Goal: Download file/media

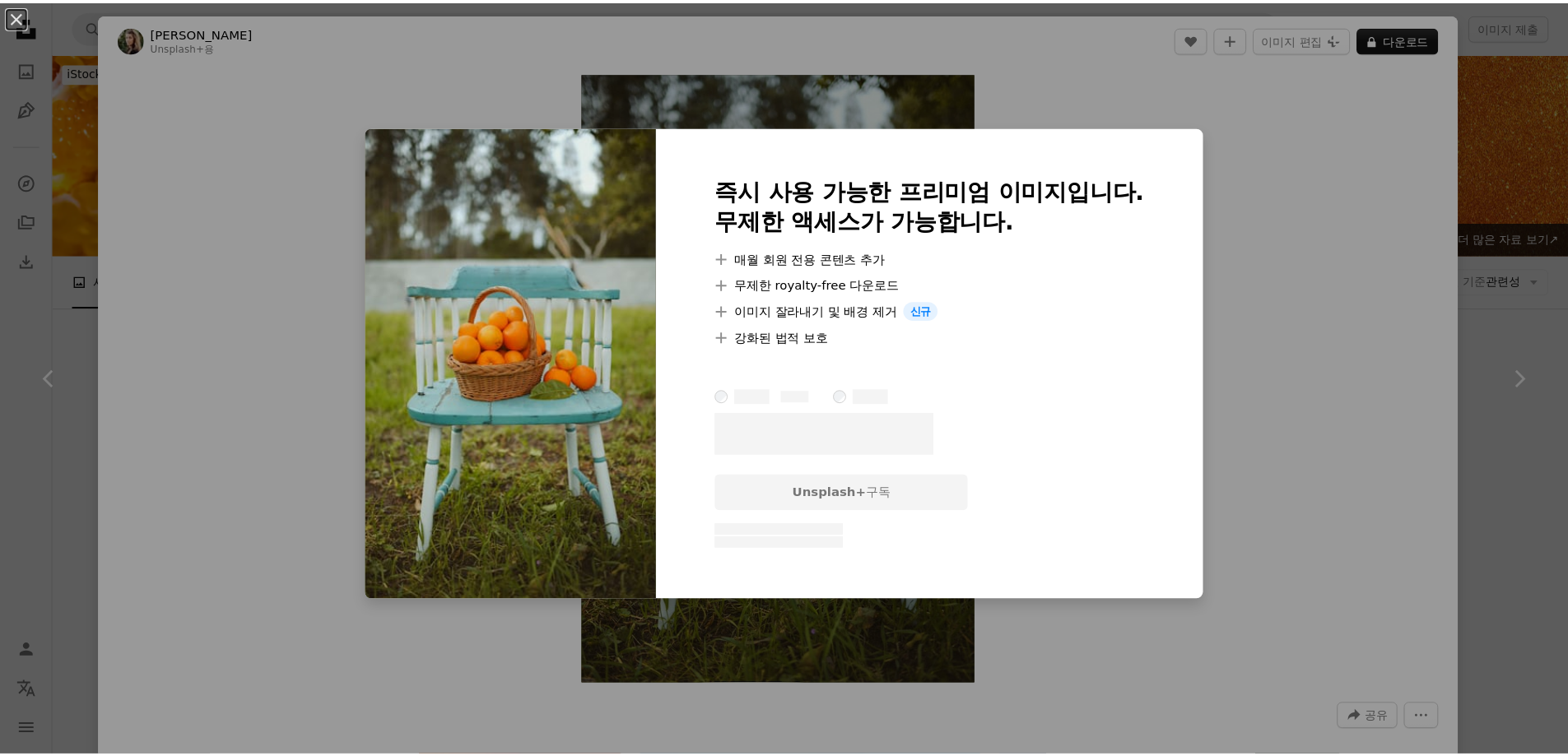
scroll to position [13738, 0]
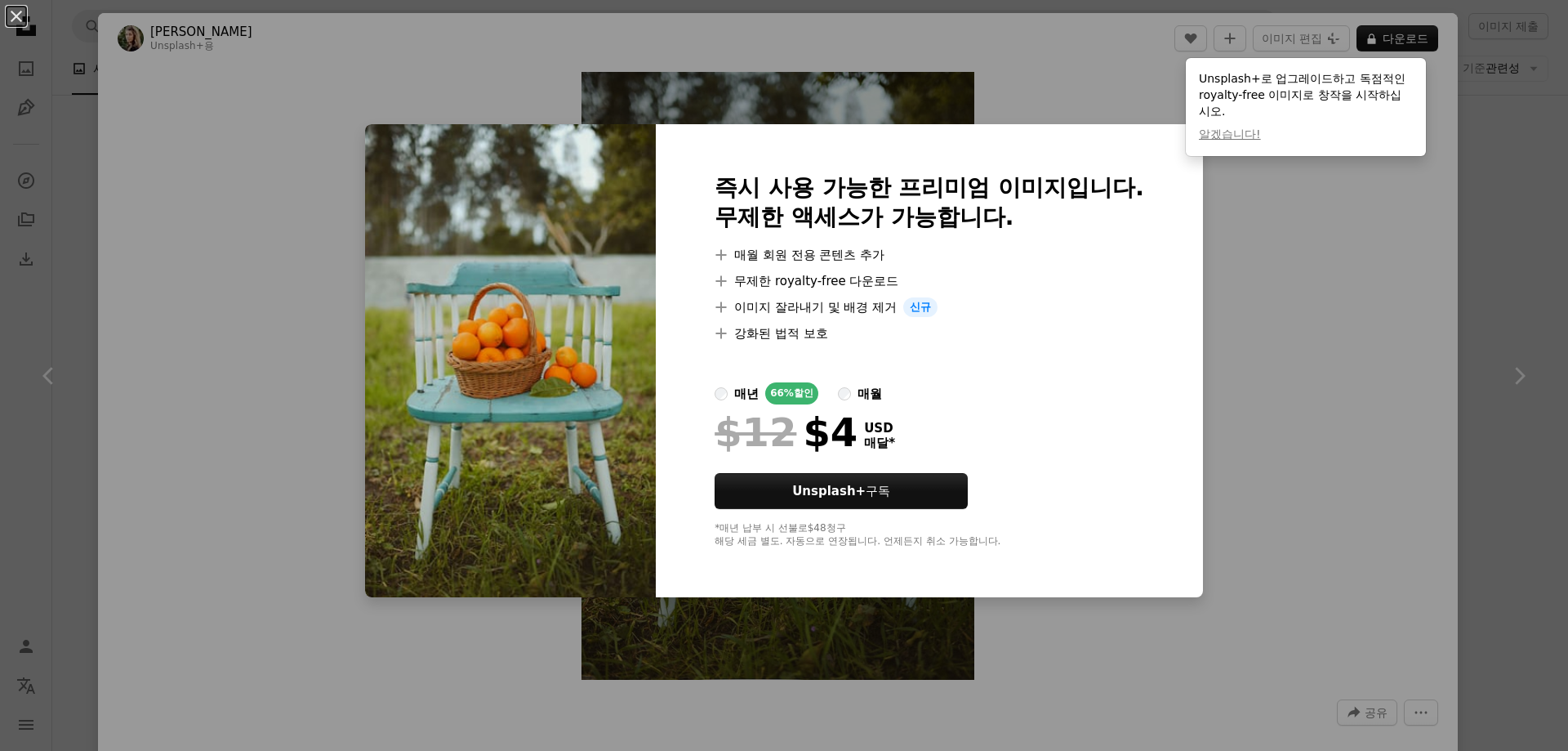
drag, startPoint x: 847, startPoint y: 393, endPoint x: 871, endPoint y: 397, distance: 24.3
click at [847, 393] on label "매월" at bounding box center [859, 394] width 44 height 23
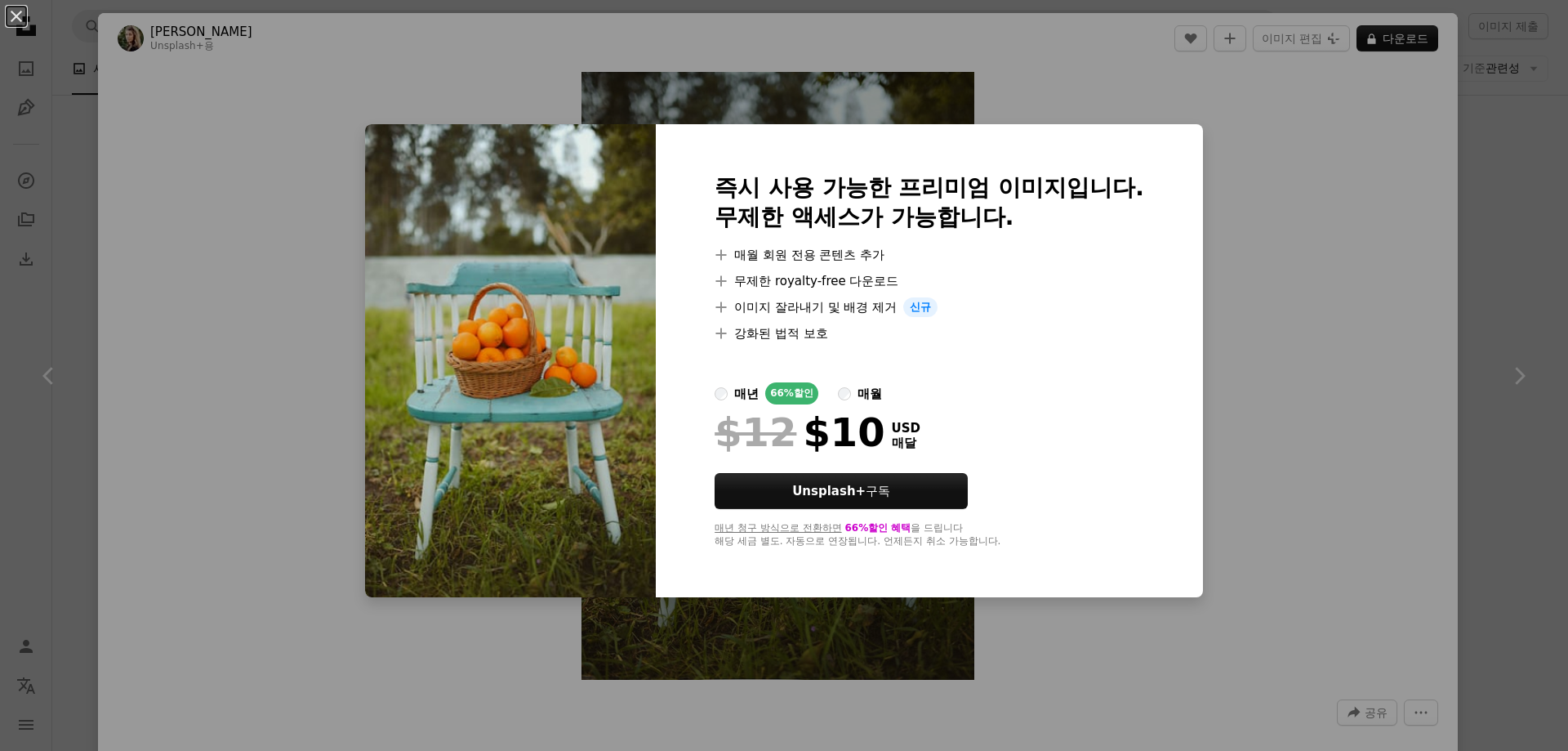
drag, startPoint x: 223, startPoint y: 137, endPoint x: 402, endPoint y: 145, distance: 179.2
click at [224, 137] on div "An X shape 즉시 사용 가능한 프리미엄 이미지입니다. 무제한 액세스가 가능합니다. A plus sign 매월 회원 전용 콘텐츠 추가 A…" at bounding box center [784, 375] width 1568 height 751
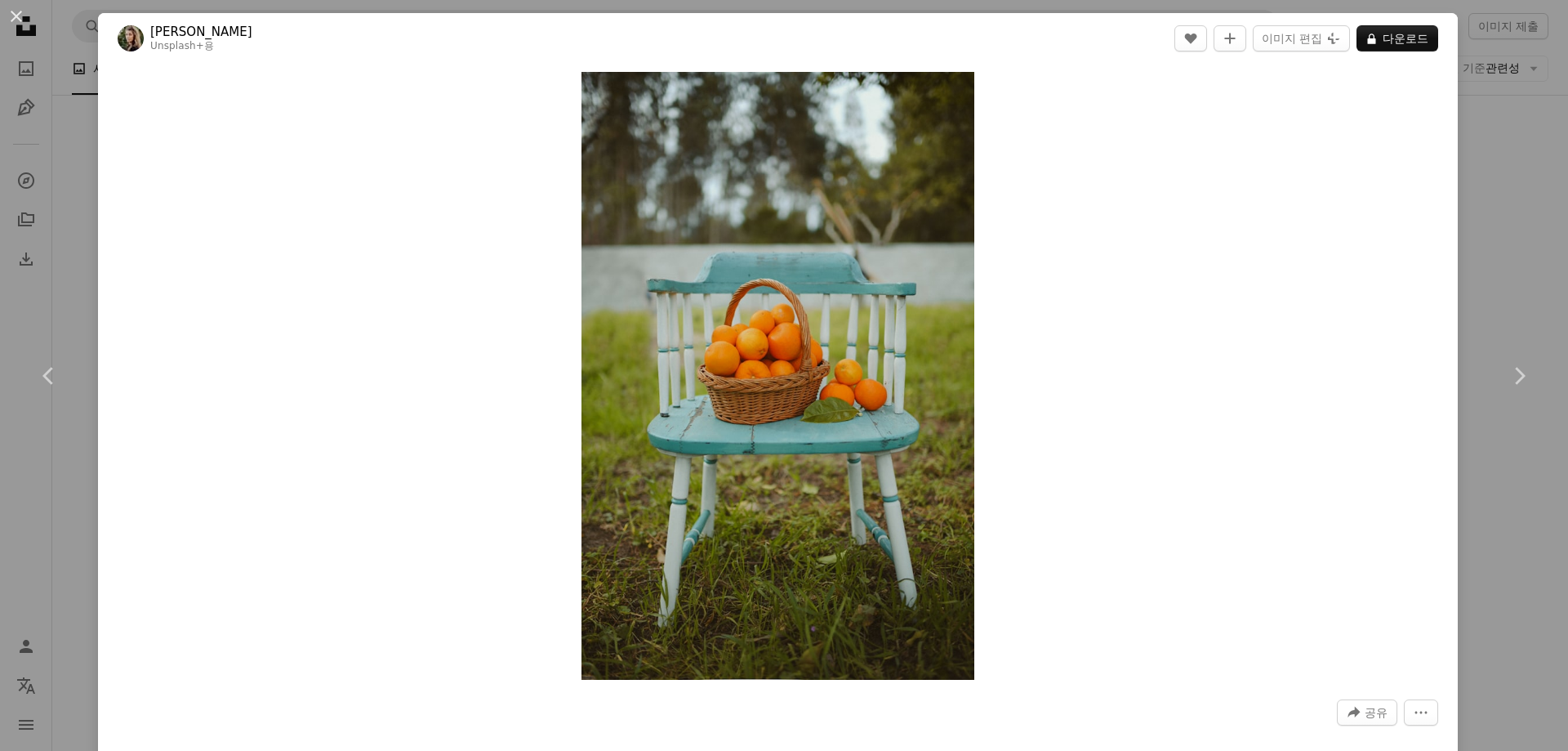
click at [13, 20] on button "An X shape" at bounding box center [17, 17] width 20 height 20
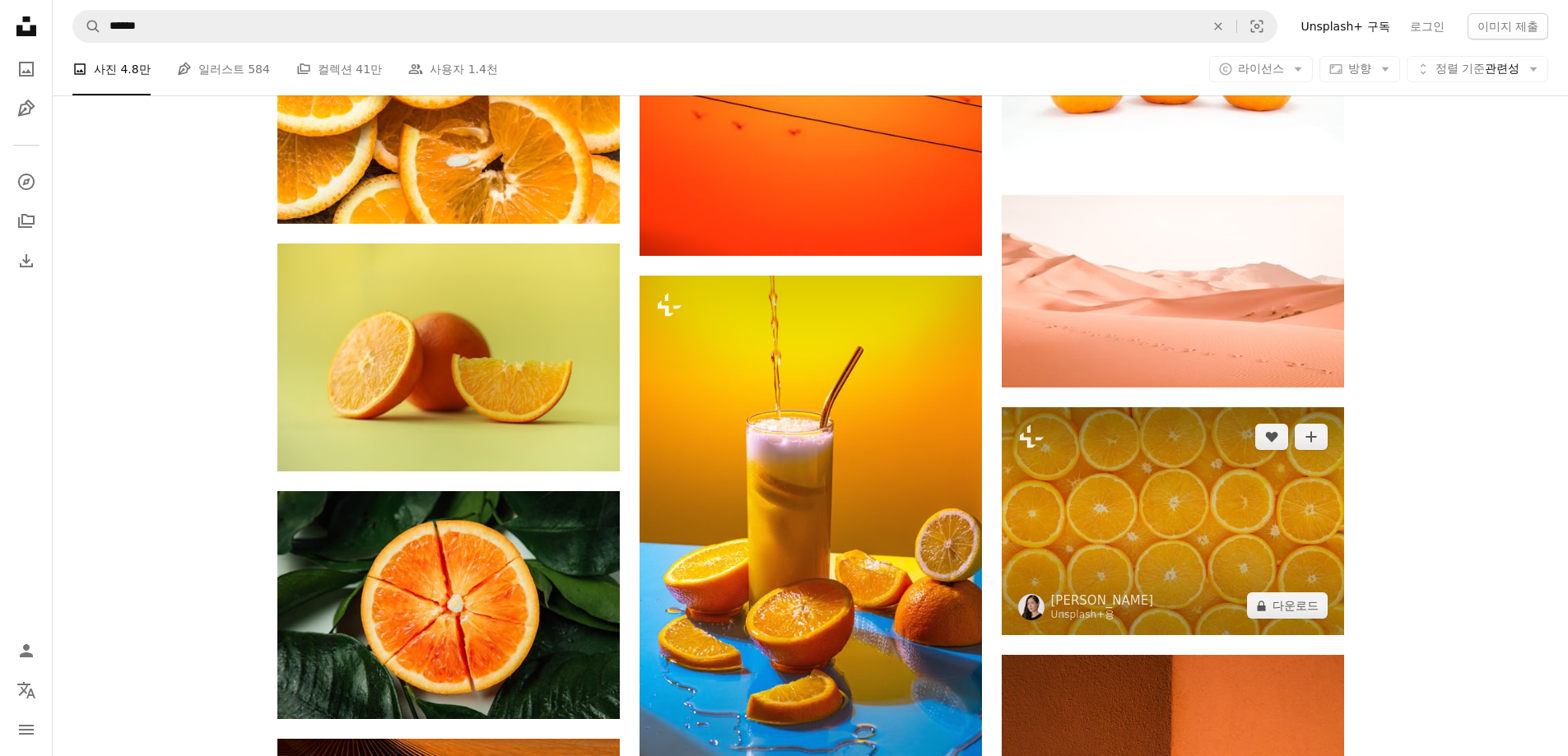
scroll to position [22129, 0]
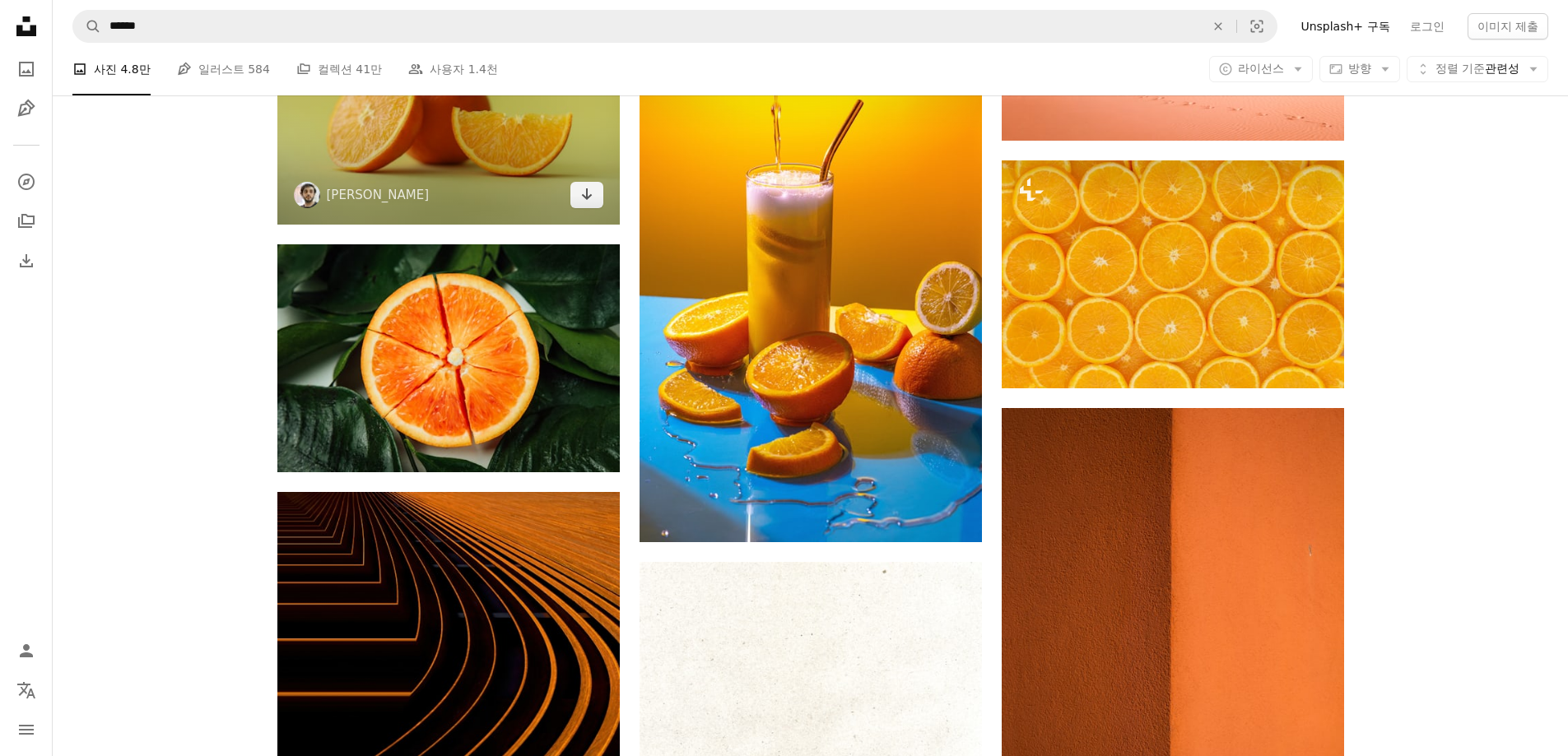
click at [432, 146] on img at bounding box center [448, 110] width 342 height 228
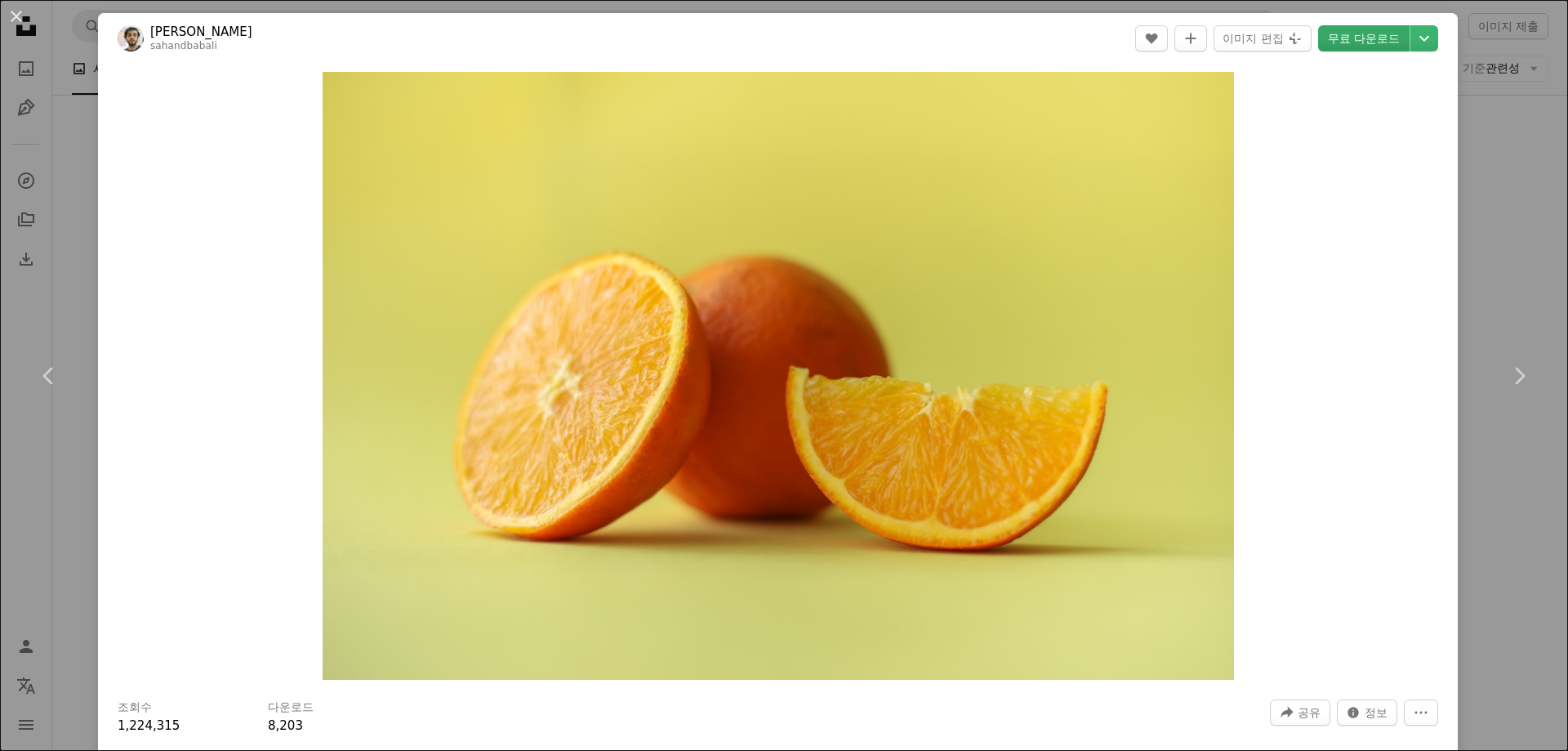
click at [1334, 52] on header "[PERSON_NAME] sahandbabali A heart A plus sign 이미지 편집 Plus sign for Unsplash+ 무…" at bounding box center [778, 38] width 1360 height 51
click at [1338, 37] on link "무료 다운로드" at bounding box center [1363, 38] width 91 height 26
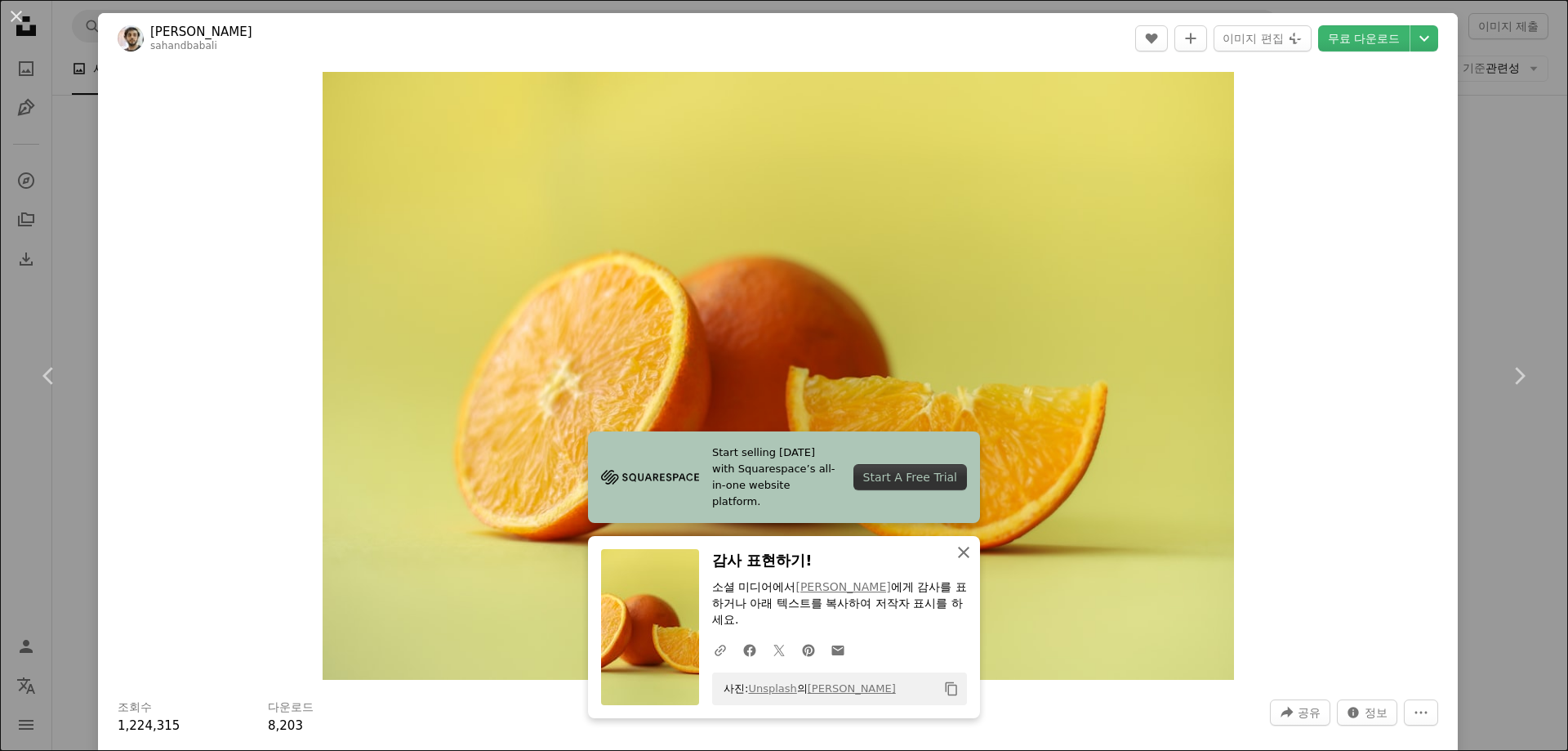
drag, startPoint x: 956, startPoint y: 559, endPoint x: 917, endPoint y: 546, distance: 41.1
click at [956, 559] on icon "An X shape" at bounding box center [964, 552] width 20 height 20
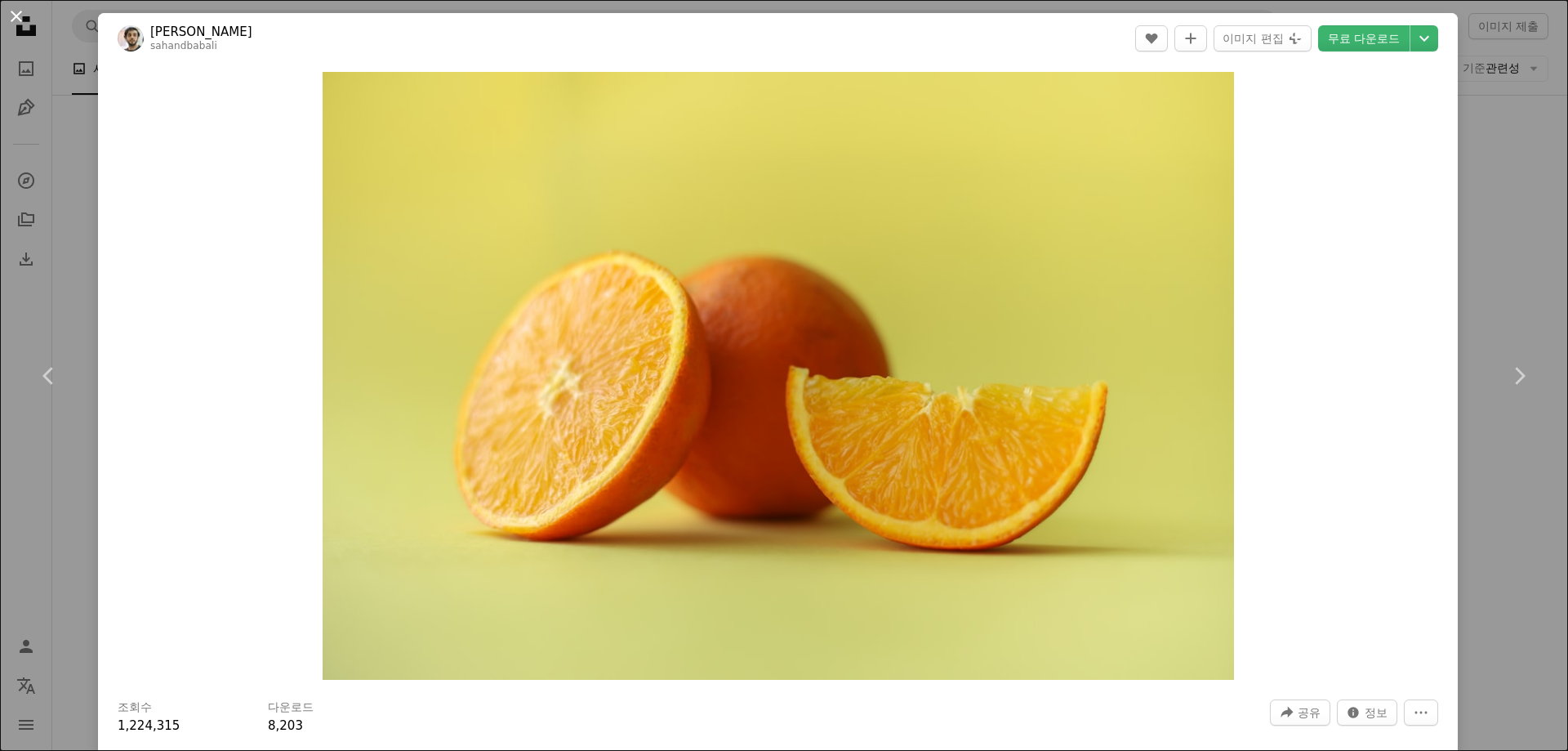
click at [22, 22] on button "An X shape" at bounding box center [17, 17] width 20 height 20
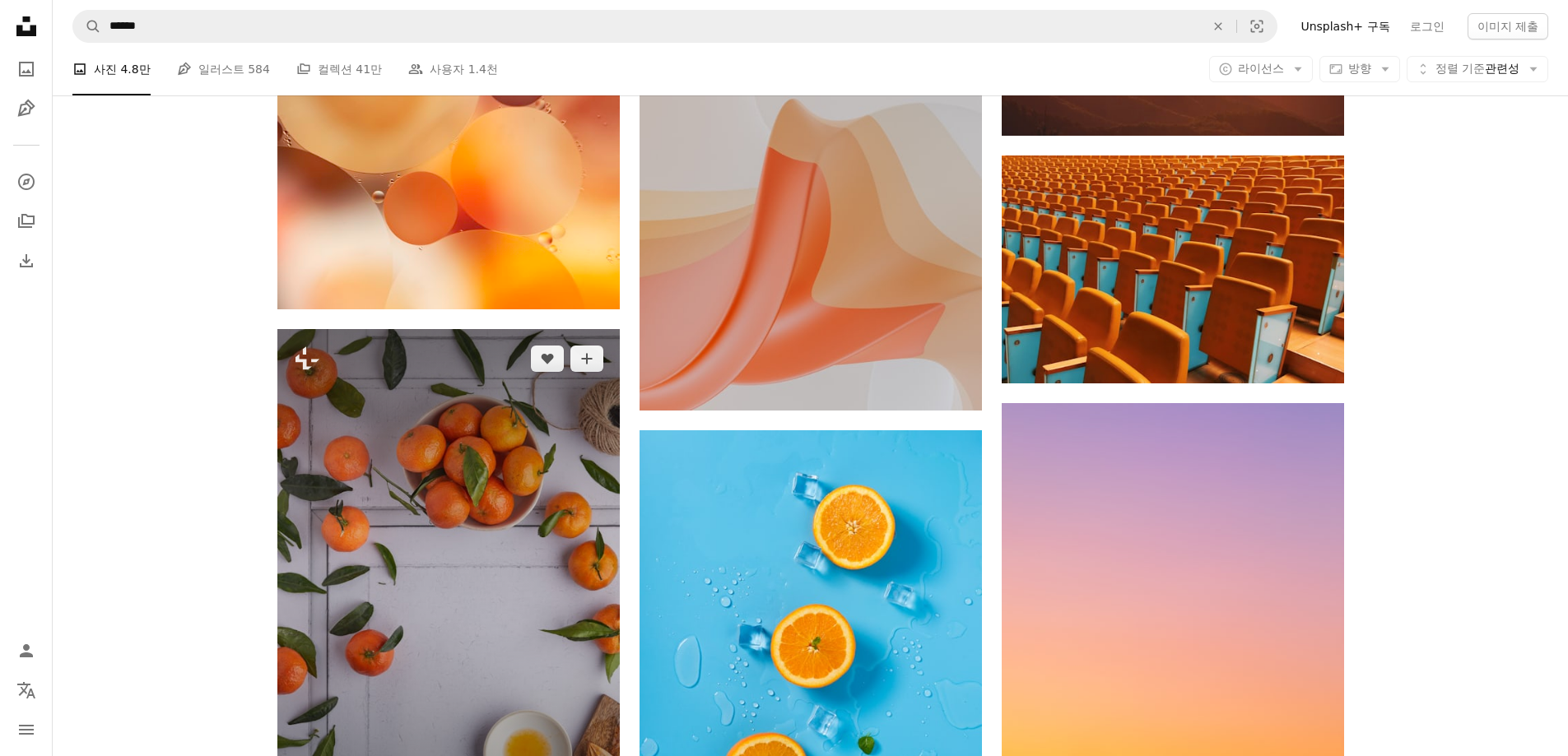
scroll to position [18673, 0]
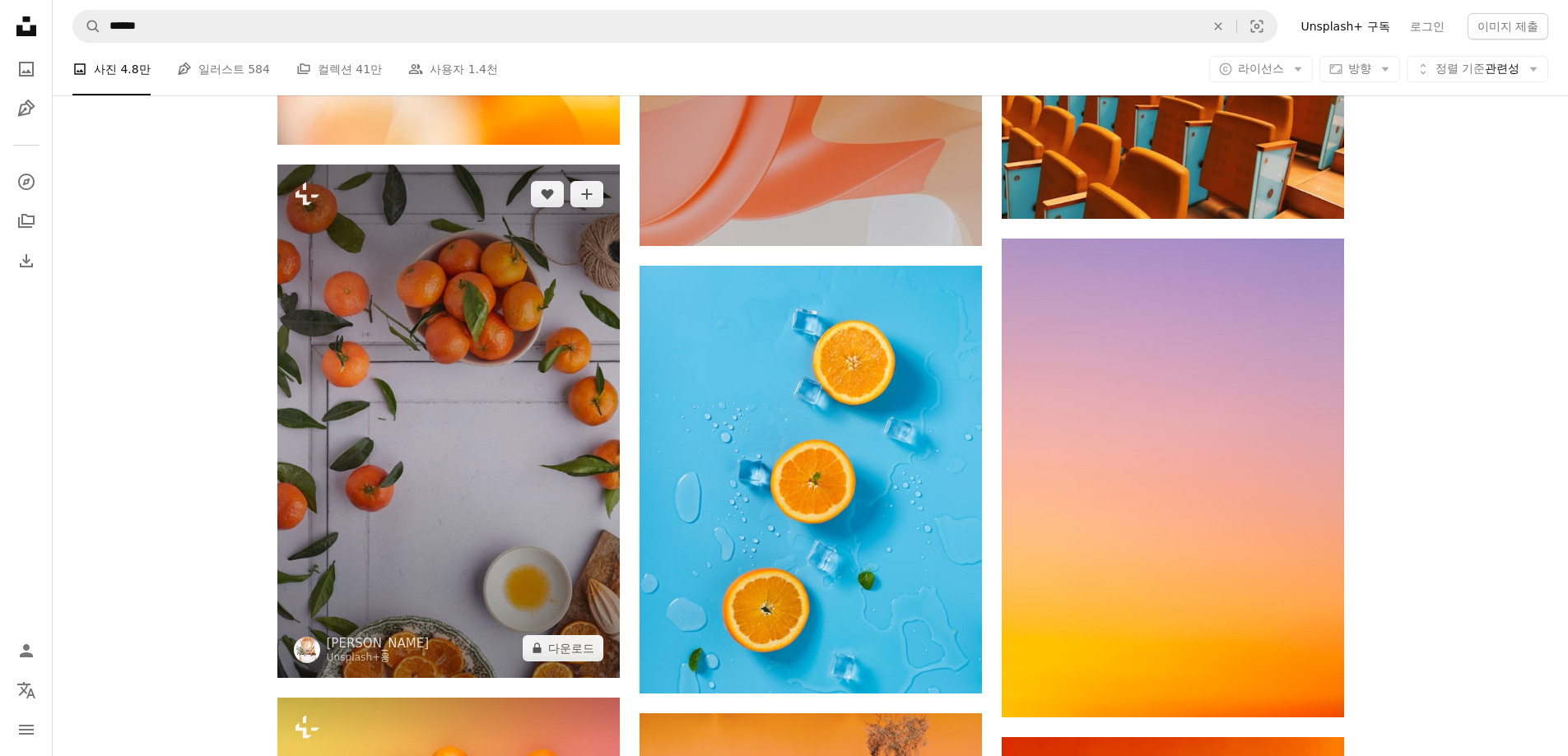
click at [499, 375] on img at bounding box center [448, 421] width 342 height 514
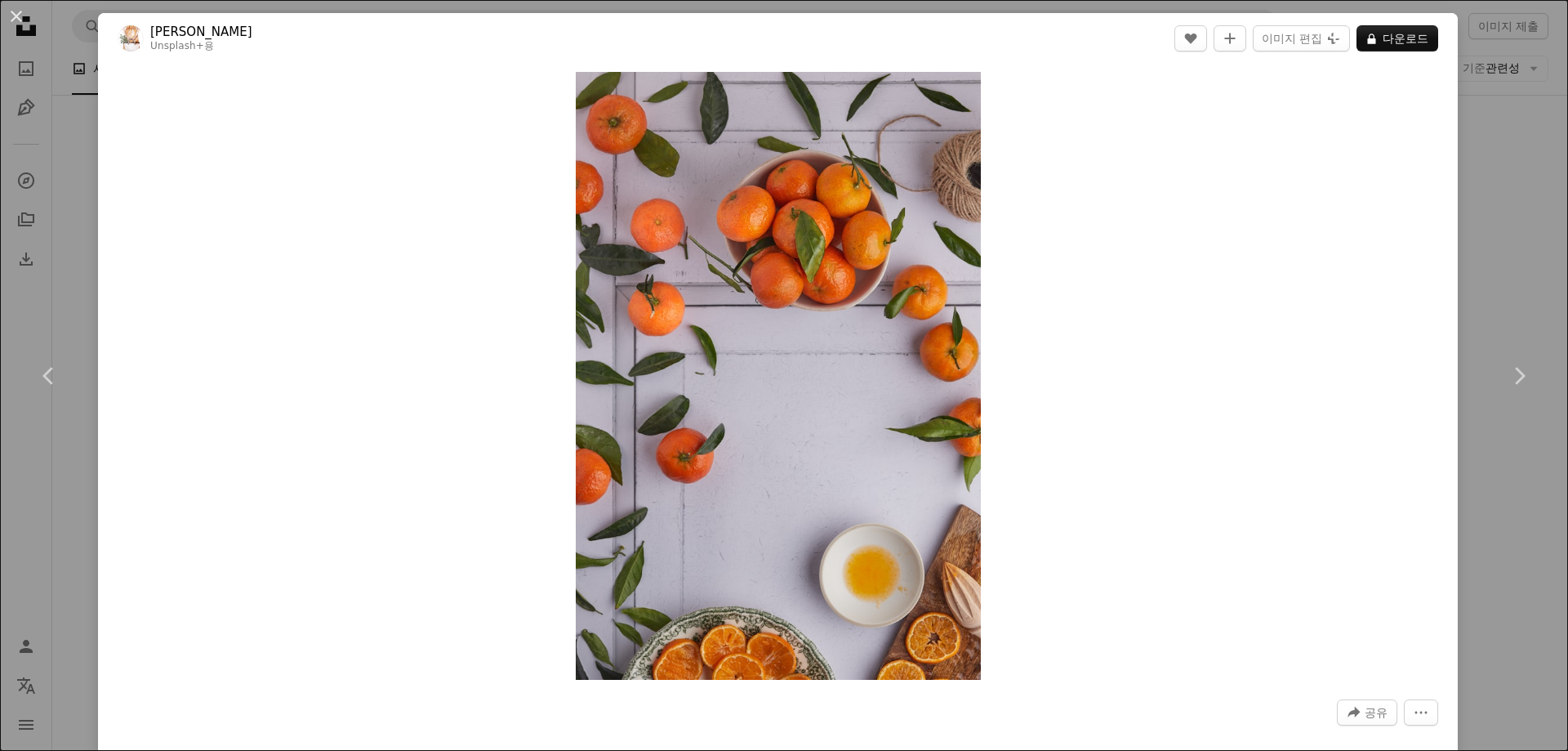
click at [1506, 280] on div "An X shape Chevron left Chevron right [PERSON_NAME] Unsplash+ 용 A heart A plus …" at bounding box center [784, 375] width 1568 height 751
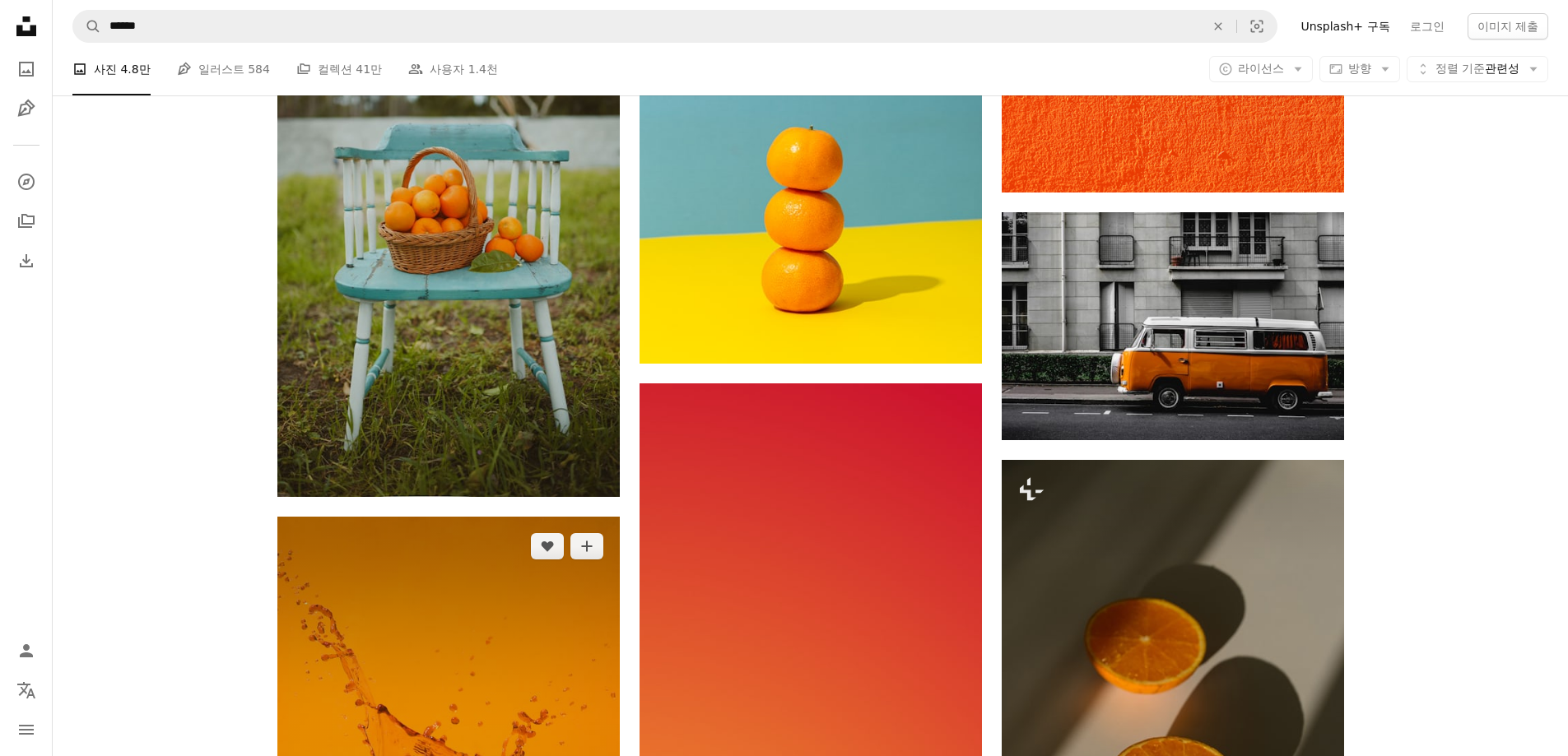
scroll to position [13491, 0]
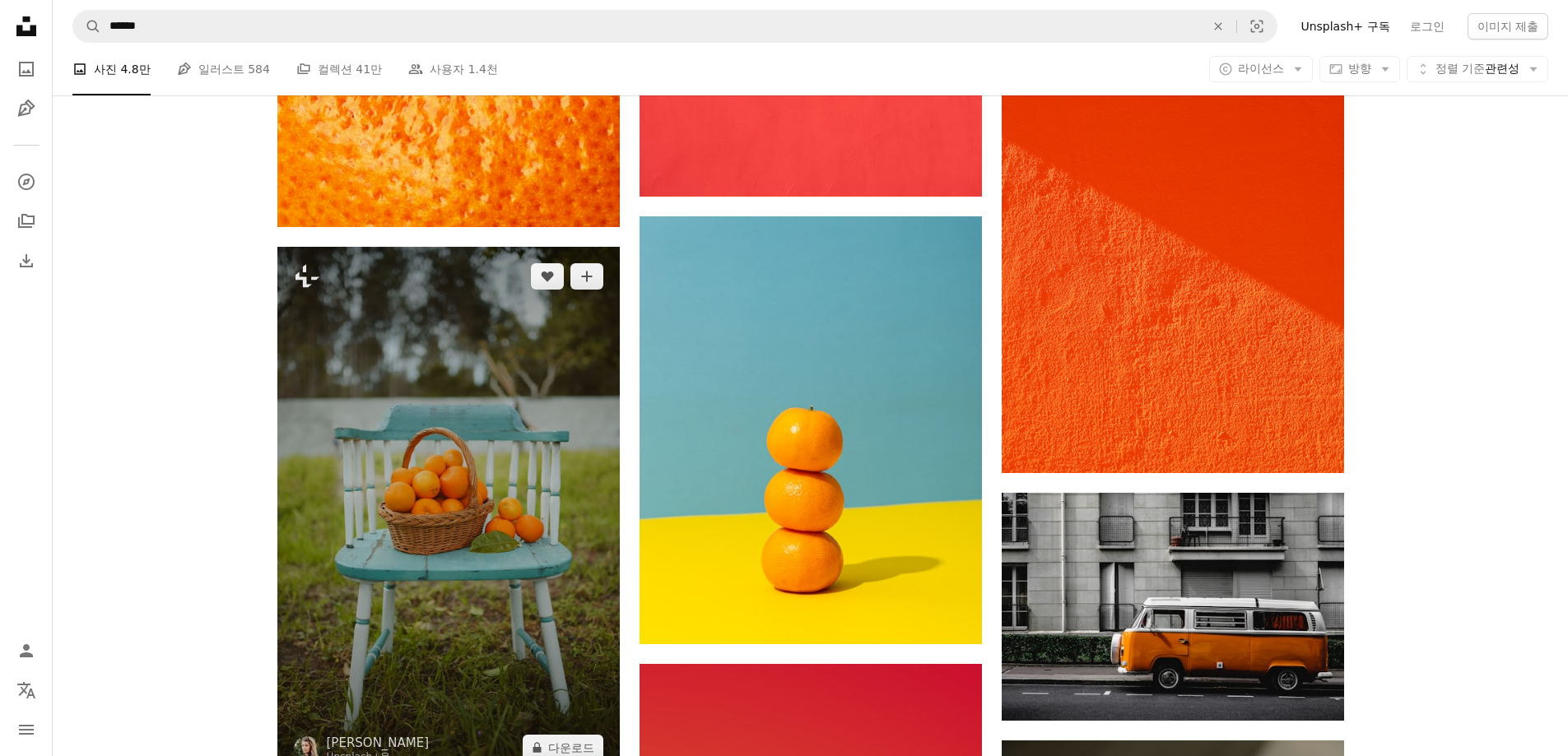
click at [577, 397] on img at bounding box center [448, 512] width 342 height 530
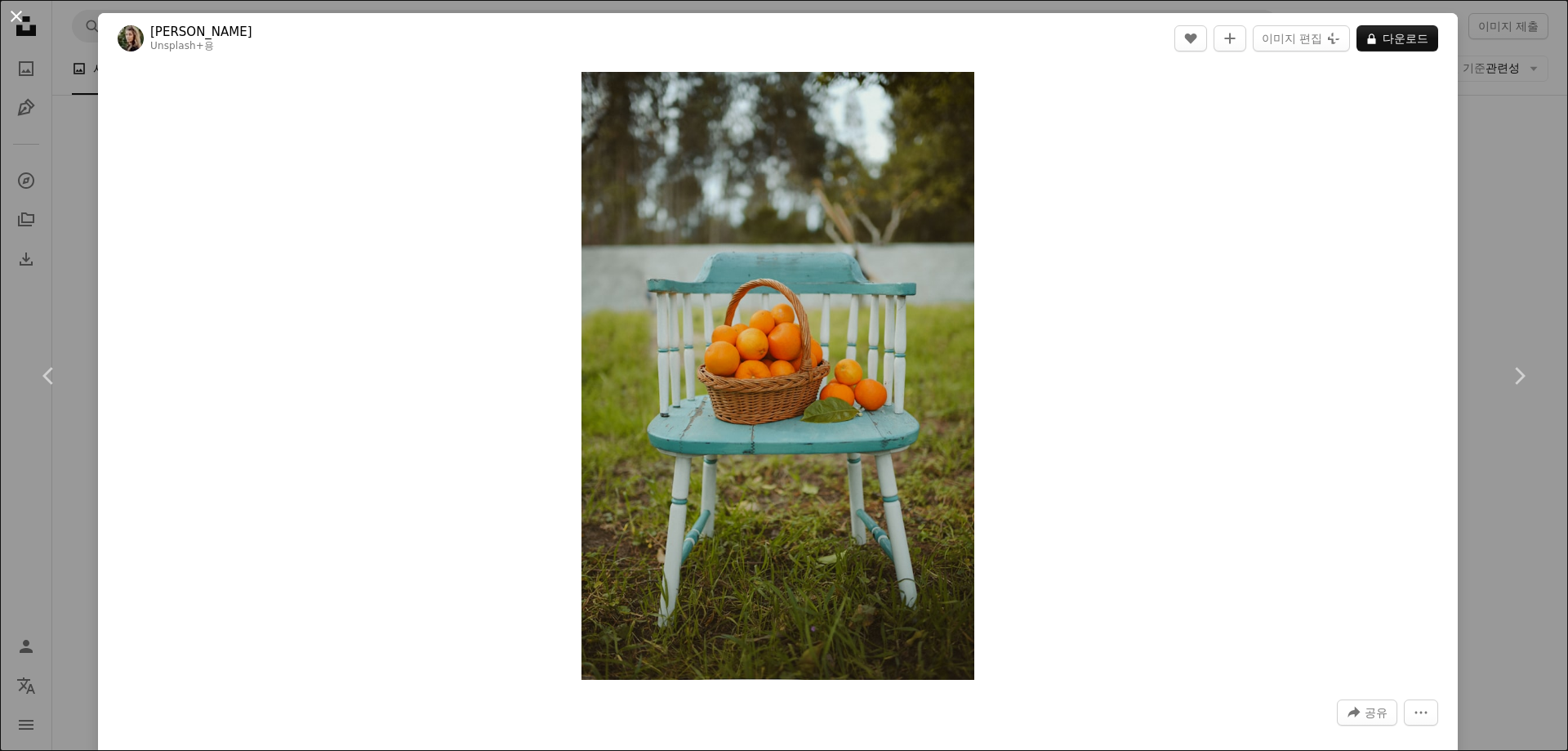
click at [8, 7] on button "An X shape" at bounding box center [17, 17] width 20 height 20
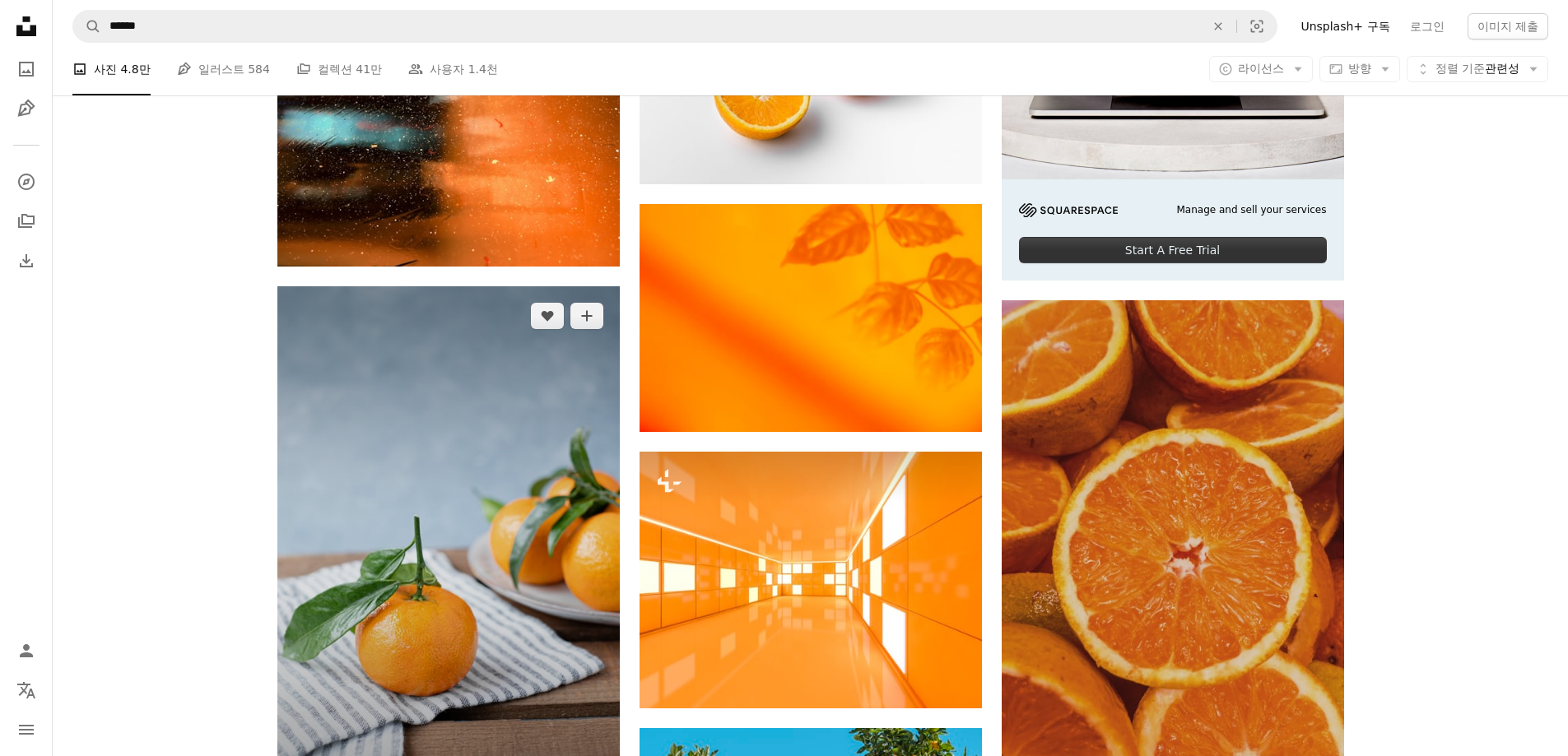
scroll to position [7486, 0]
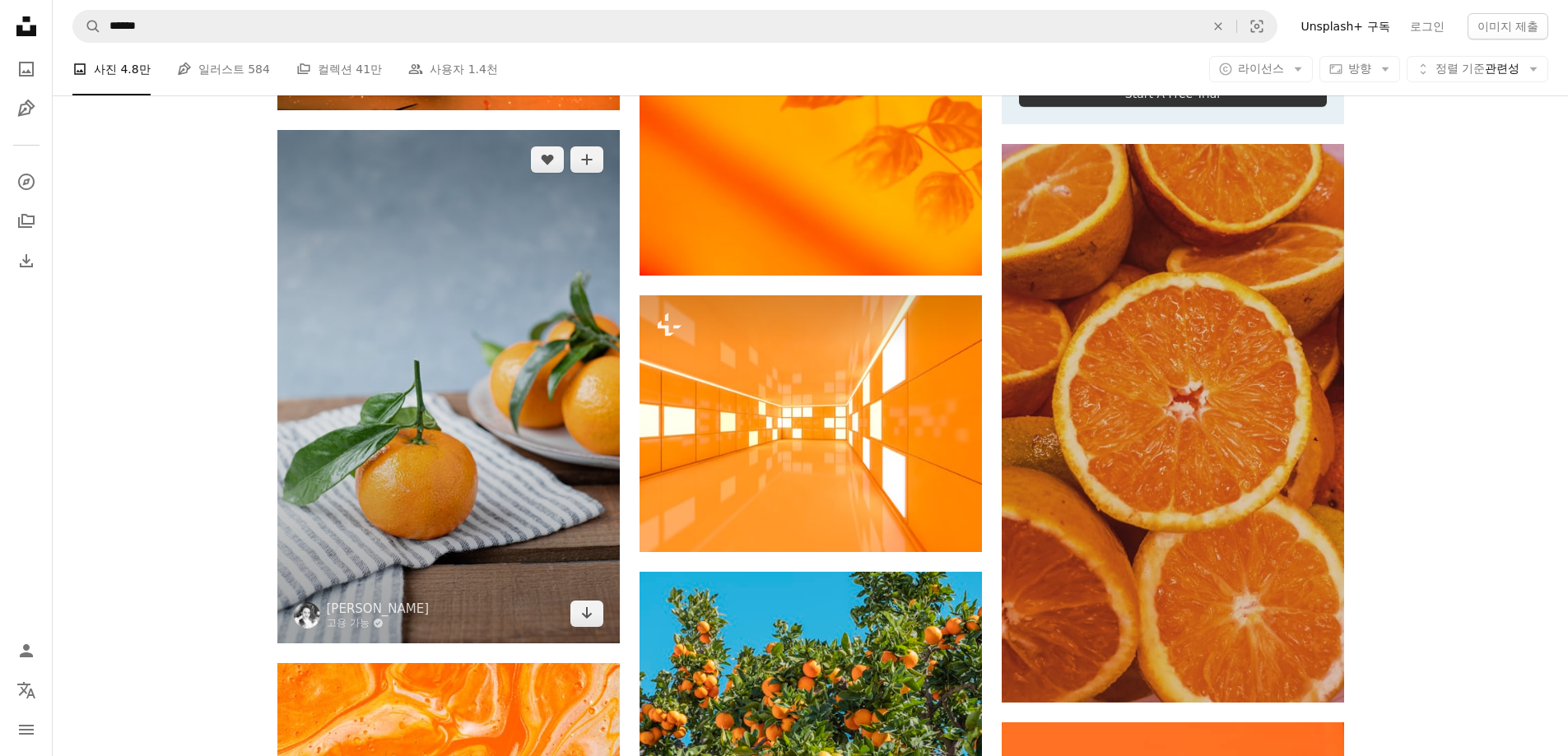
click at [449, 335] on img at bounding box center [448, 386] width 342 height 514
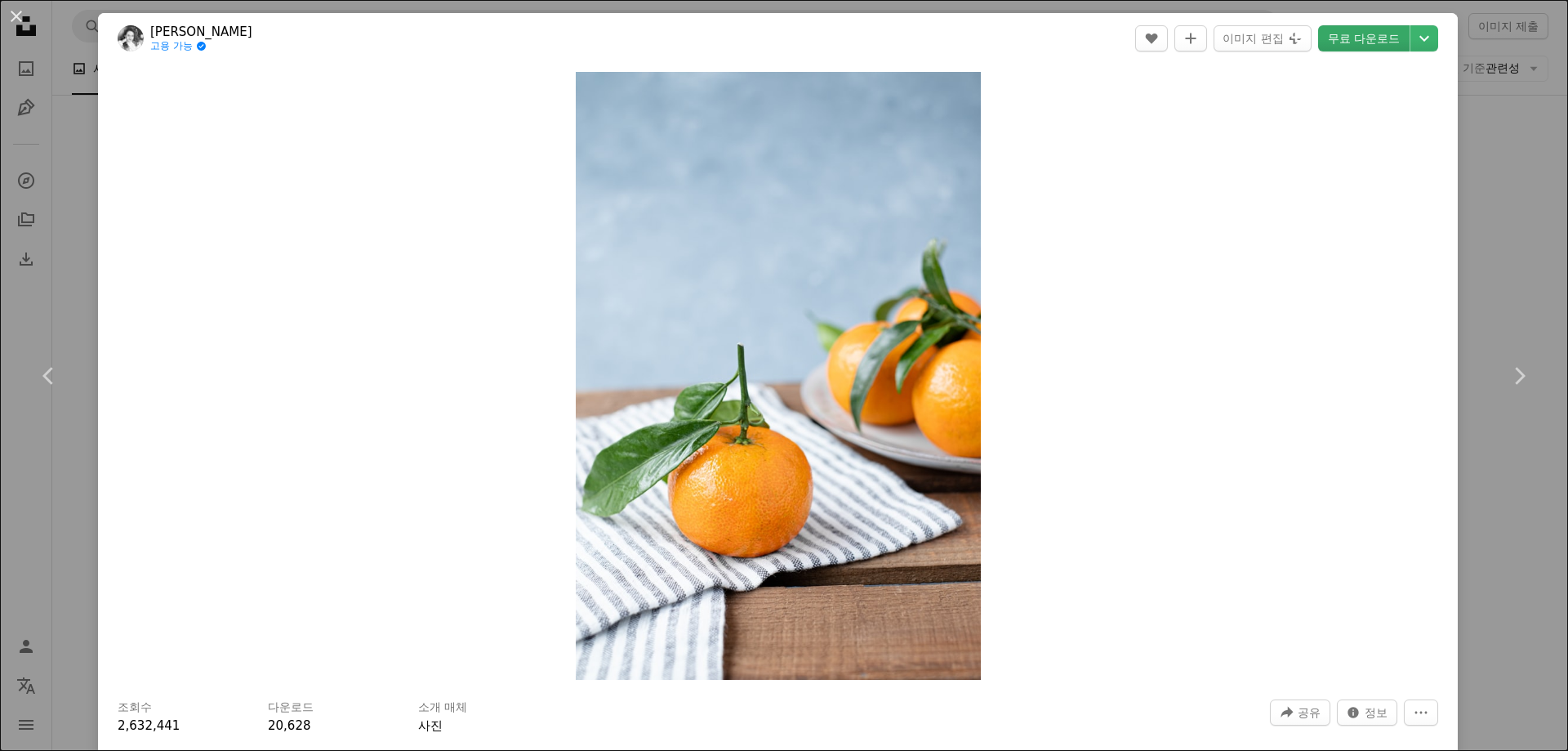
click at [1349, 40] on link "무료 다운로드" at bounding box center [1363, 38] width 91 height 26
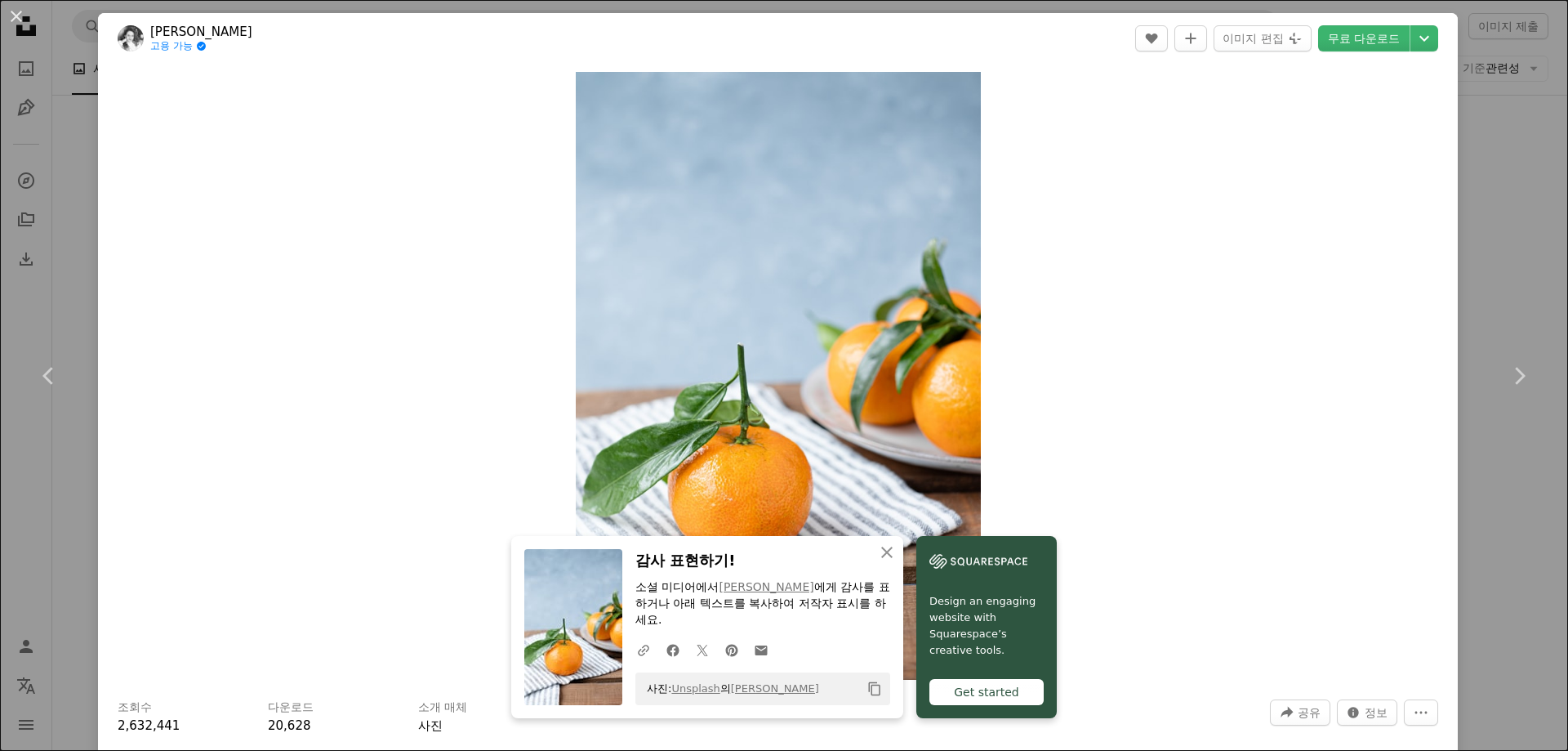
click at [15, 15] on button "An X shape" at bounding box center [17, 17] width 20 height 20
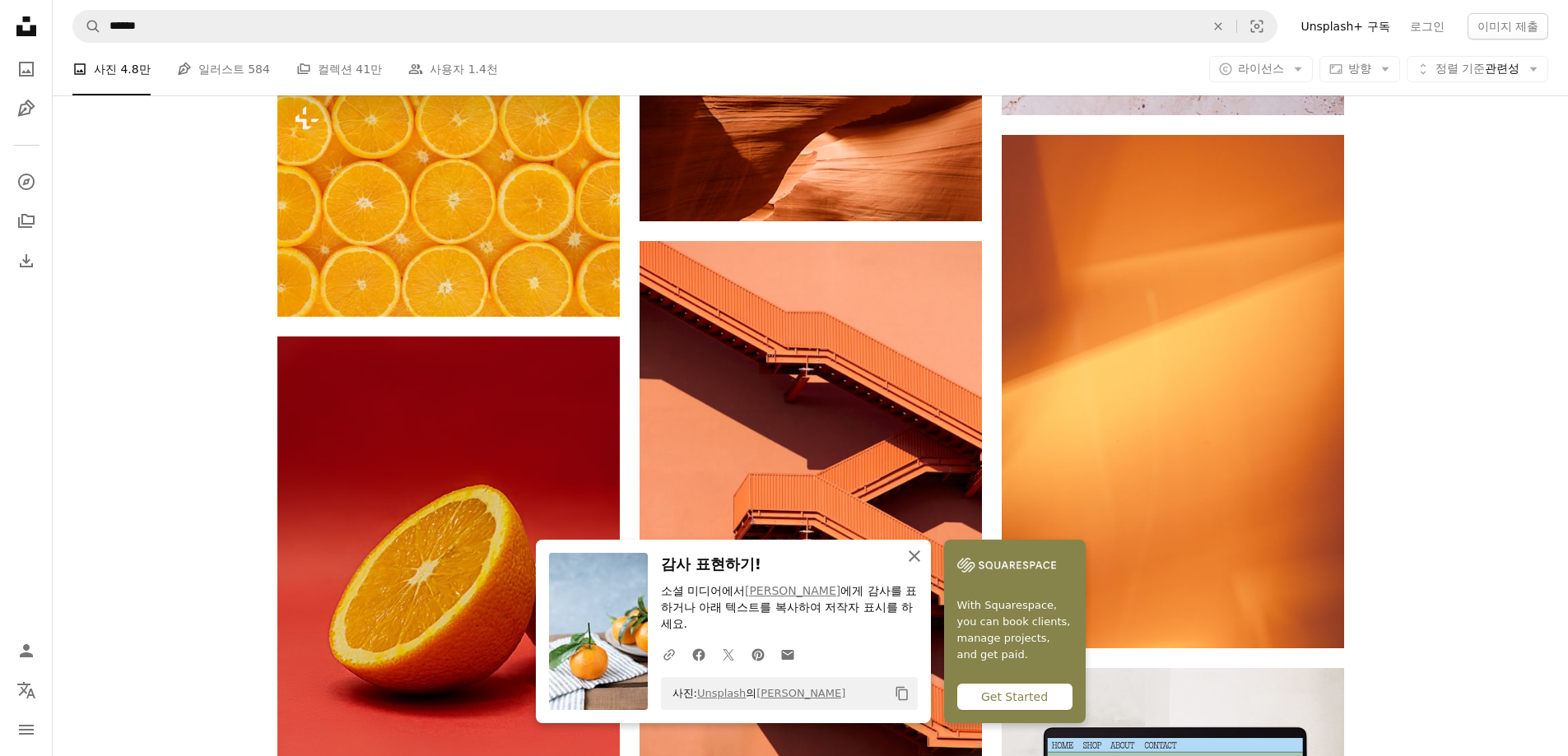
click at [917, 560] on icon "An X shape" at bounding box center [914, 556] width 20 height 20
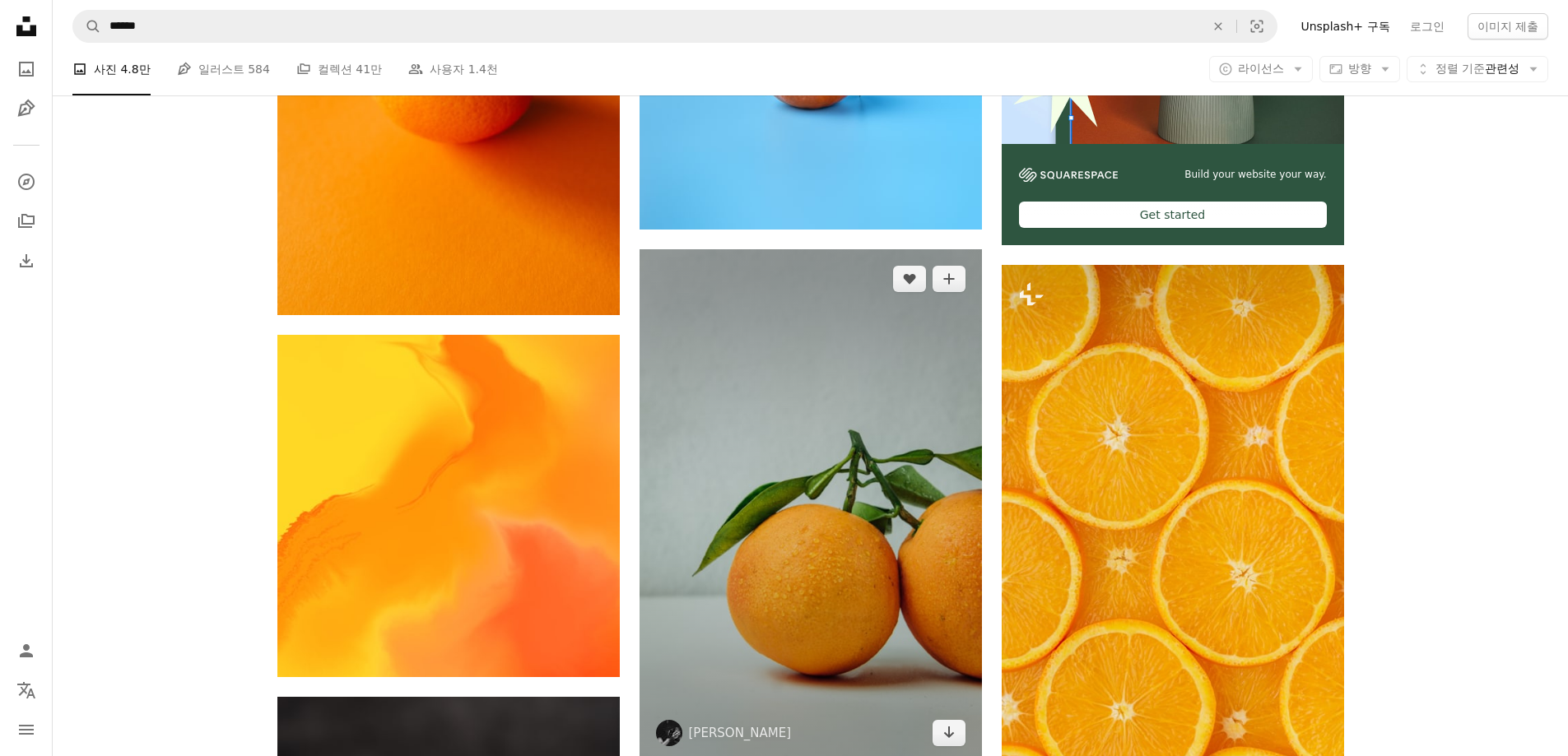
scroll to position [823, 0]
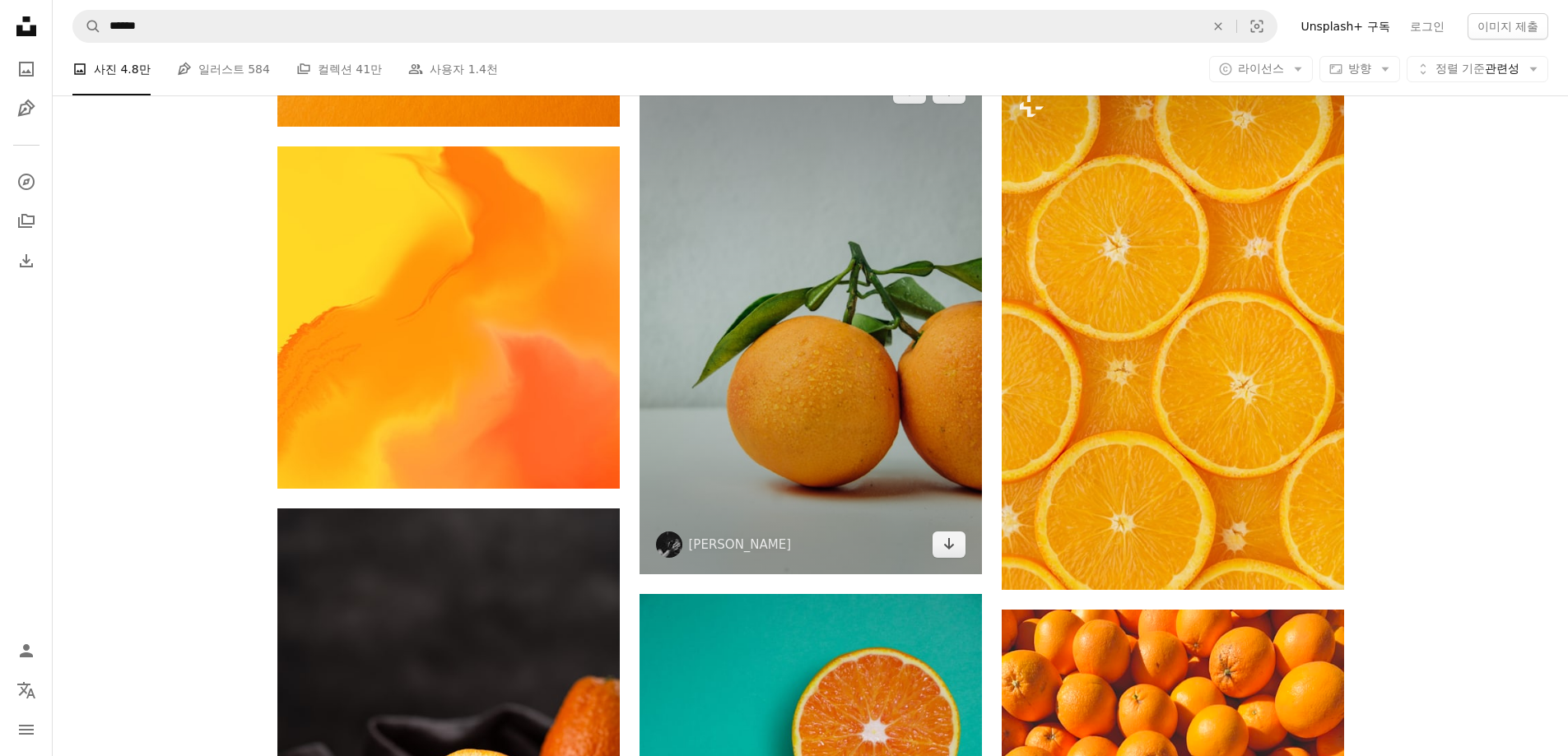
click at [803, 310] on img at bounding box center [810, 317] width 342 height 514
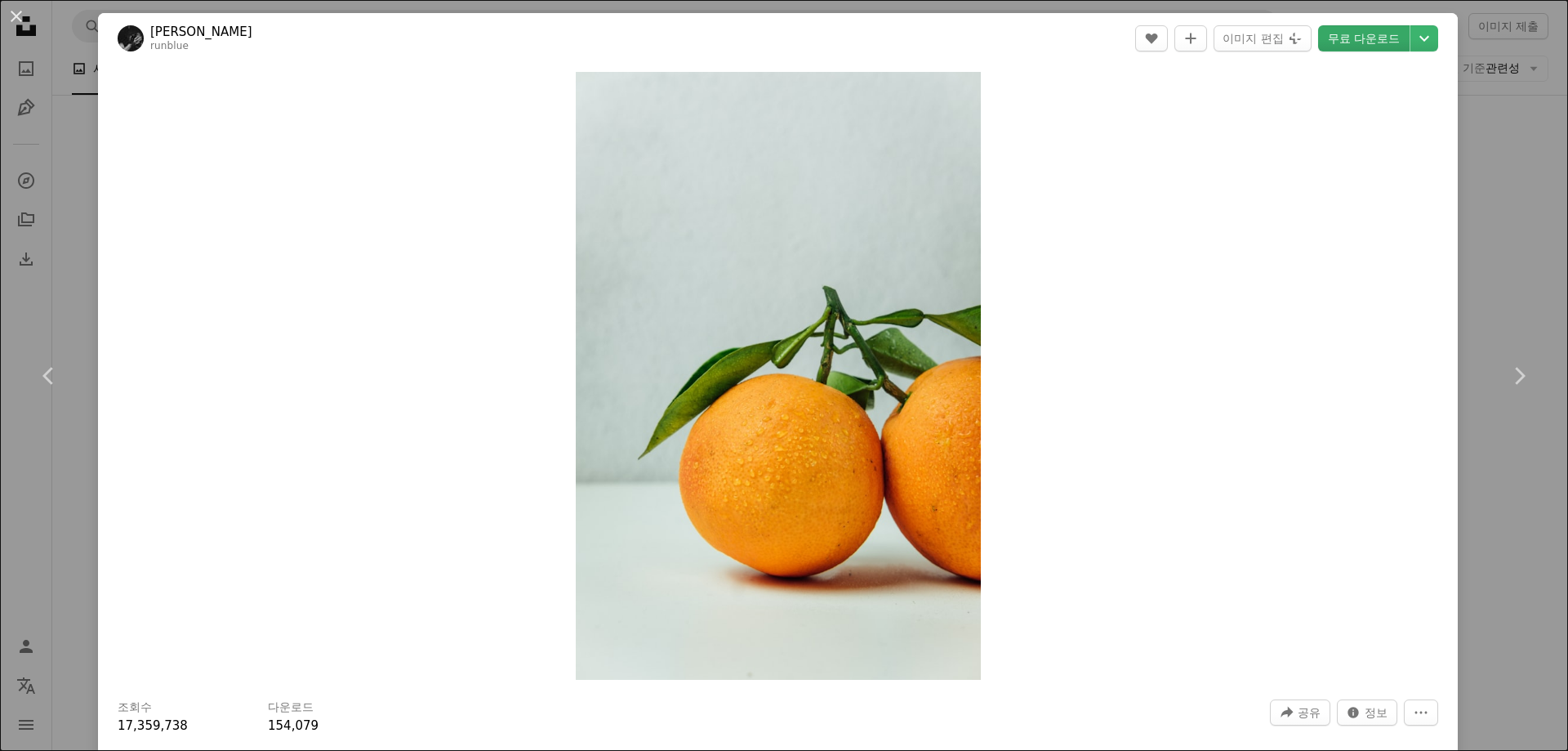
click at [1347, 45] on link "무료 다운로드" at bounding box center [1363, 38] width 91 height 26
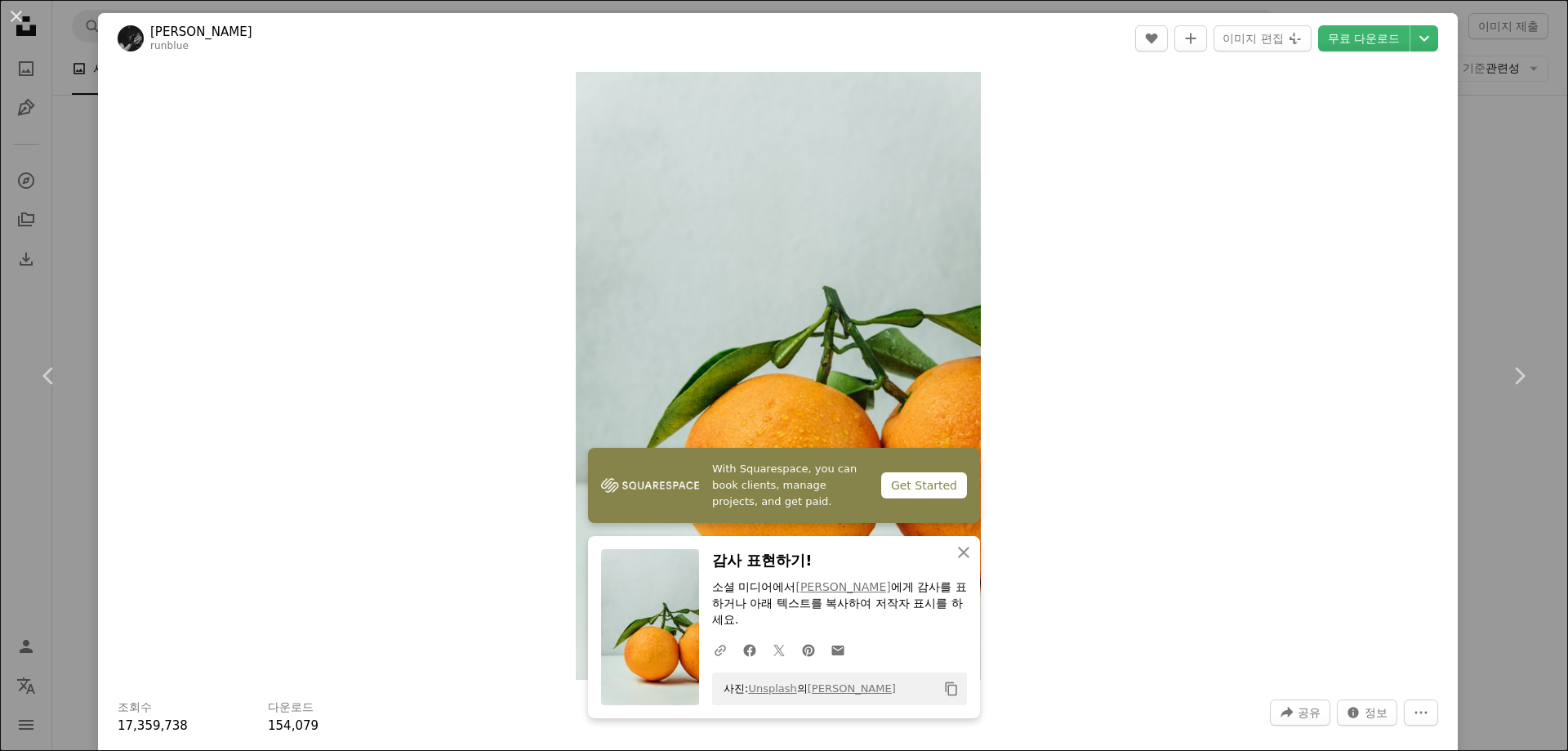
drag, startPoint x: 1093, startPoint y: 499, endPoint x: 1082, endPoint y: 484, distance: 18.6
click at [1093, 499] on div "Zoom in" at bounding box center [778, 376] width 1360 height 625
click at [18, 14] on button "An X shape" at bounding box center [17, 17] width 20 height 20
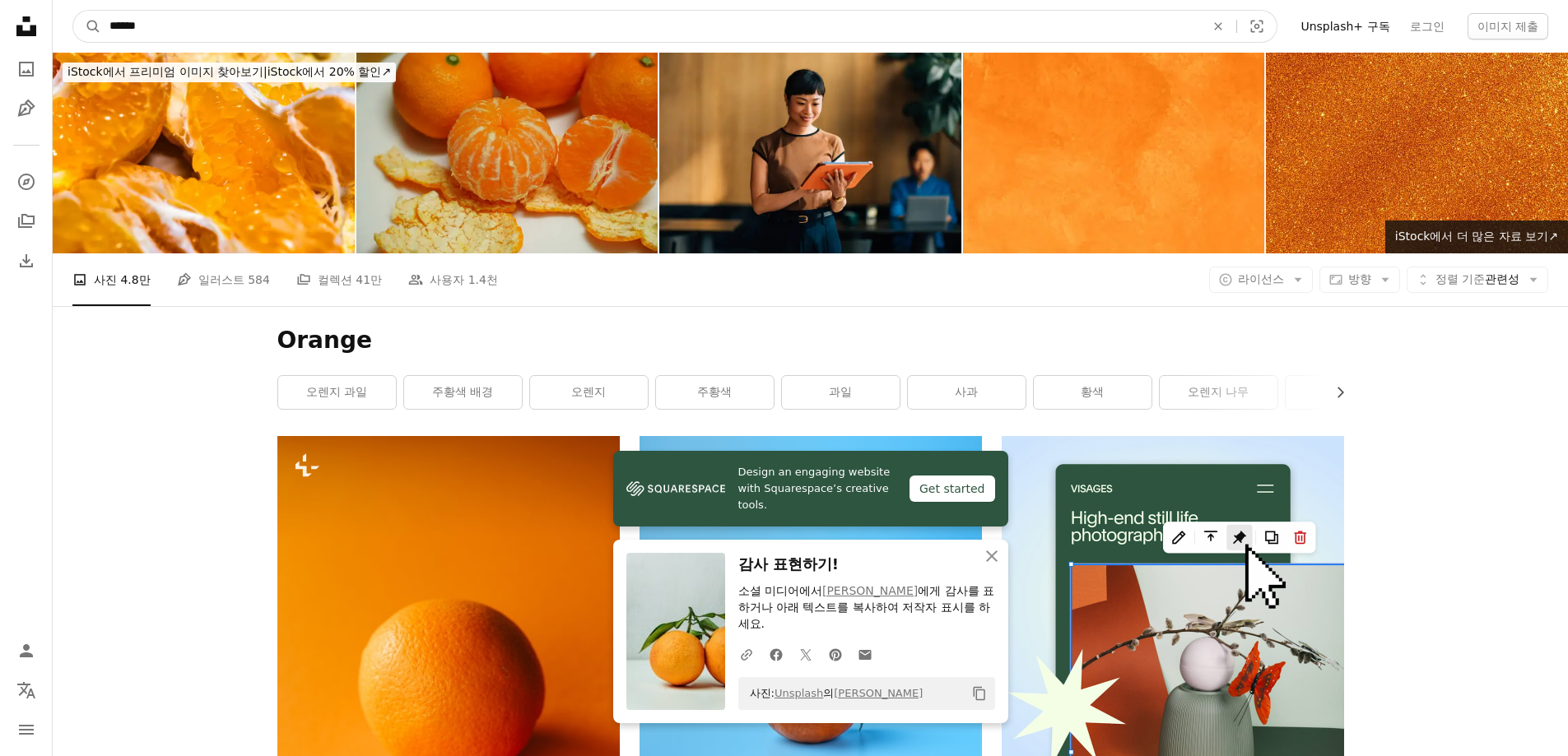
drag, startPoint x: 95, startPoint y: 24, endPoint x: 0, endPoint y: -6, distance: 99.6
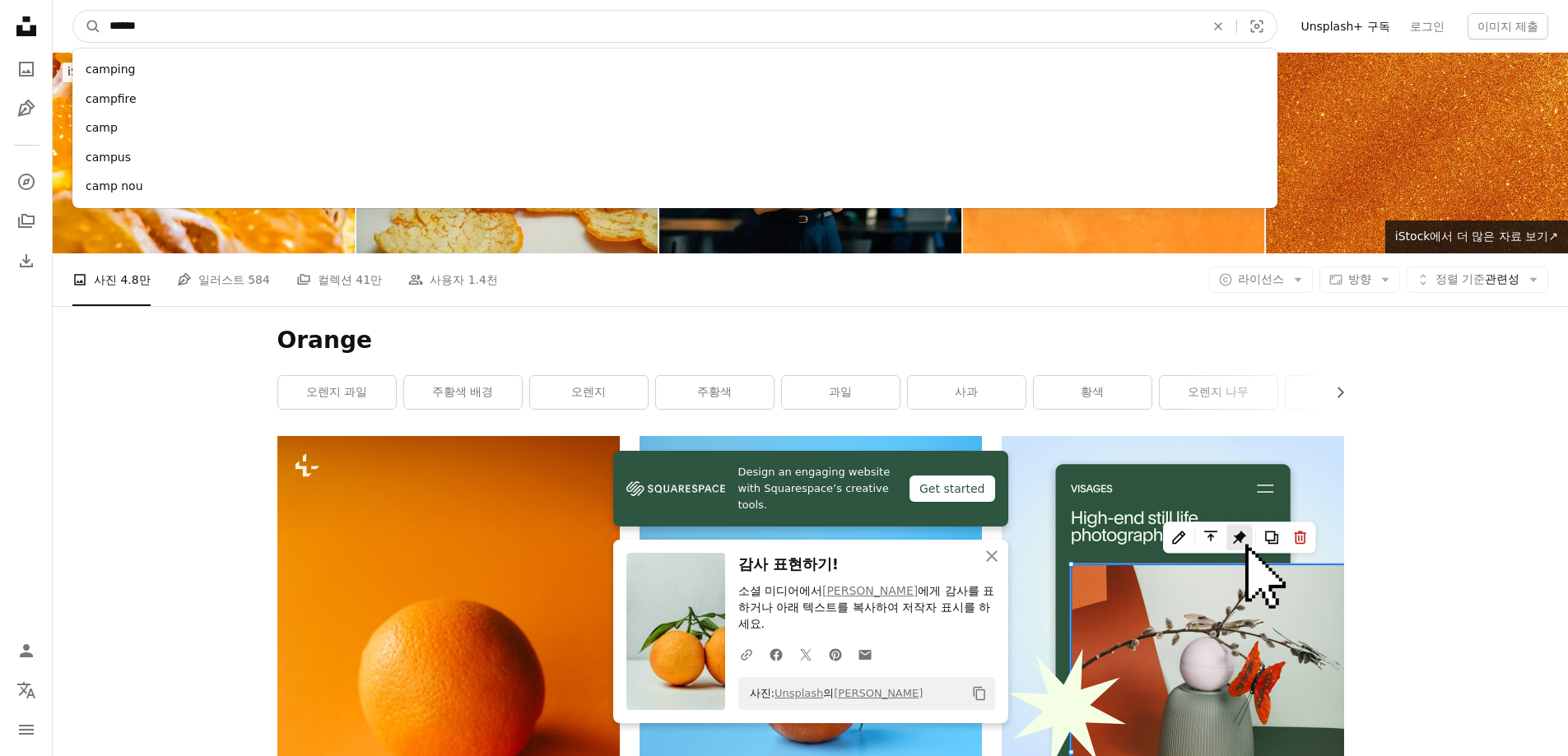
type input "*******"
click button "A magnifying glass" at bounding box center [87, 27] width 28 height 32
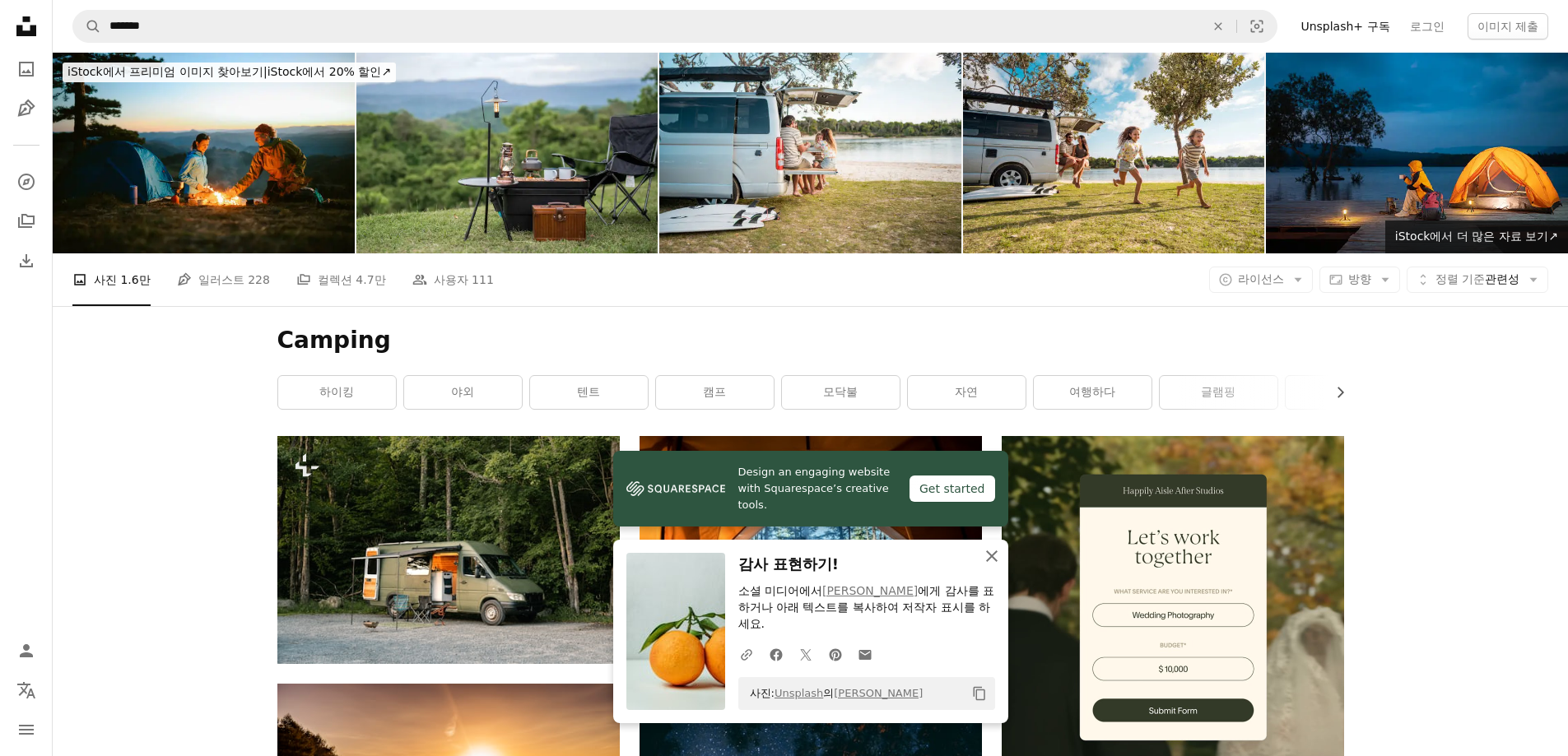
click at [994, 560] on icon "An X shape" at bounding box center [992, 556] width 20 height 20
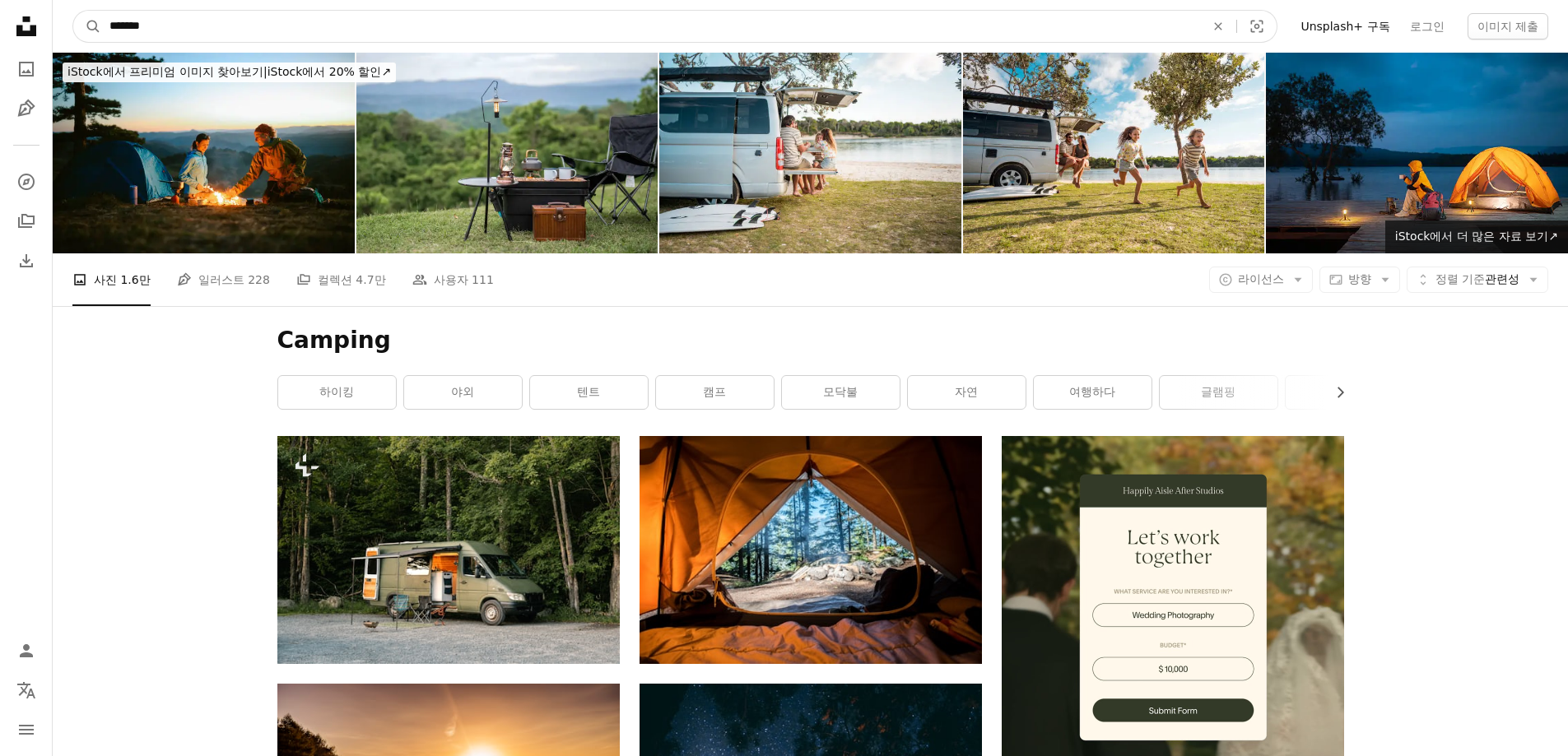
drag, startPoint x: 162, startPoint y: 17, endPoint x: 176, endPoint y: 30, distance: 19.1
click at [169, 25] on input "*******" at bounding box center [651, 27] width 1099 height 32
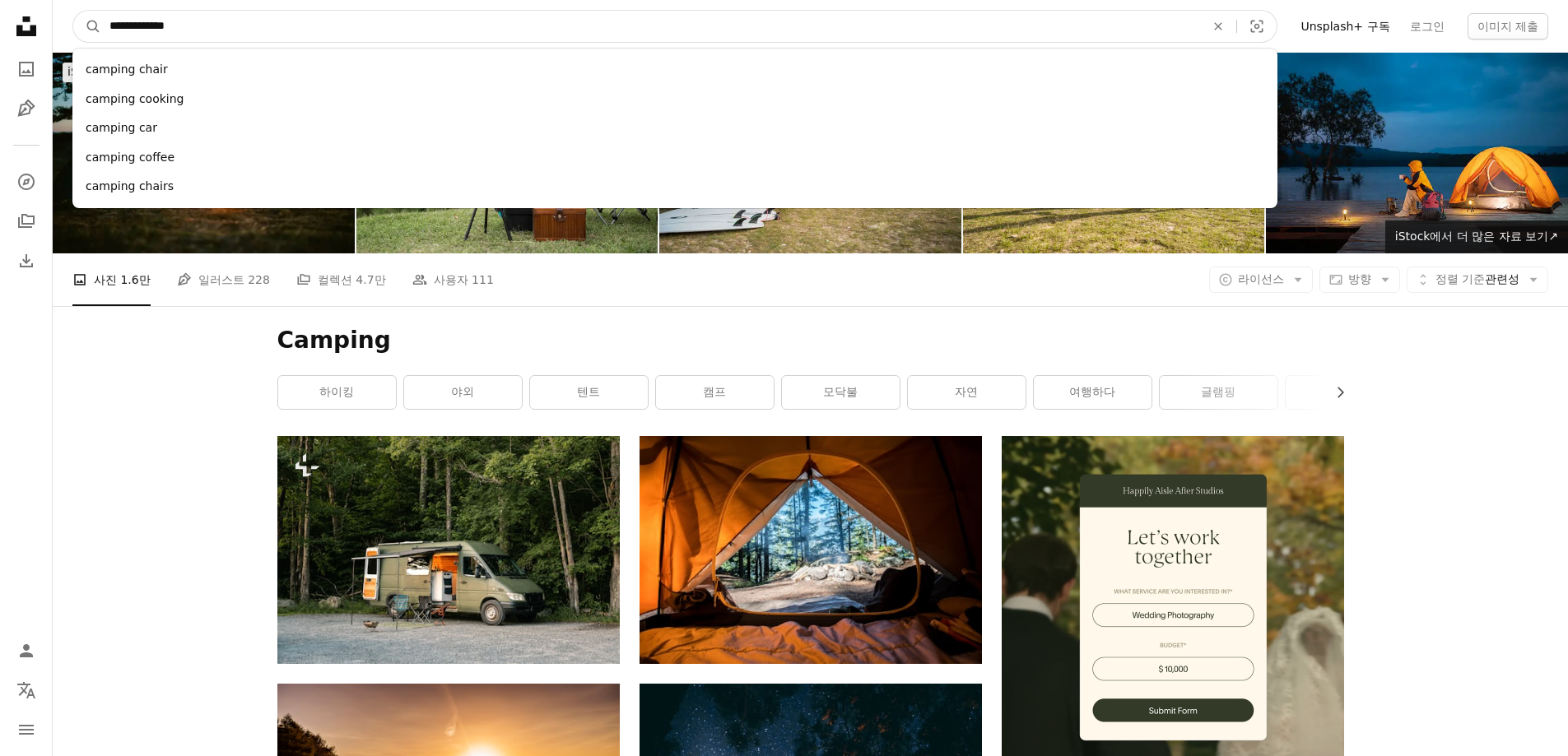
type input "**********"
click button "A magnifying glass" at bounding box center [87, 27] width 28 height 32
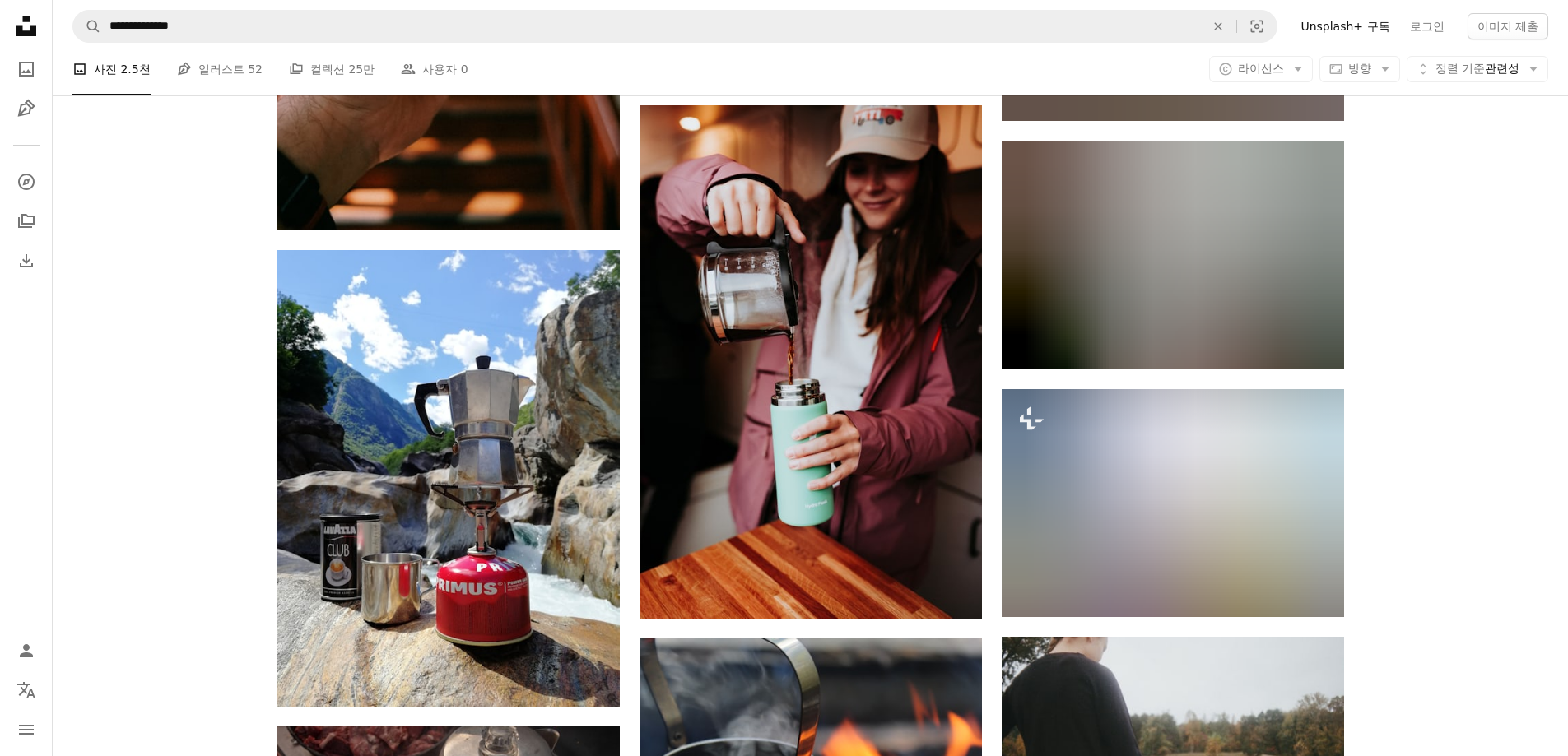
scroll to position [17032, 0]
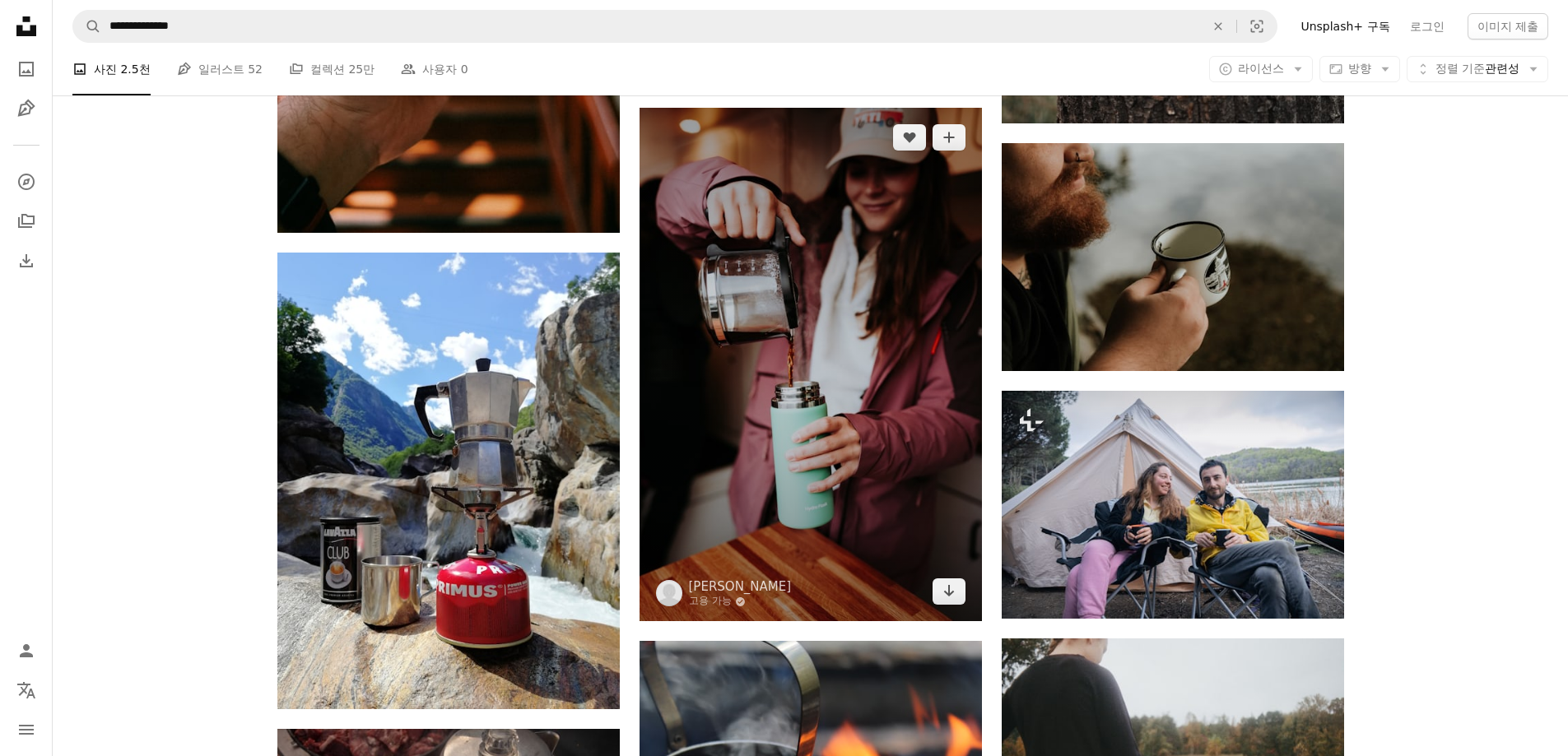
click at [854, 278] on img at bounding box center [810, 364] width 342 height 514
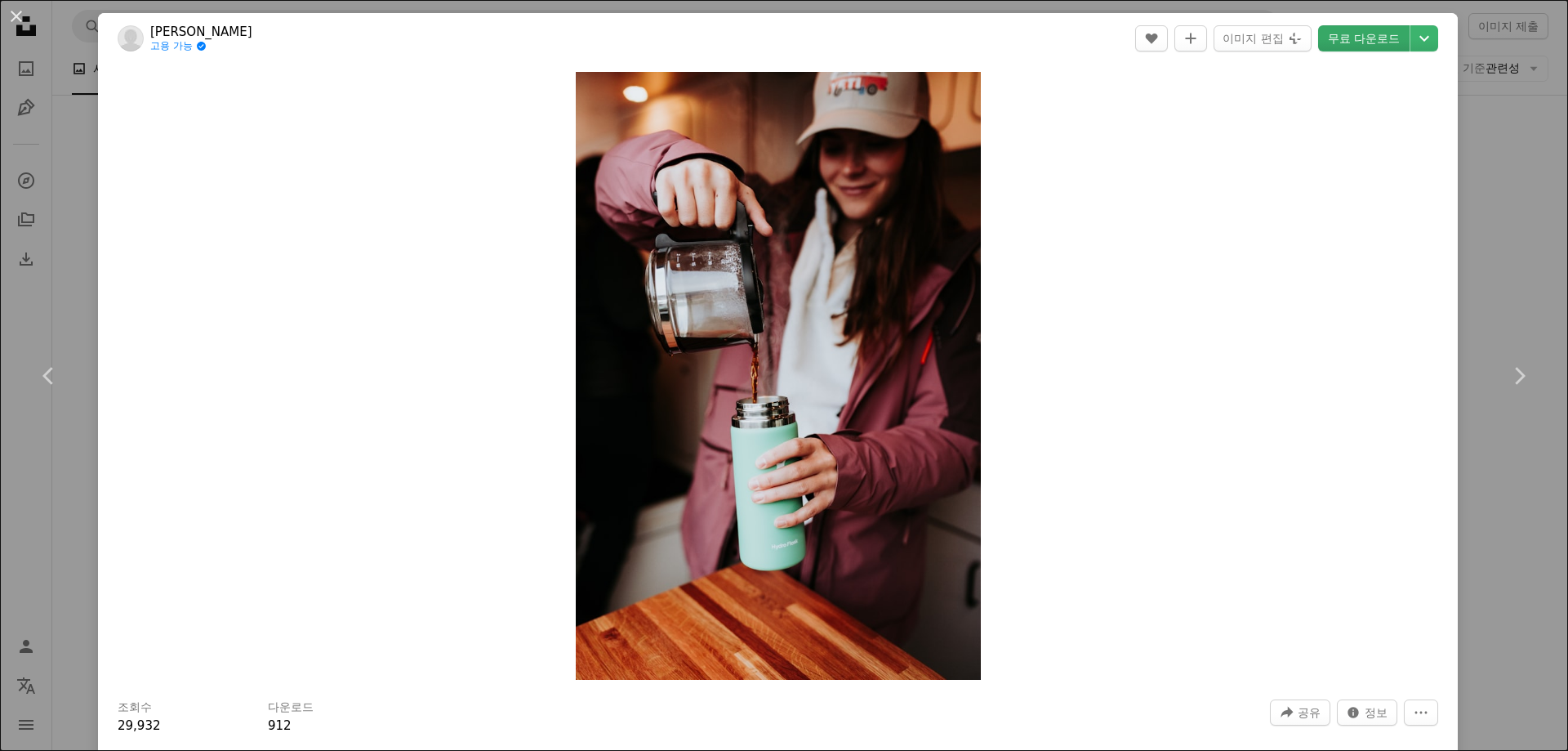
click at [1364, 39] on link "무료 다운로드" at bounding box center [1363, 38] width 91 height 26
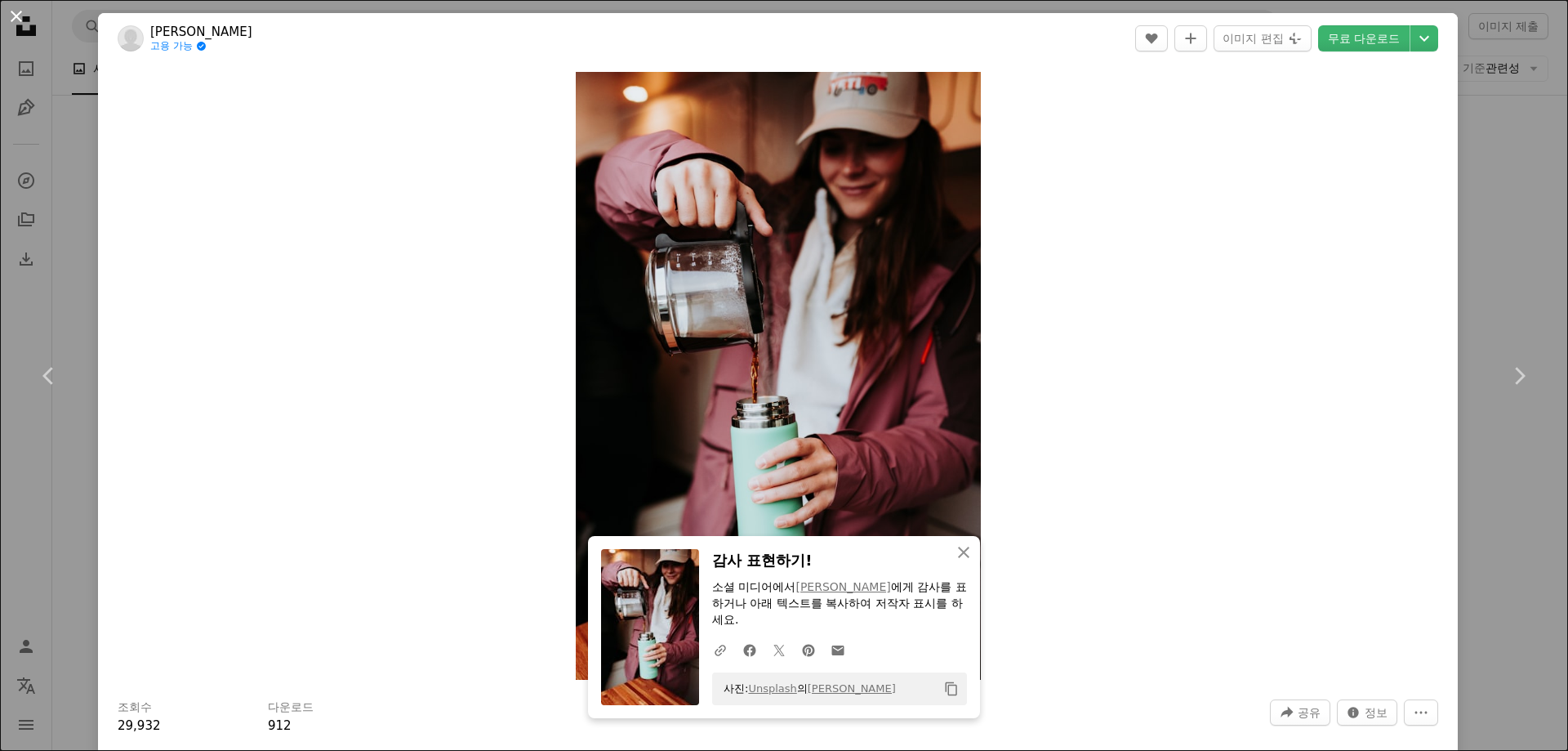
click at [15, 20] on button "An X shape" at bounding box center [17, 17] width 20 height 20
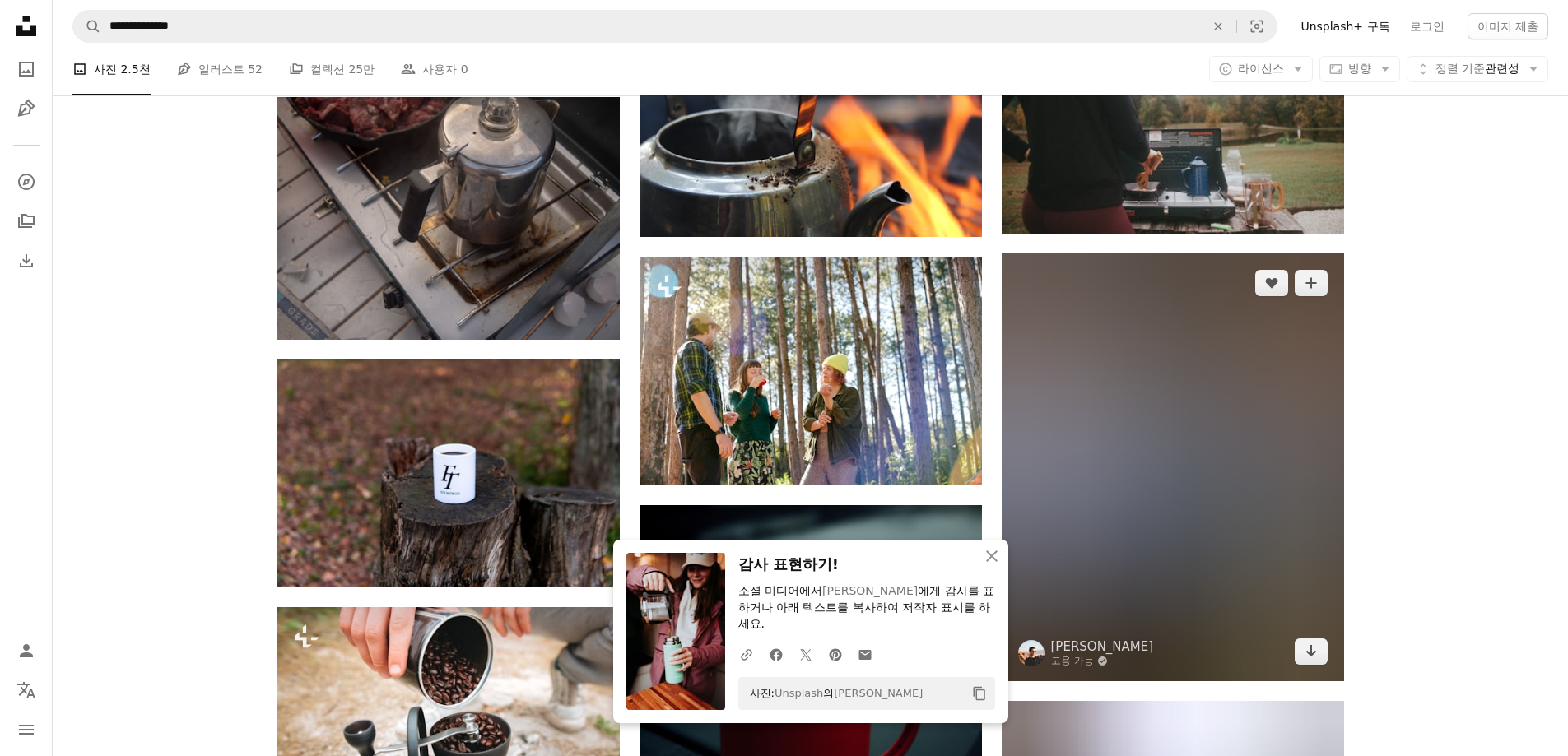
scroll to position [18019, 0]
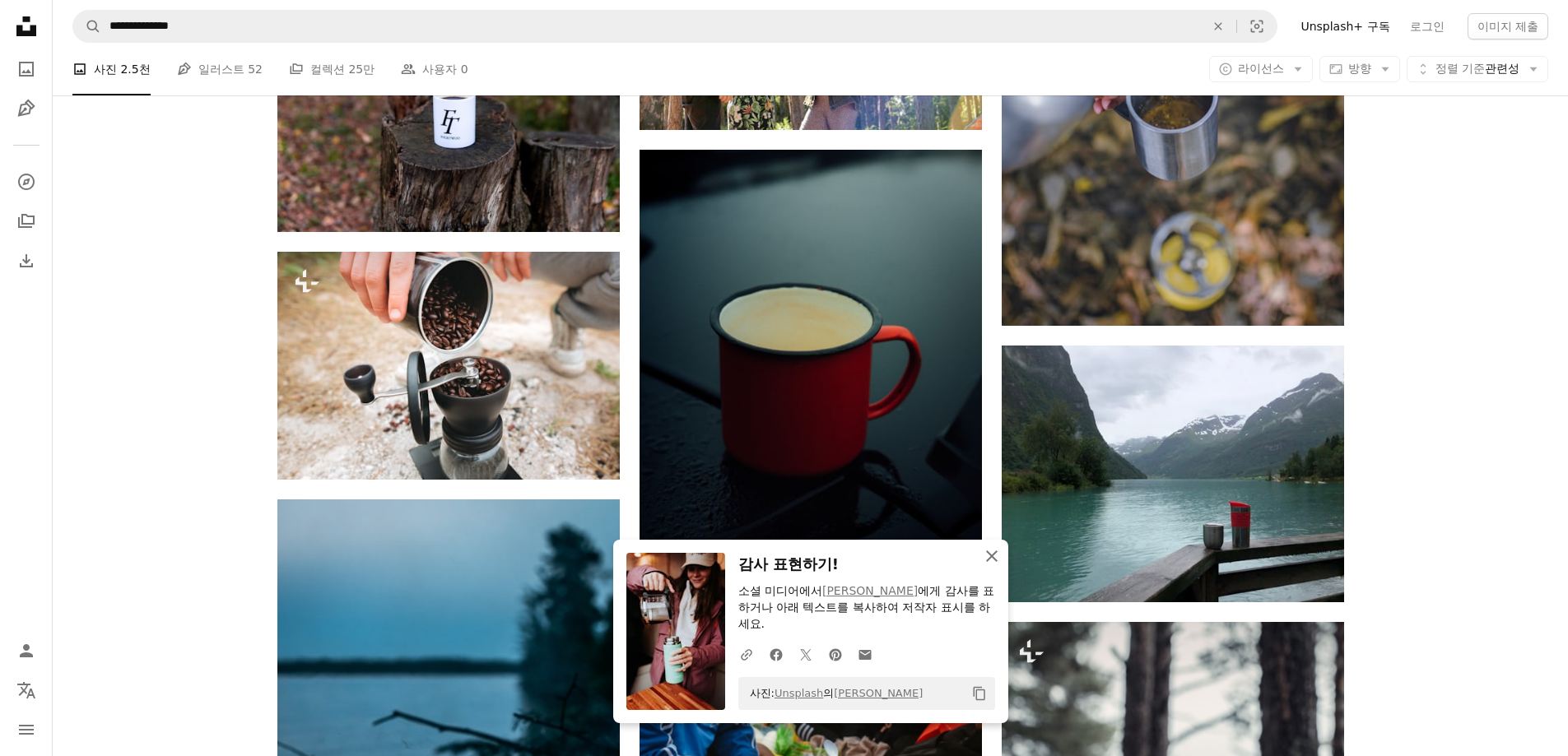
click at [998, 559] on icon "An X shape" at bounding box center [992, 556] width 20 height 20
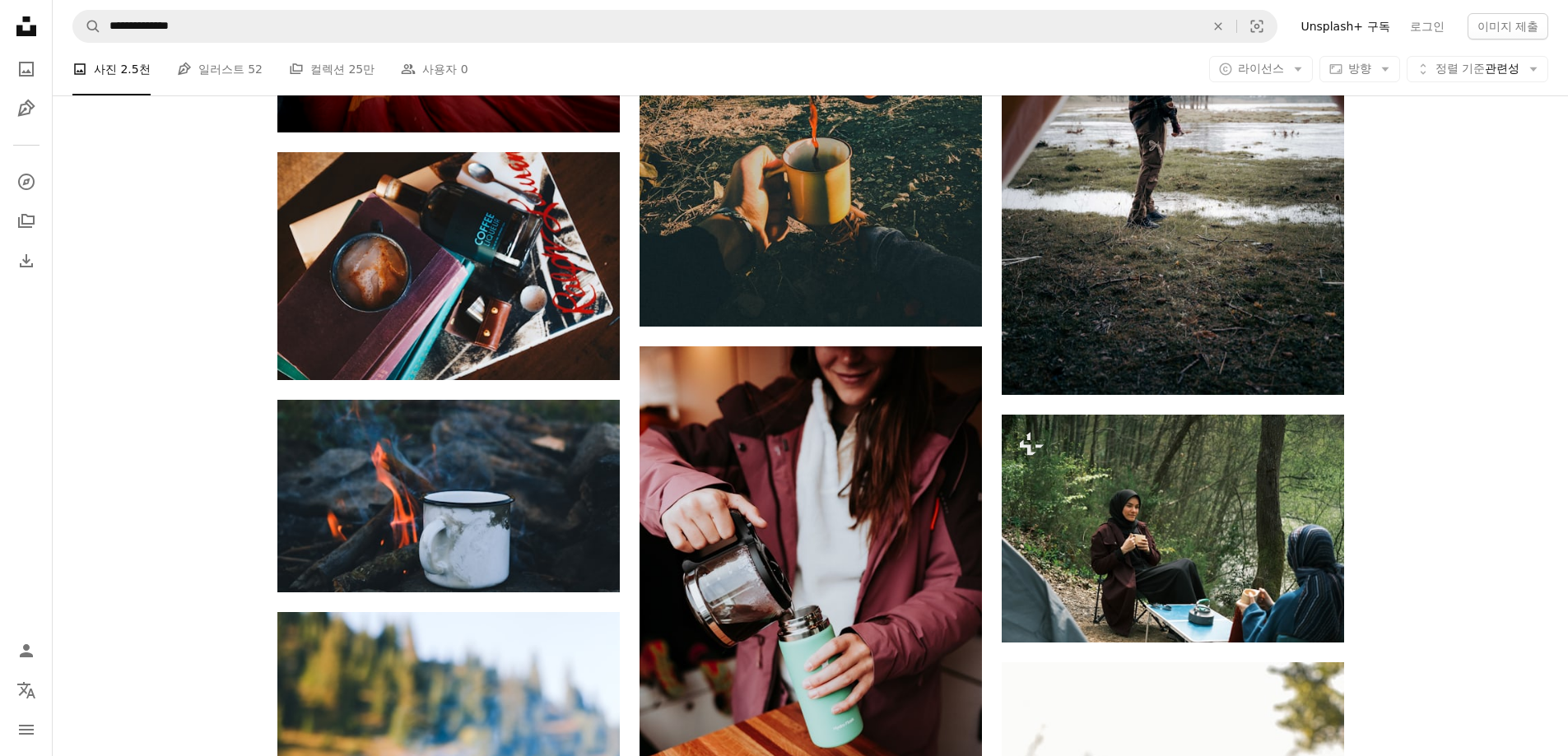
scroll to position [23695, 0]
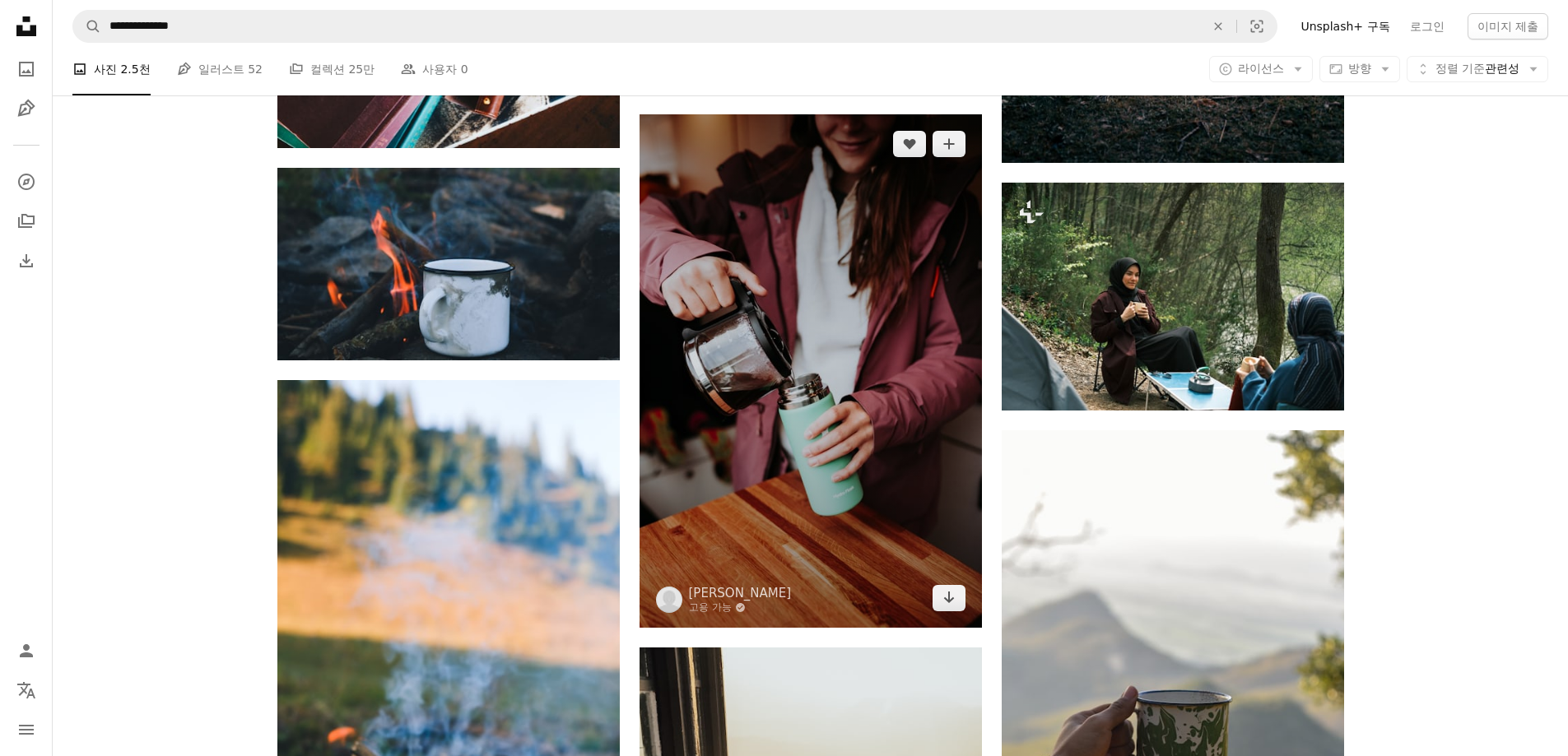
click at [833, 430] on img at bounding box center [810, 371] width 342 height 514
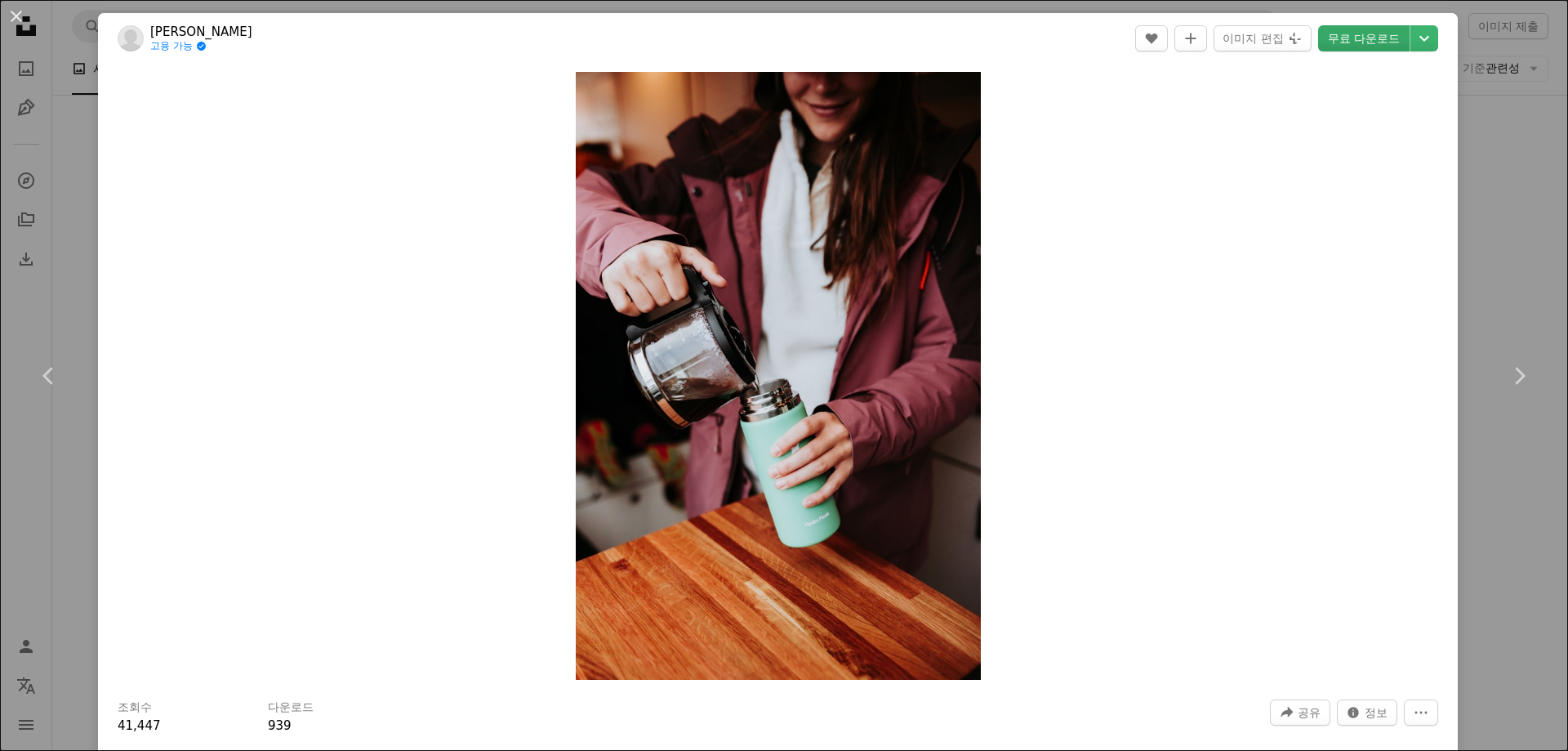
click at [1336, 38] on link "무료 다운로드" at bounding box center [1363, 38] width 91 height 26
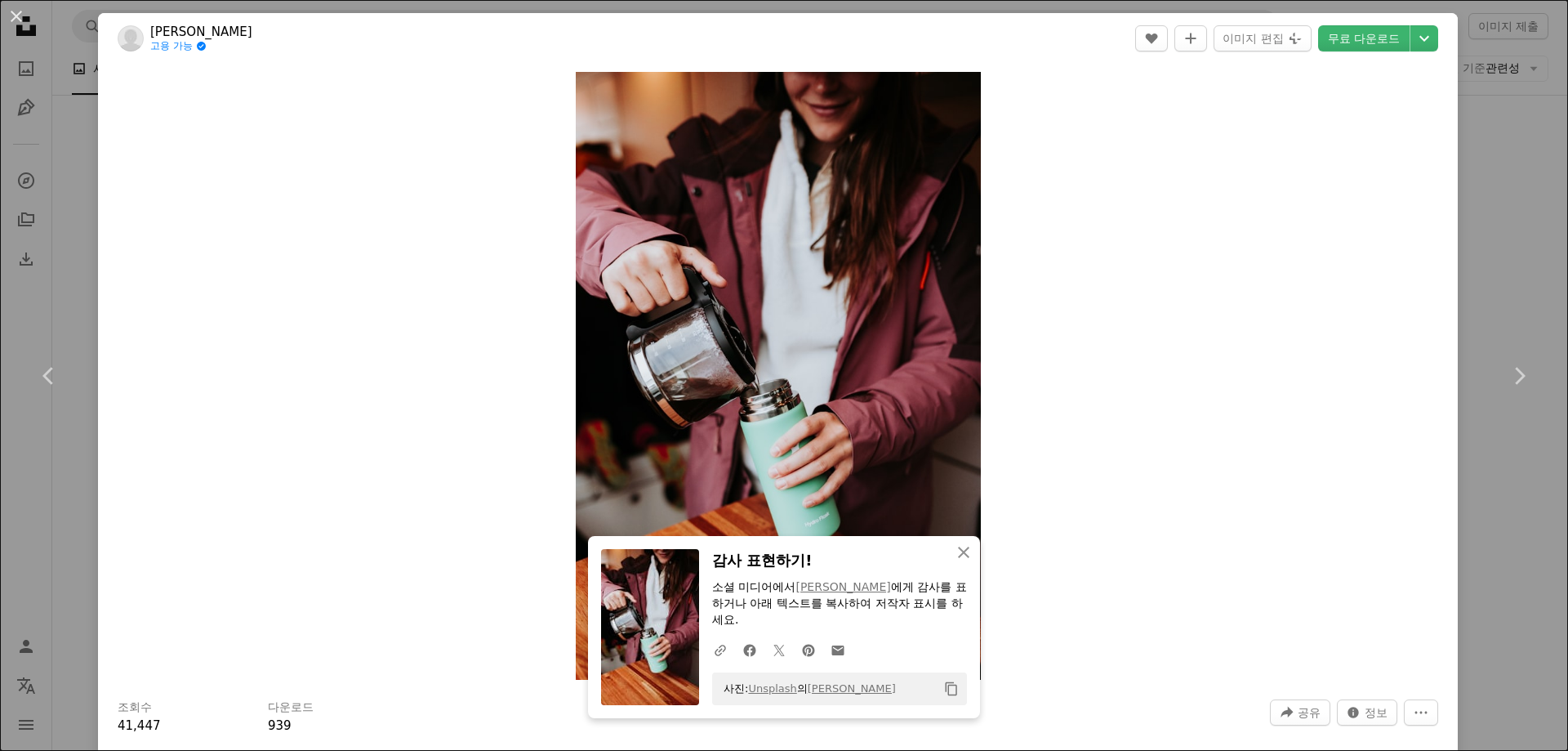
click at [13, 19] on button "An X shape" at bounding box center [17, 17] width 20 height 20
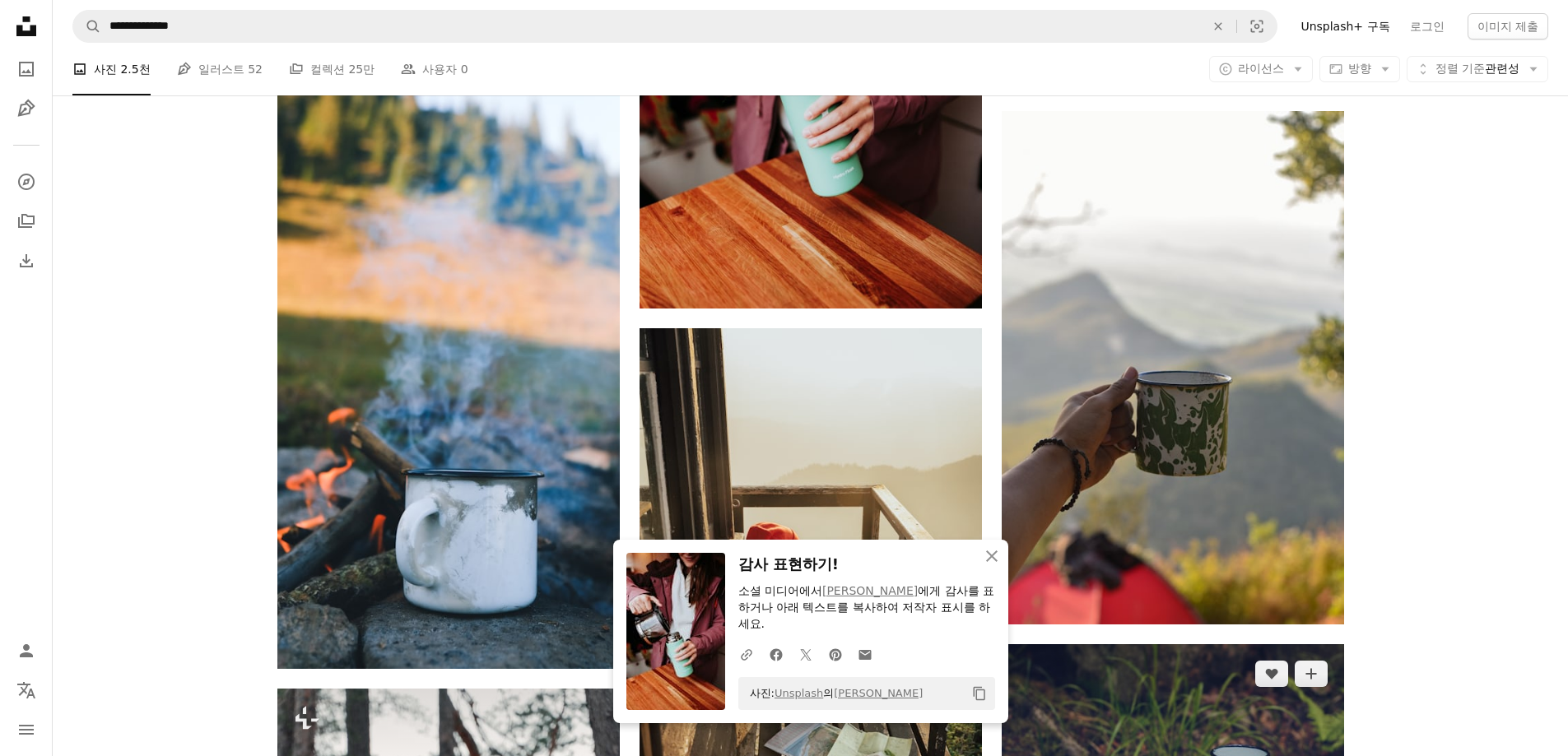
scroll to position [24271, 0]
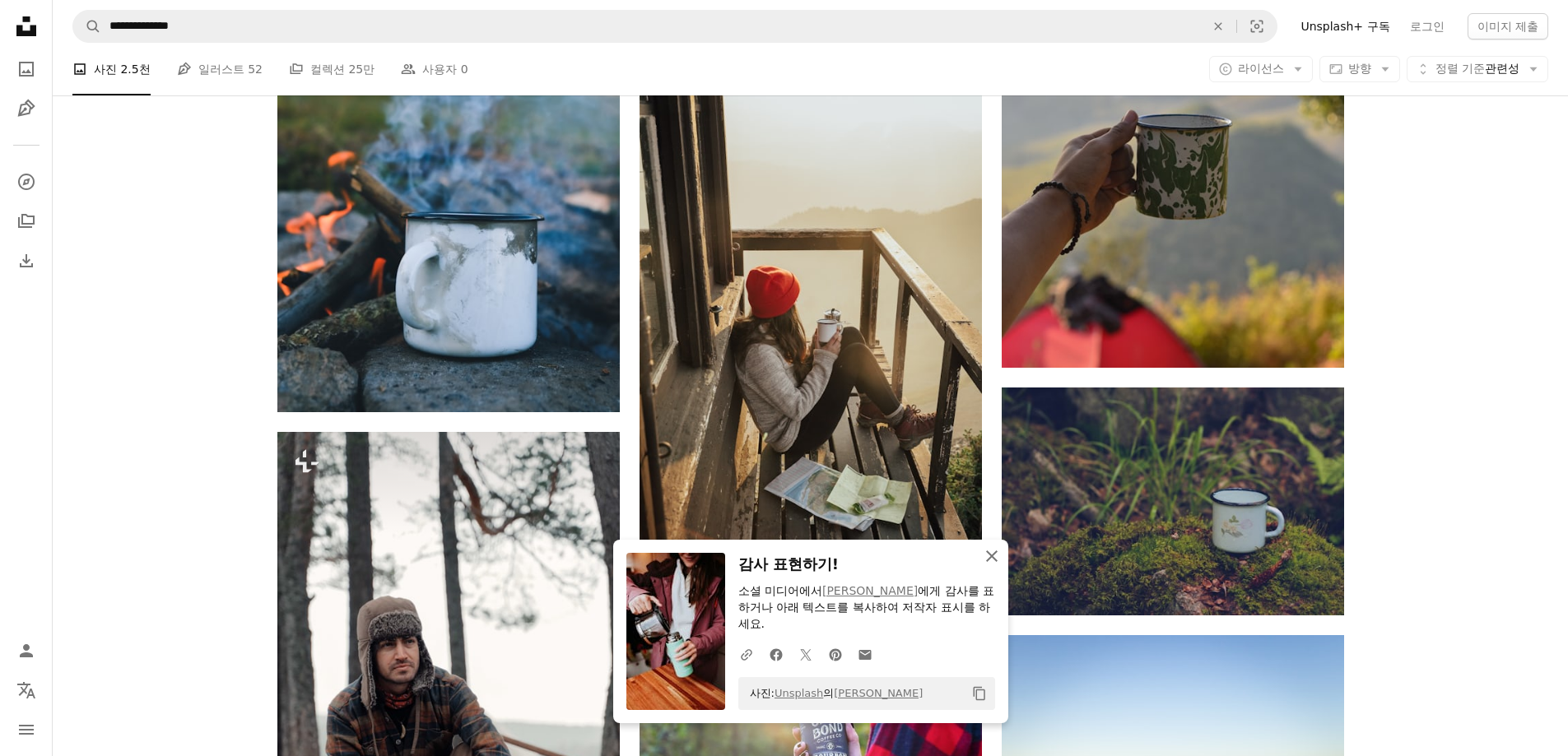
click at [998, 554] on icon "An X shape" at bounding box center [992, 556] width 20 height 20
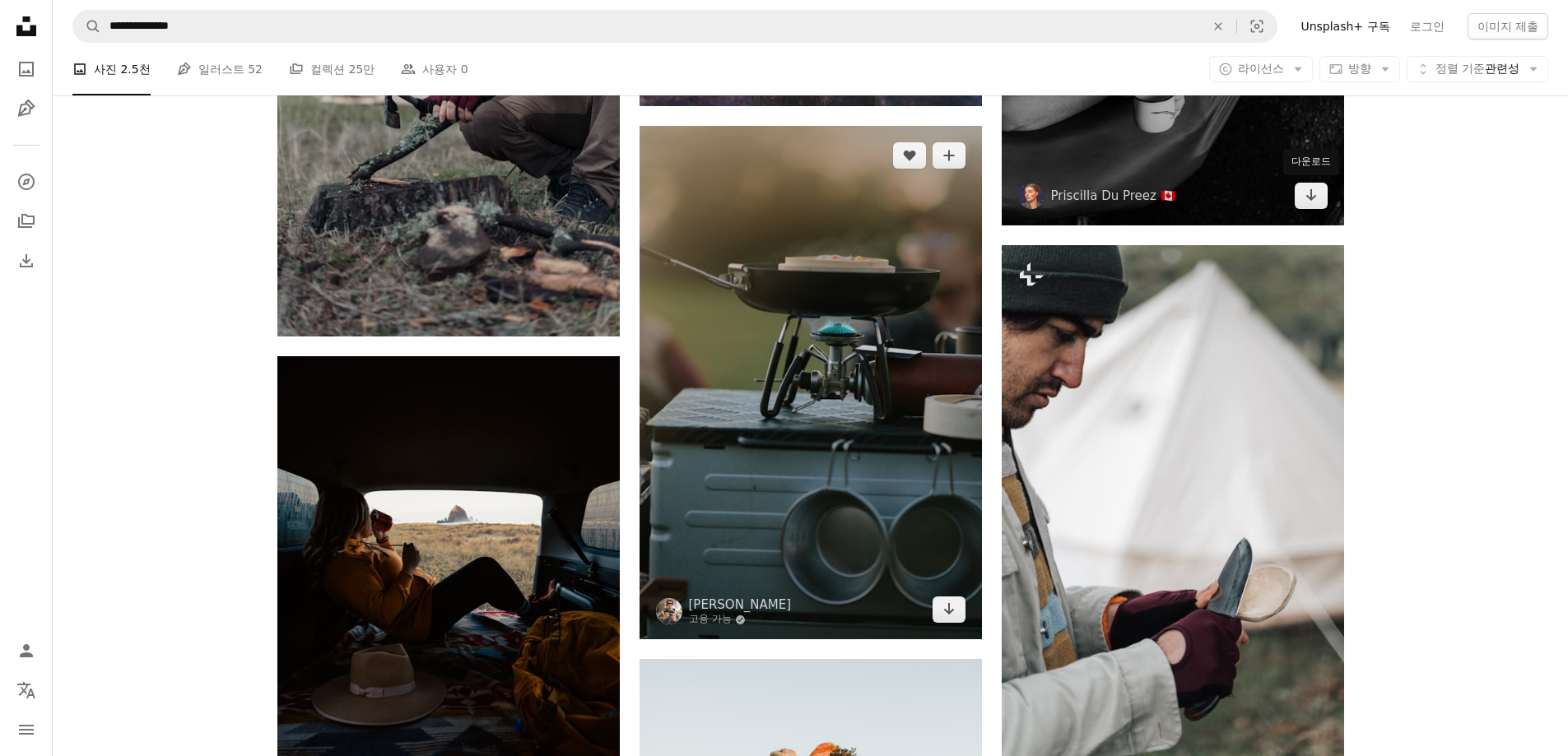
scroll to position [26081, 0]
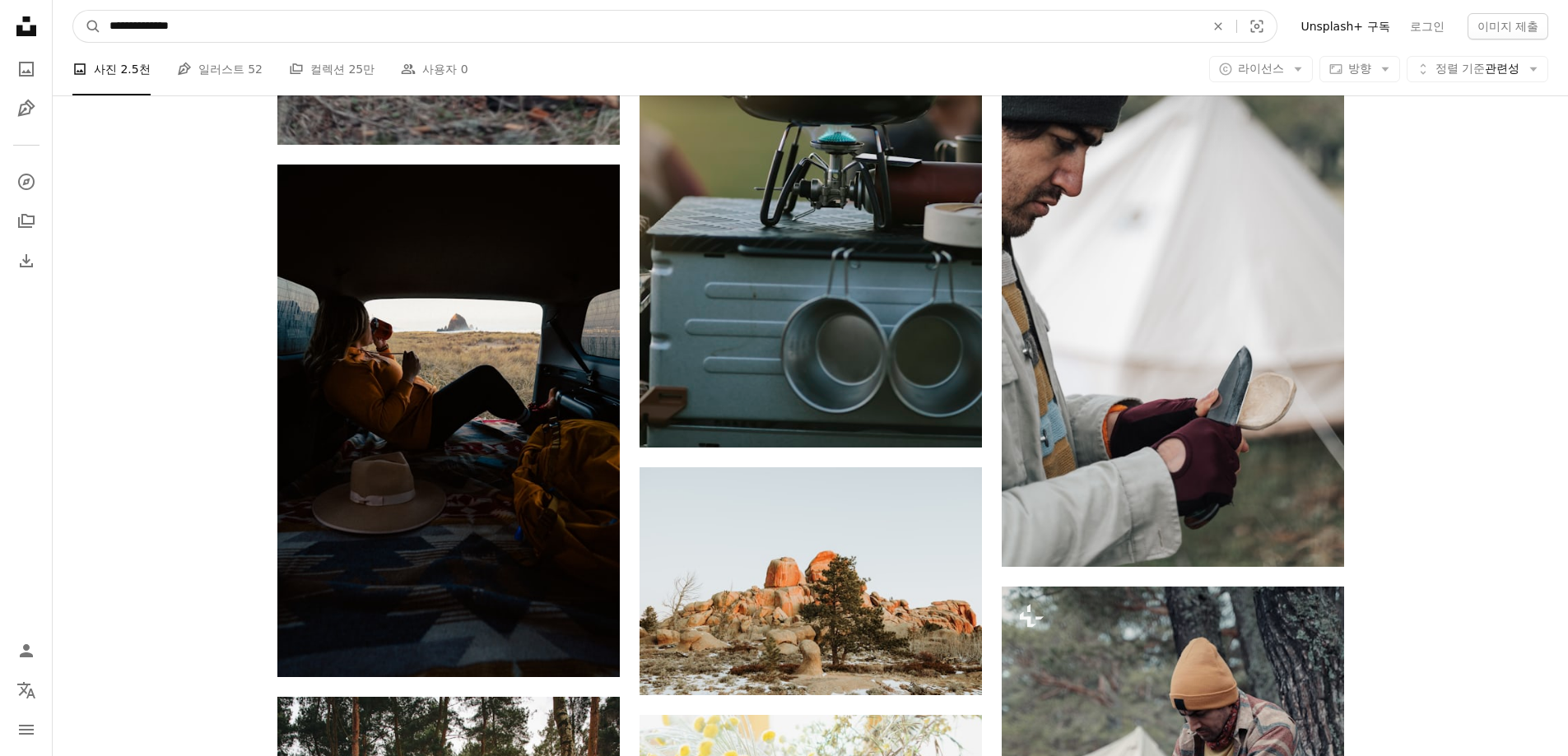
drag, startPoint x: 0, startPoint y: 16, endPoint x: 31, endPoint y: 9, distance: 31.8
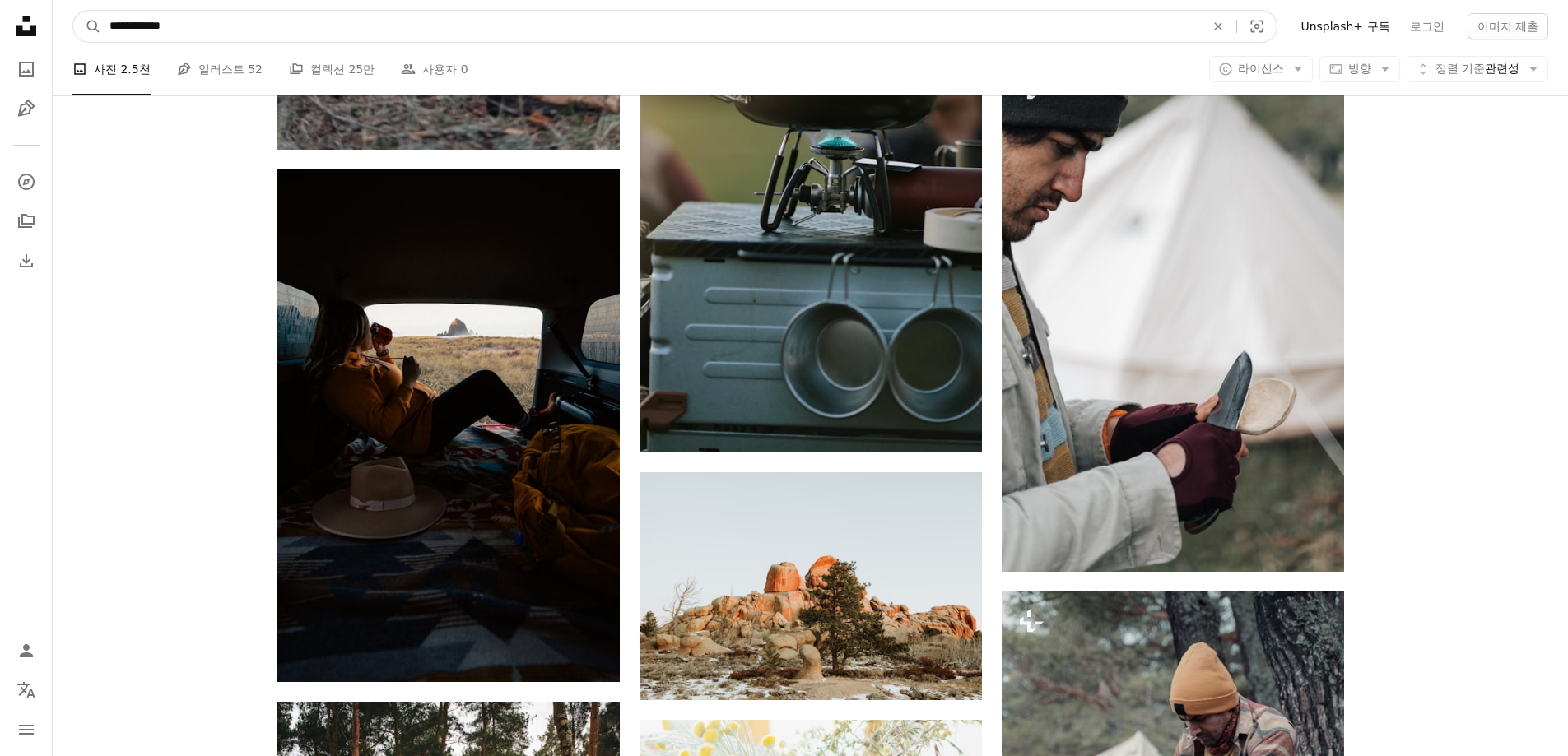
type input "**********"
click button "A magnifying glass" at bounding box center [87, 27] width 28 height 32
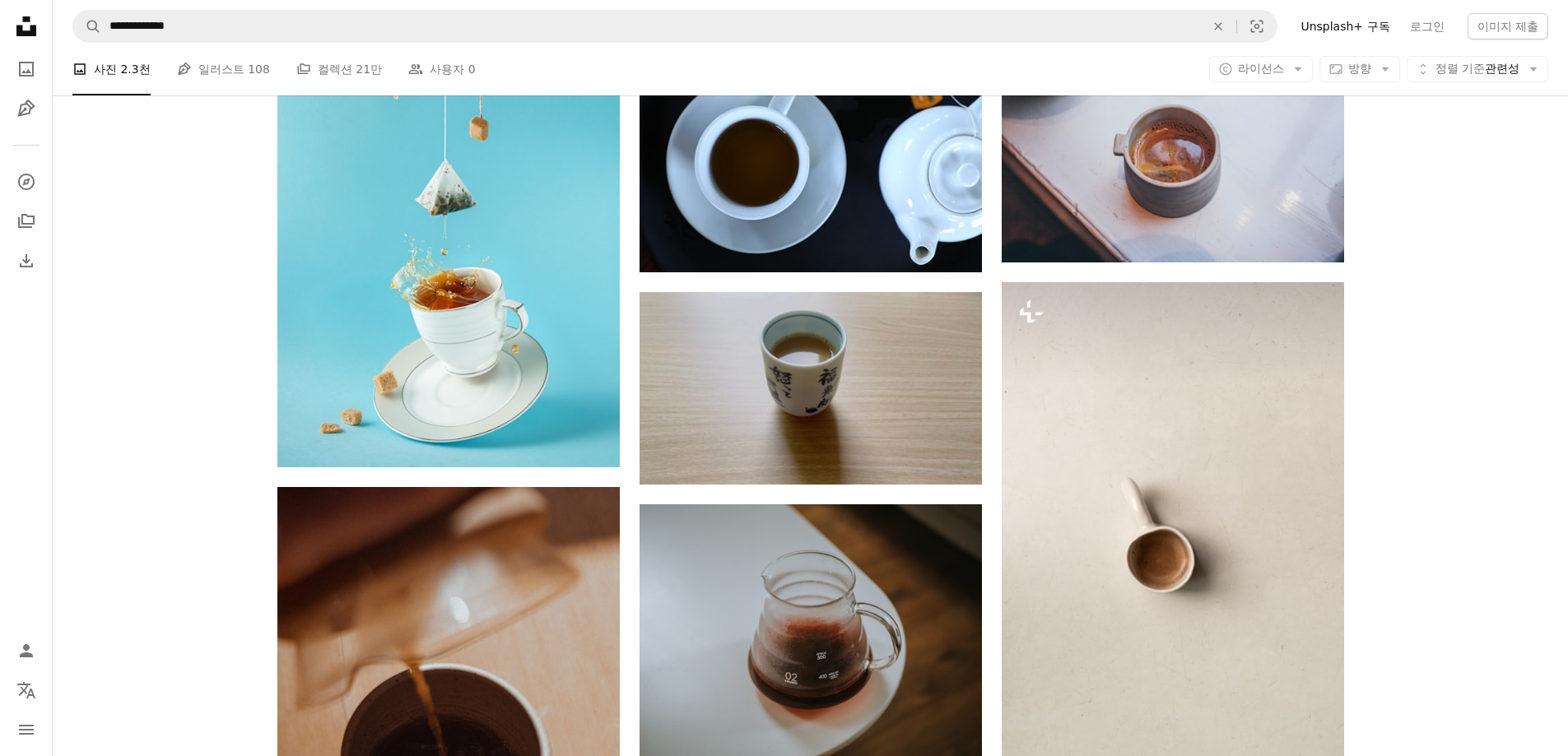
scroll to position [1480, 0]
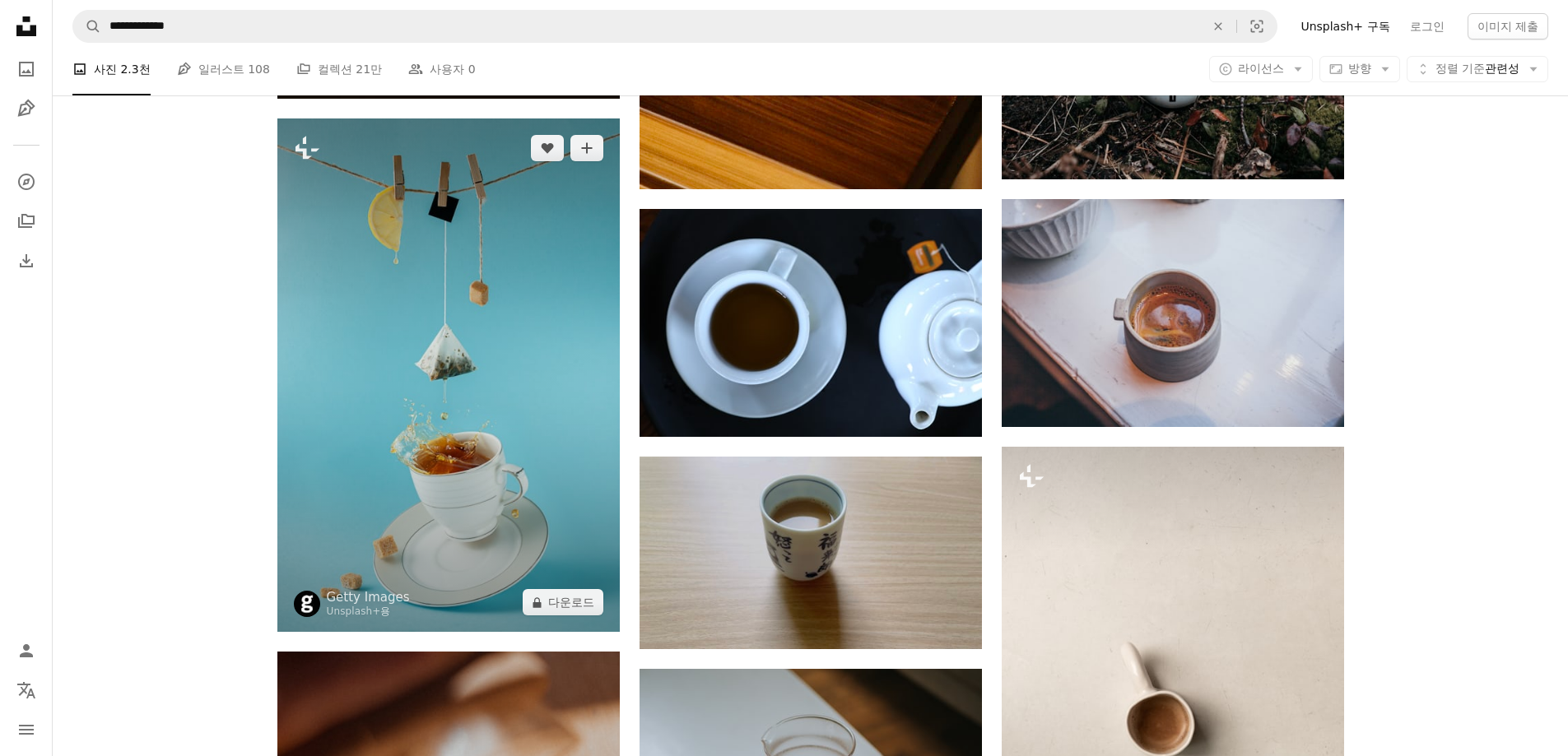
click at [472, 262] on img at bounding box center [448, 375] width 342 height 514
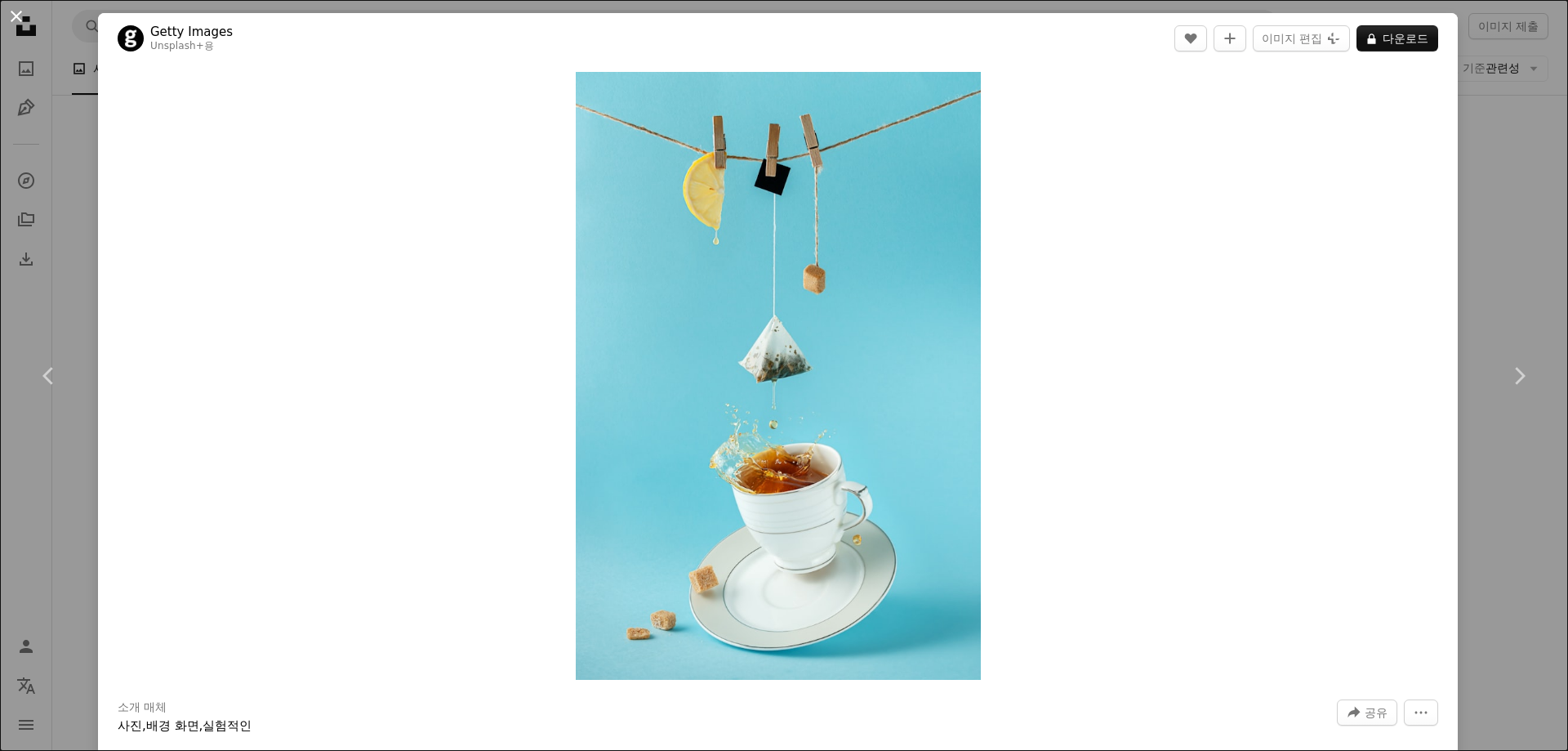
click at [14, 18] on button "An X shape" at bounding box center [17, 17] width 20 height 20
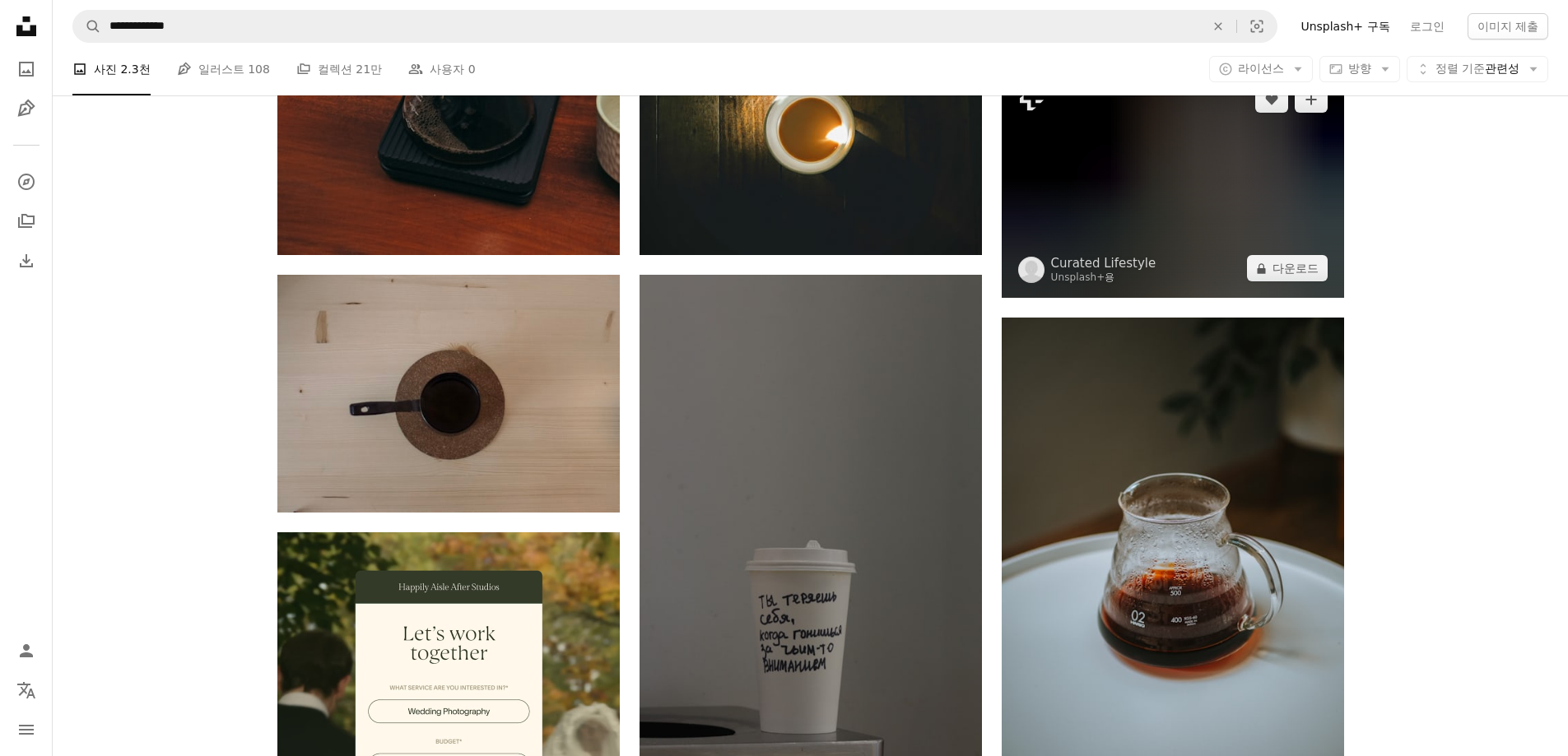
scroll to position [2797, 0]
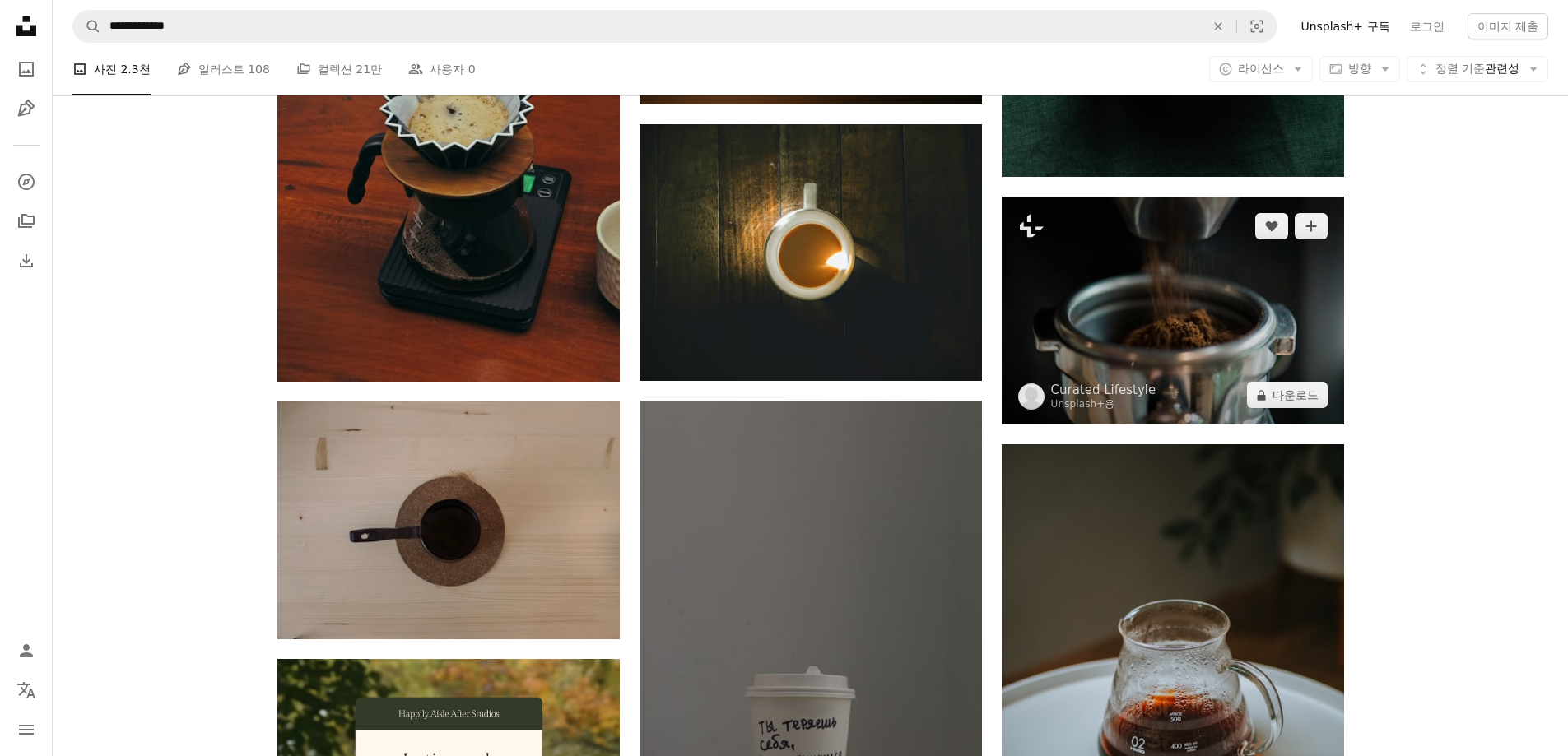
click at [1230, 286] on img at bounding box center [1173, 309] width 342 height 228
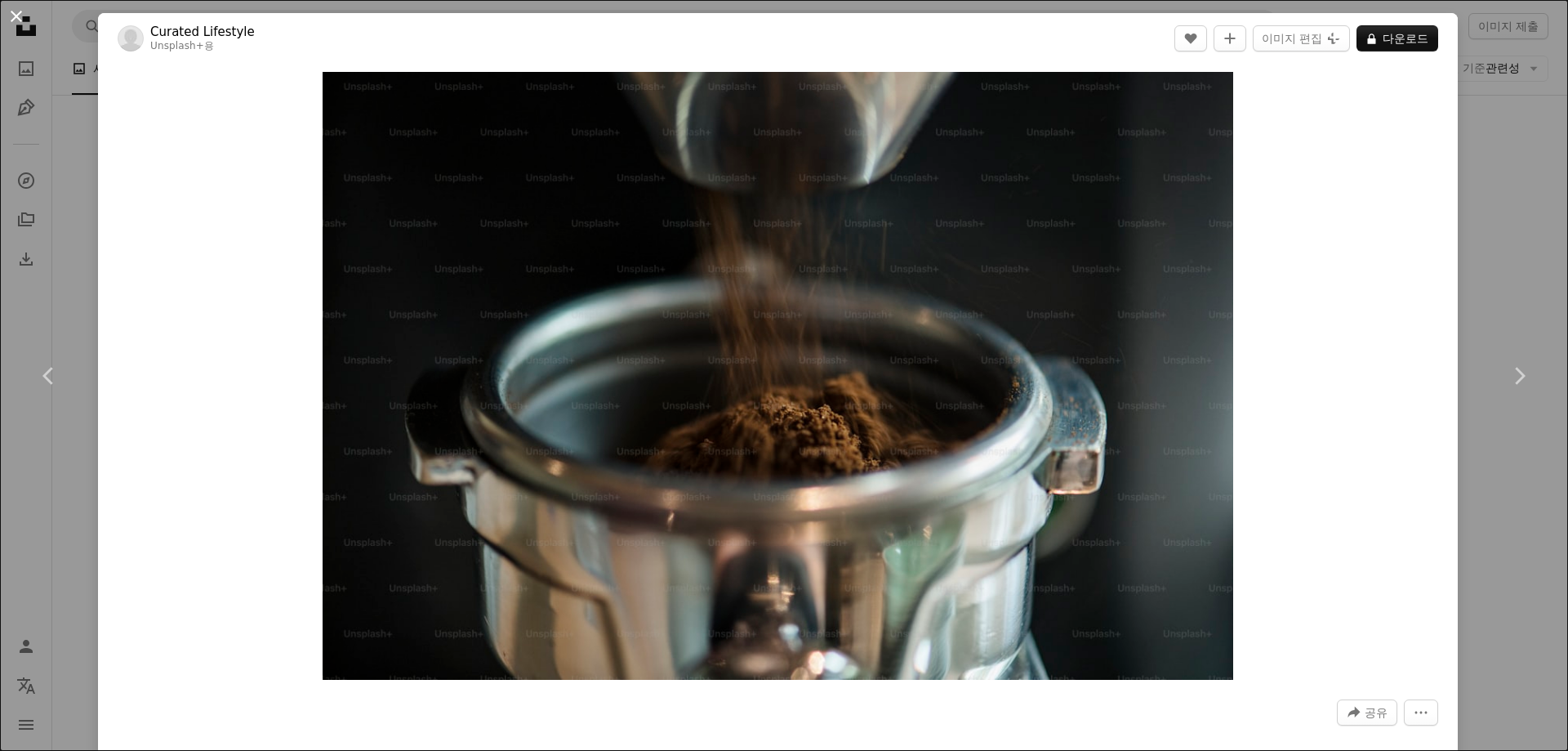
click at [26, 26] on button "An X shape" at bounding box center [17, 17] width 20 height 20
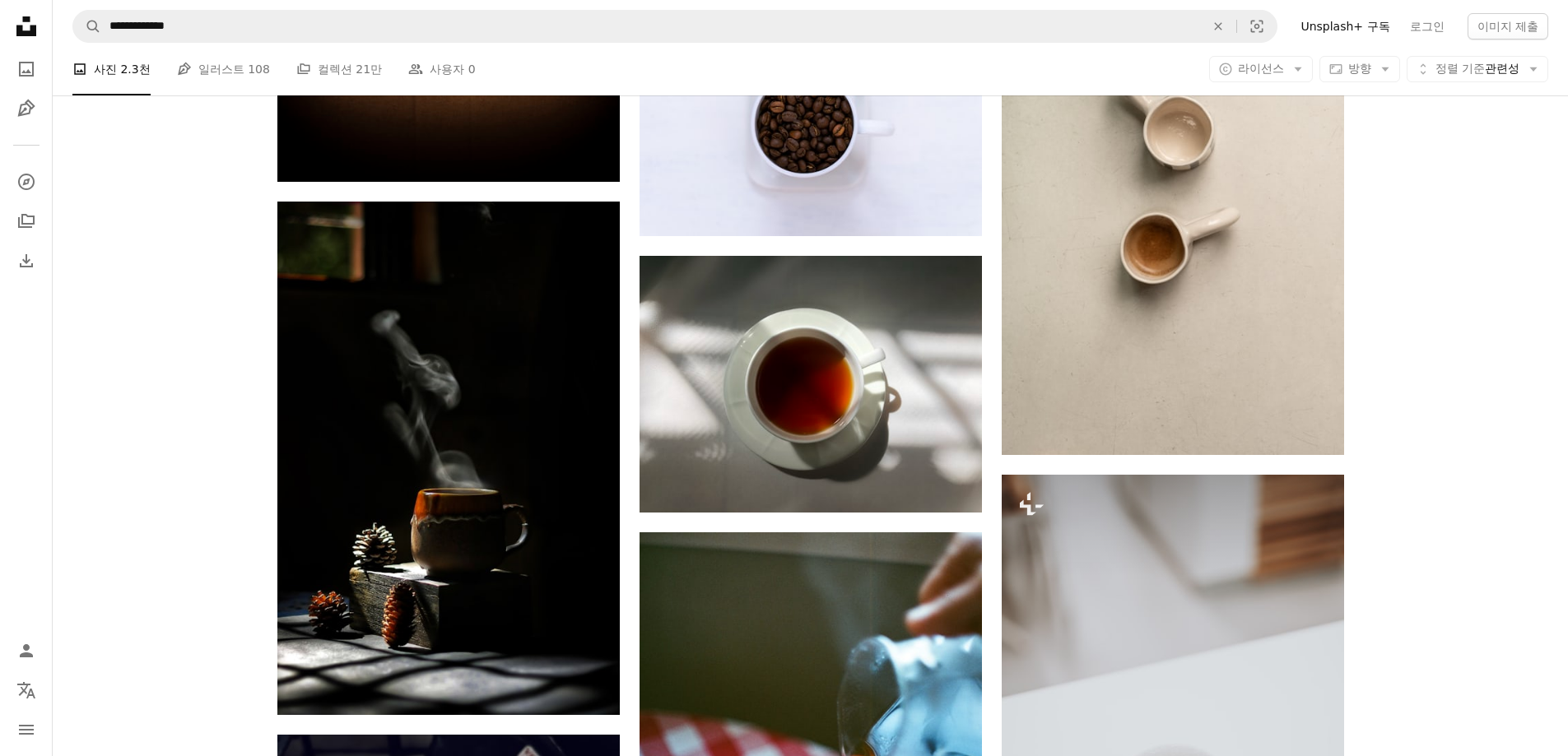
scroll to position [5018, 0]
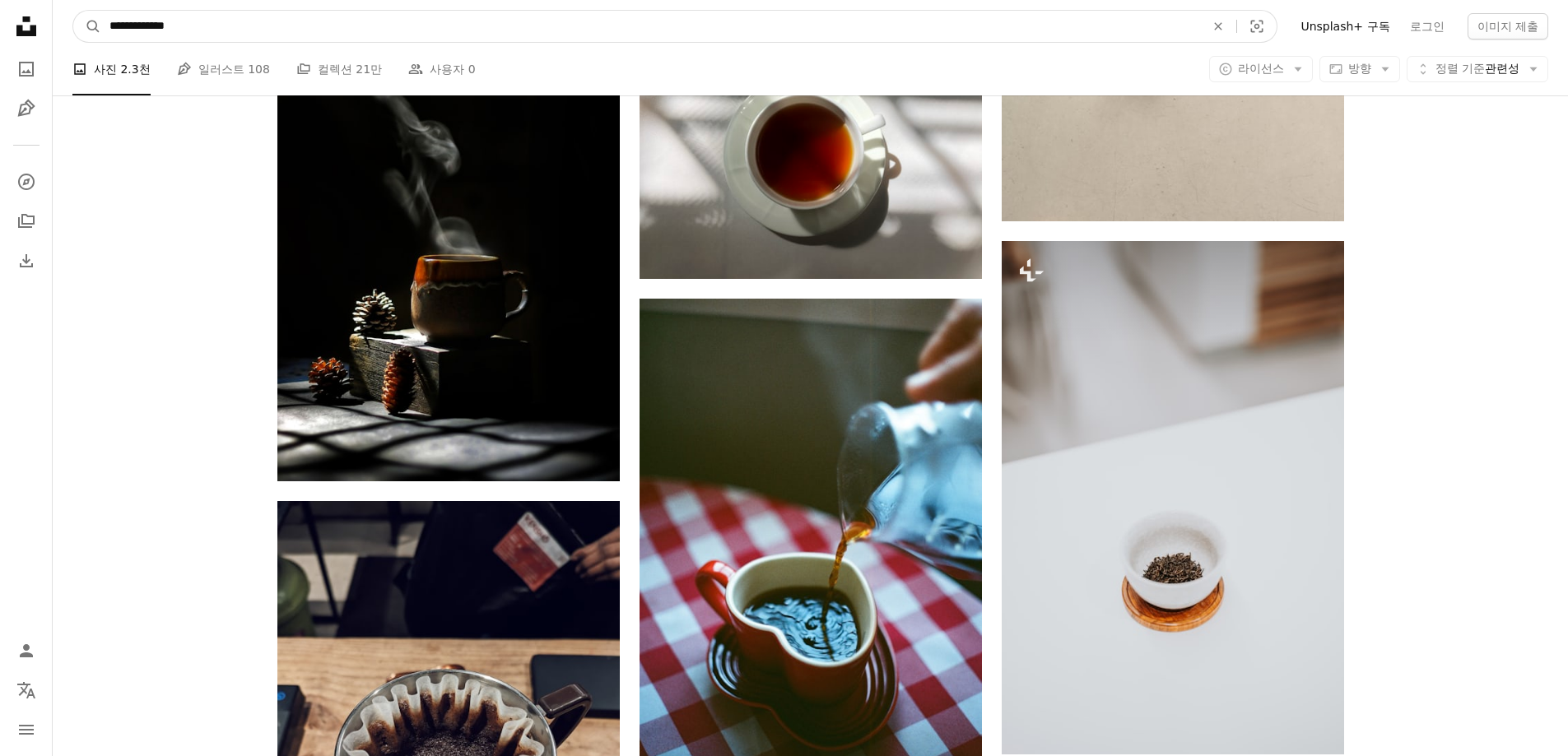
click at [106, 23] on input "**********" at bounding box center [651, 27] width 1099 height 32
drag, startPoint x: 179, startPoint y: 29, endPoint x: 306, endPoint y: 32, distance: 127.0
click at [306, 32] on input "**********" at bounding box center [651, 27] width 1099 height 32
type input "**********"
click button "A magnifying glass" at bounding box center [87, 27] width 28 height 32
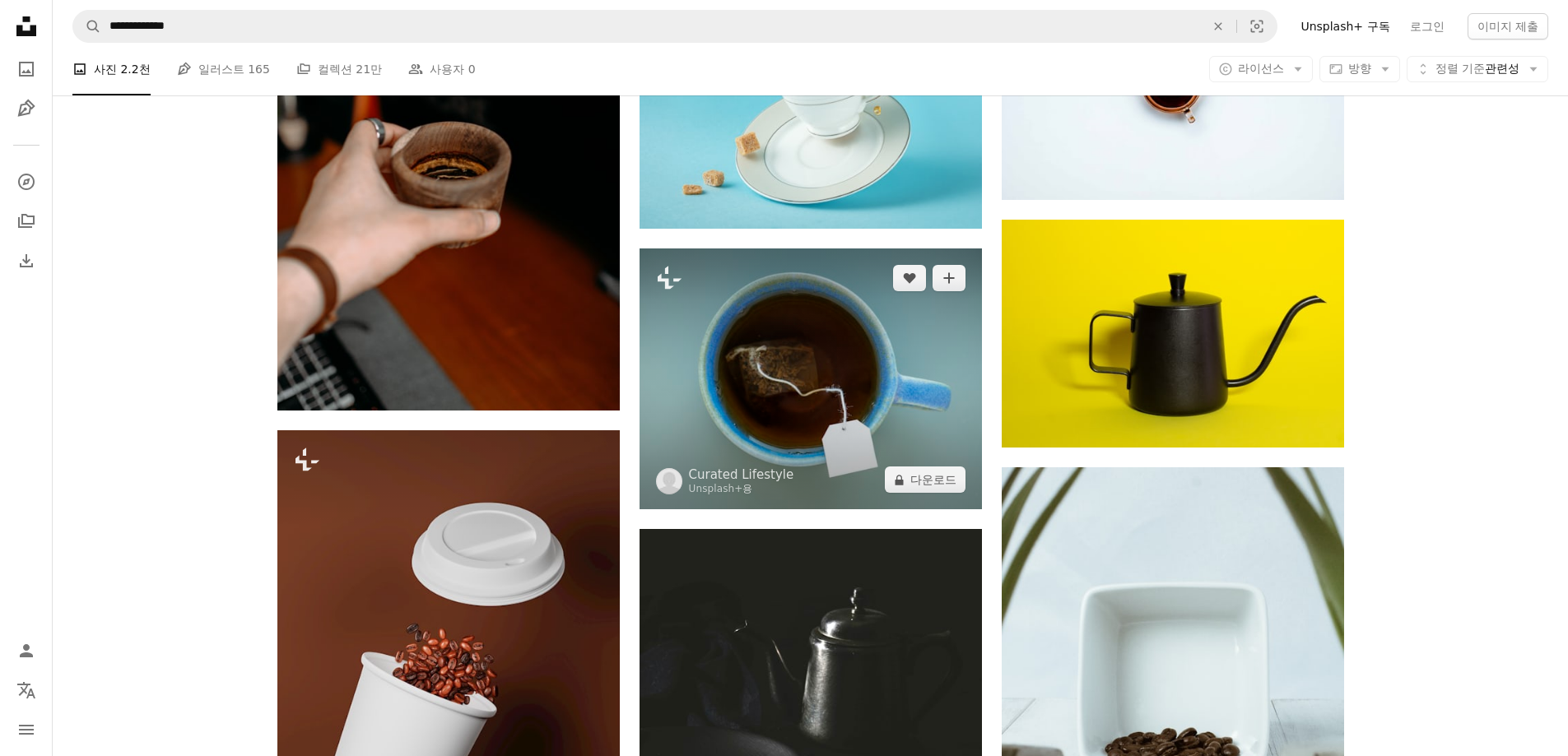
scroll to position [2468, 0]
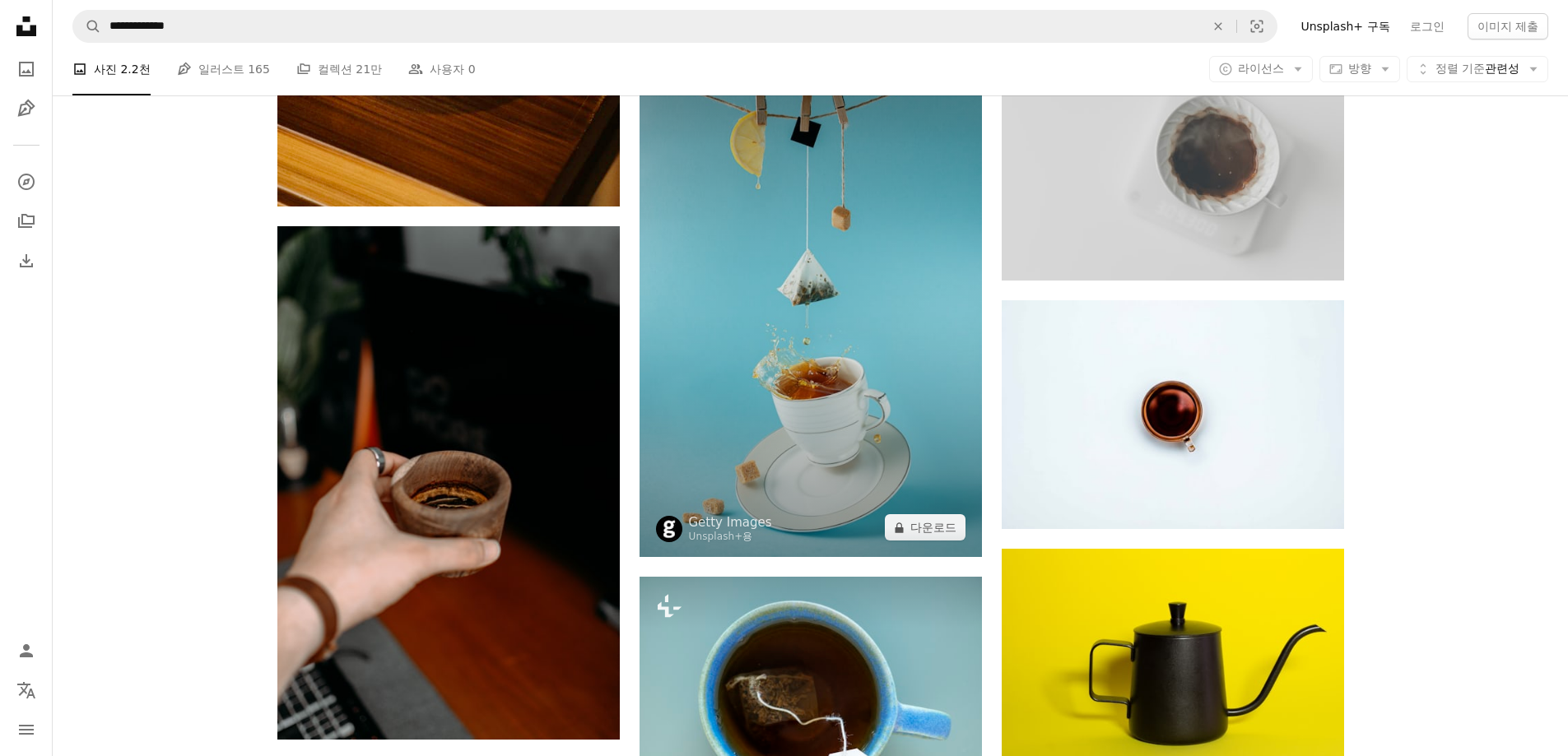
click at [801, 313] on img at bounding box center [810, 300] width 342 height 514
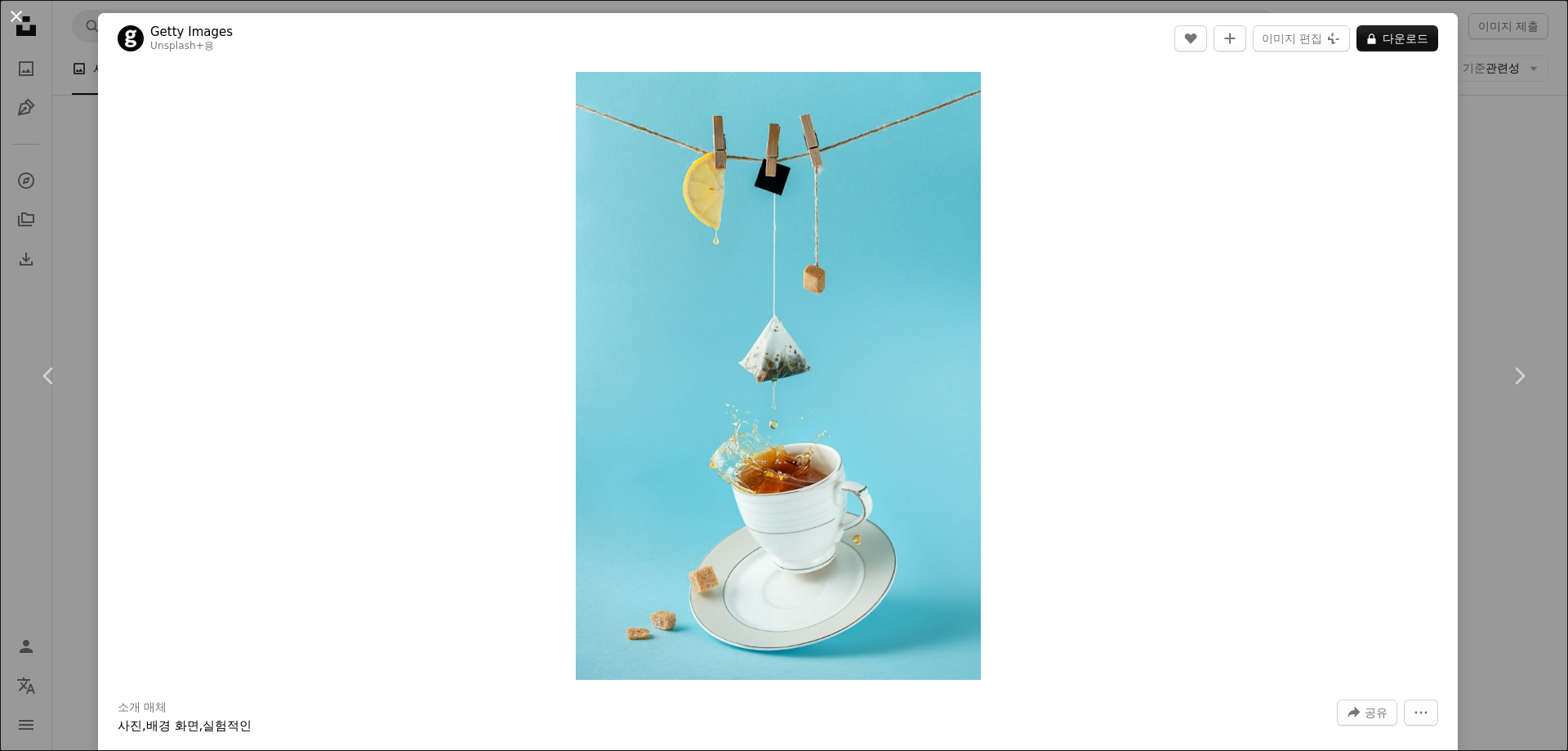
click at [19, 11] on button "An X shape" at bounding box center [17, 17] width 20 height 20
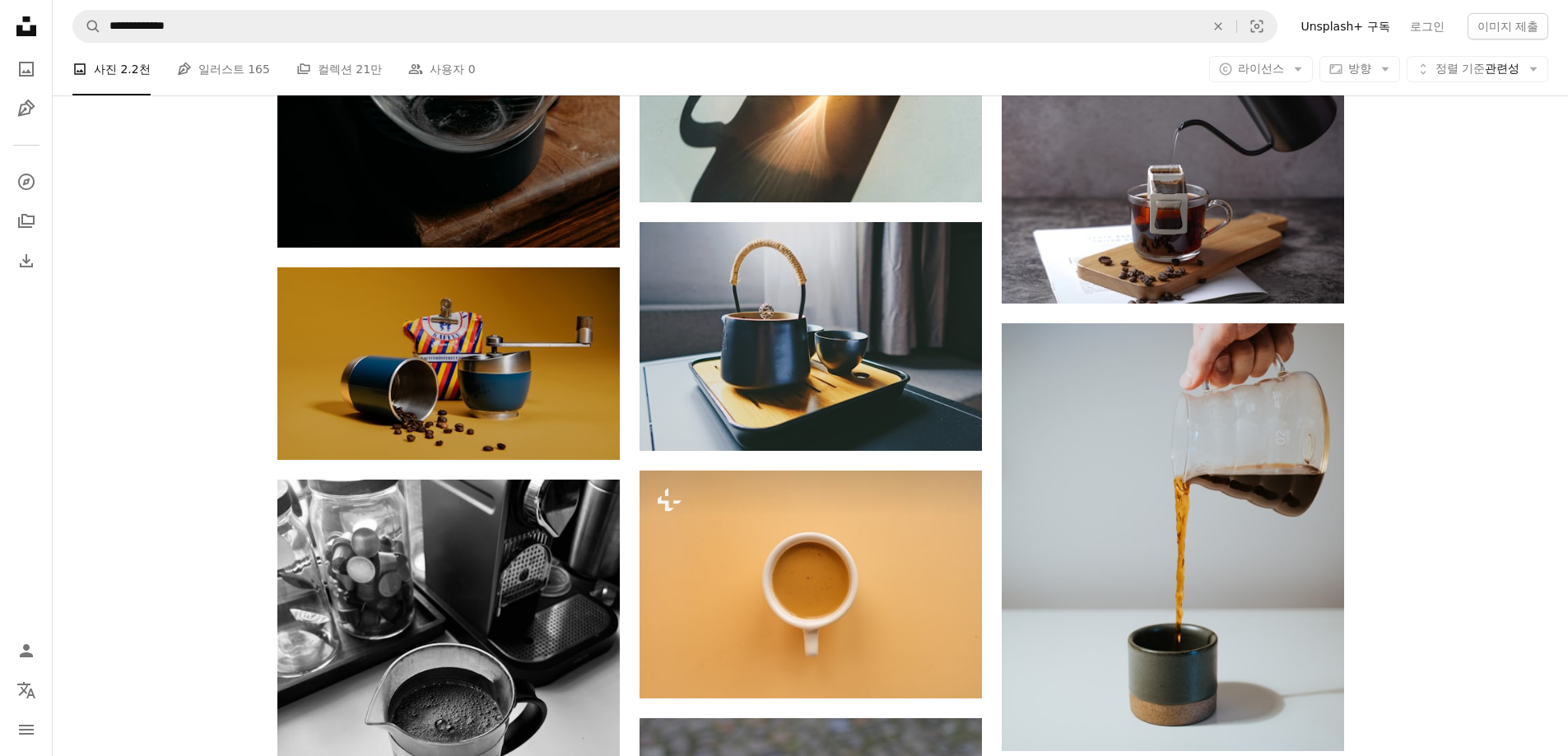
scroll to position [18838, 0]
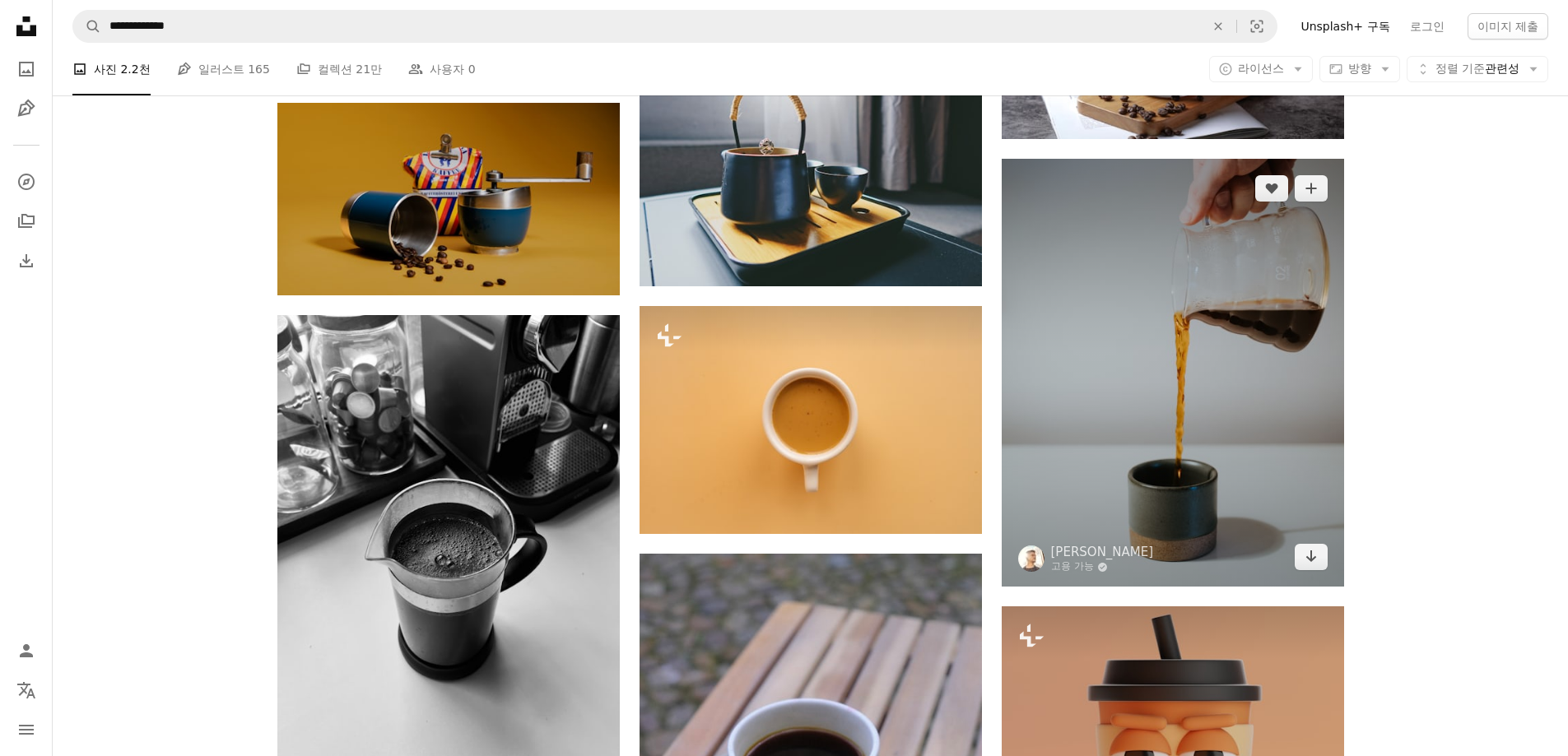
click at [1288, 480] on img at bounding box center [1173, 373] width 342 height 428
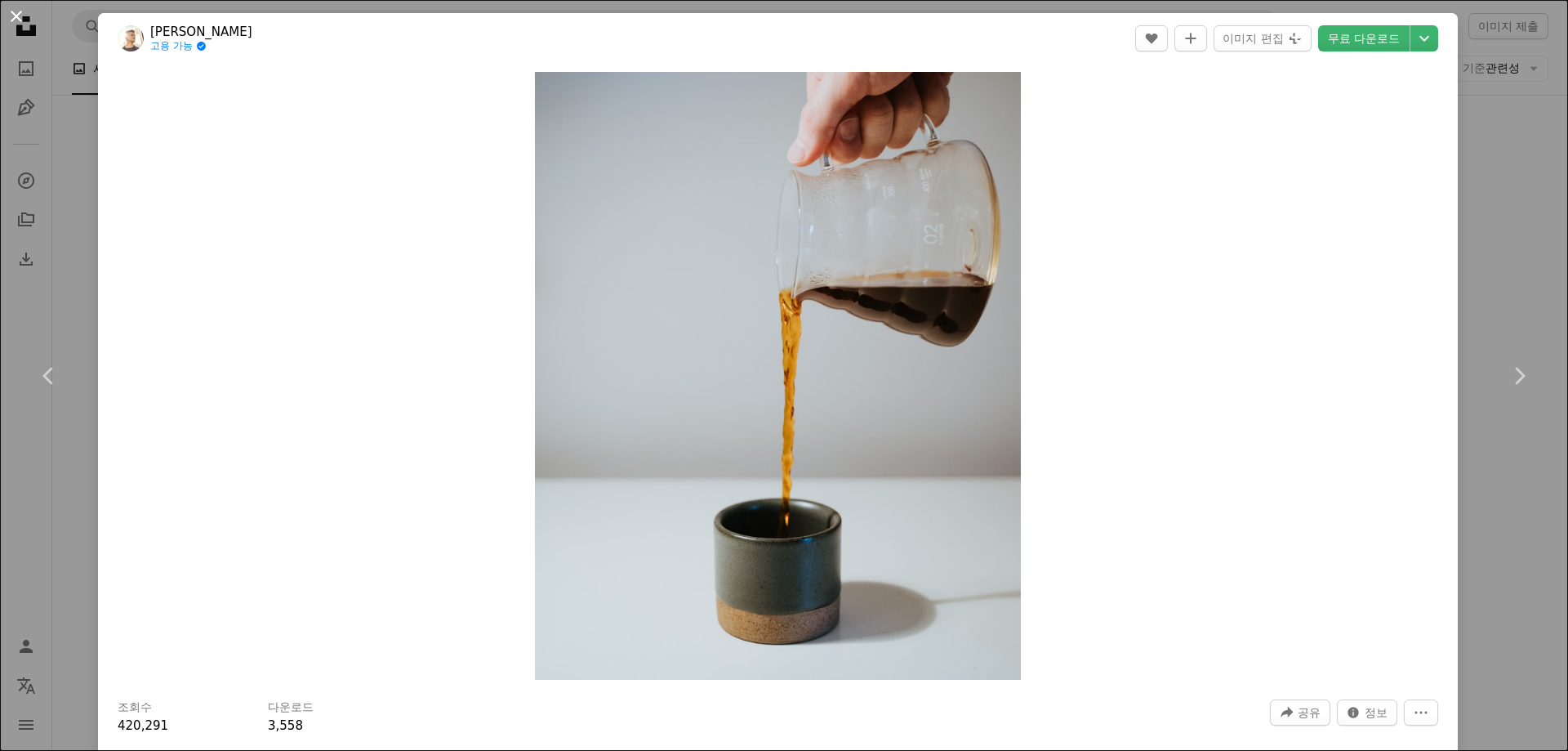
click at [26, 26] on button "An X shape" at bounding box center [17, 17] width 20 height 20
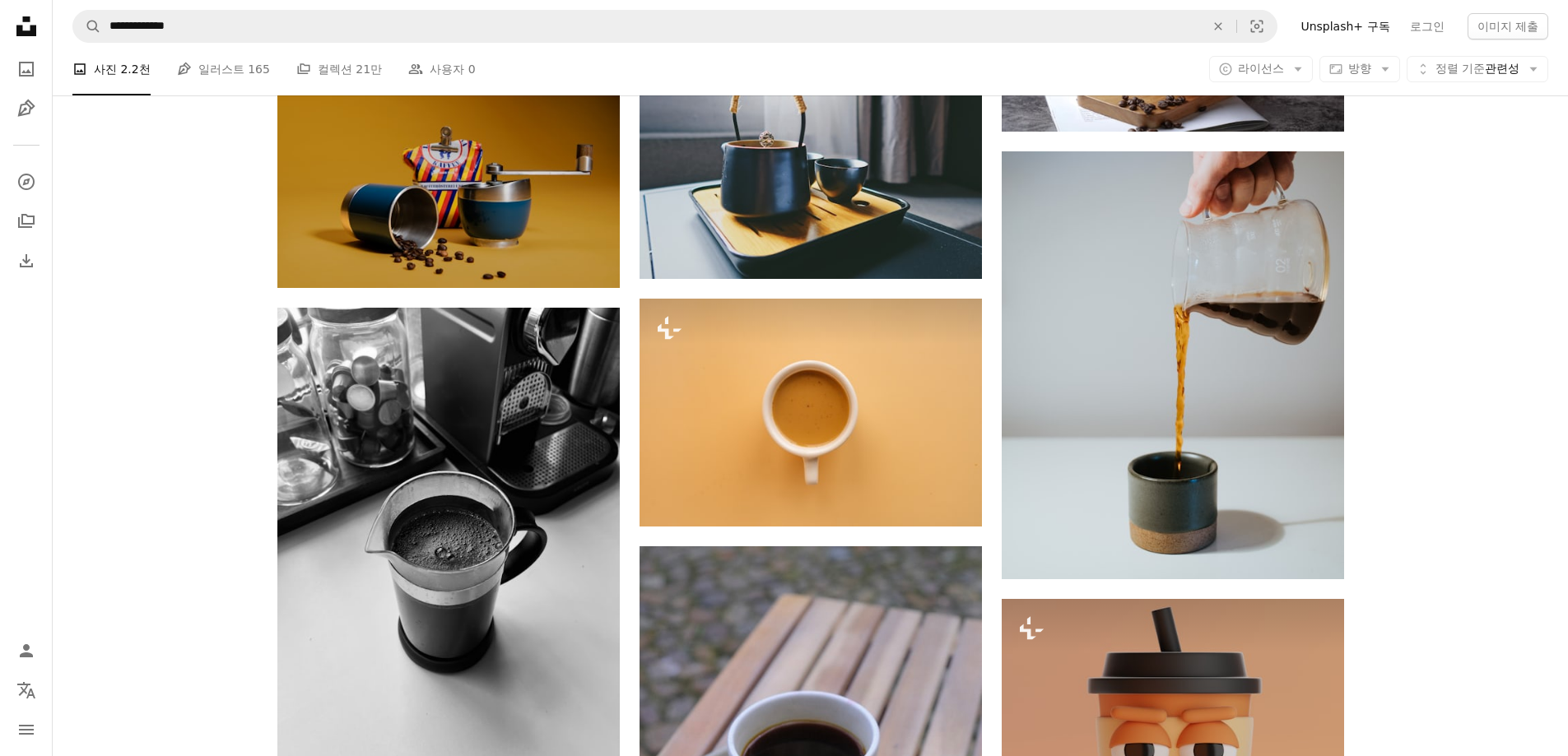
scroll to position [18838, 0]
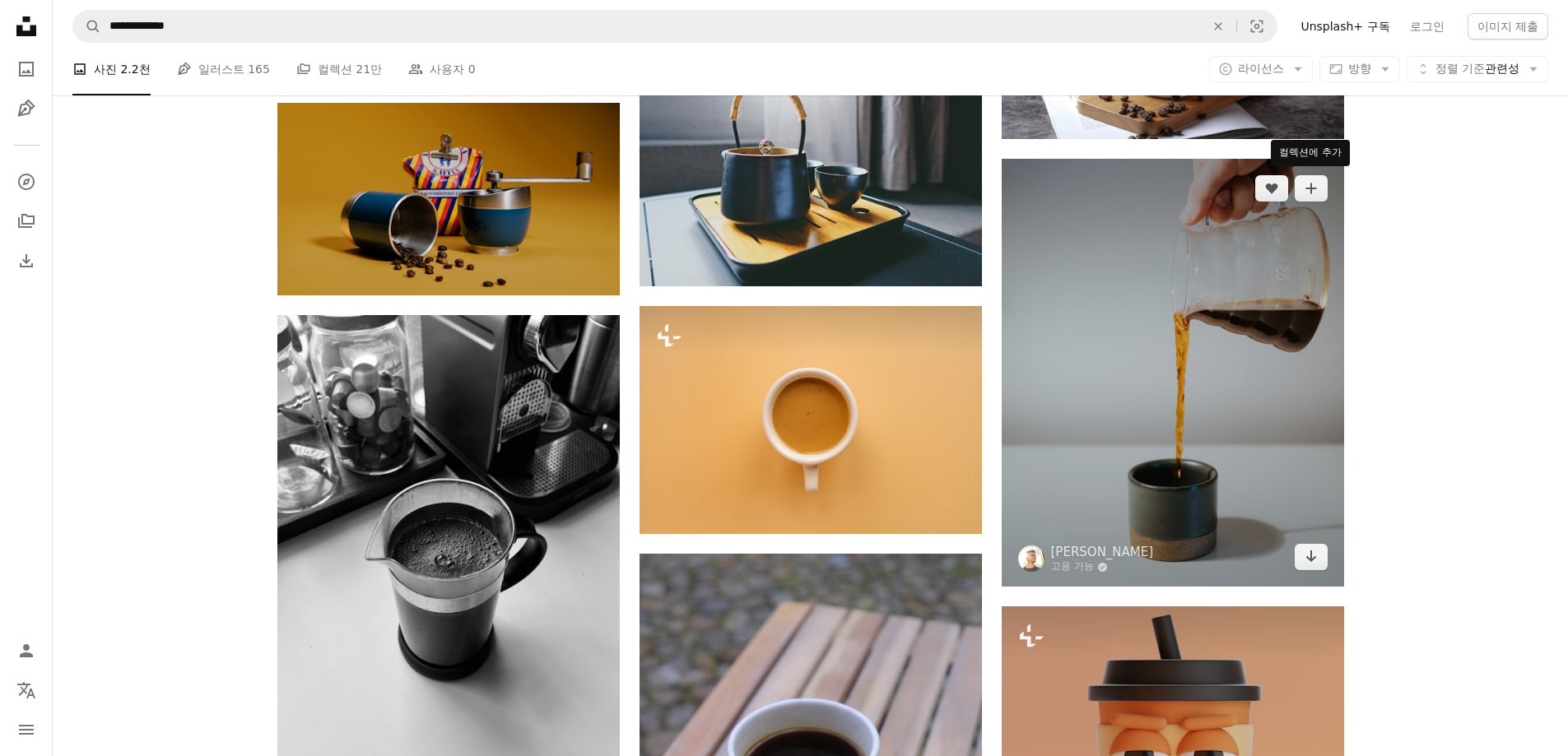
click at [1256, 261] on img at bounding box center [1173, 373] width 342 height 428
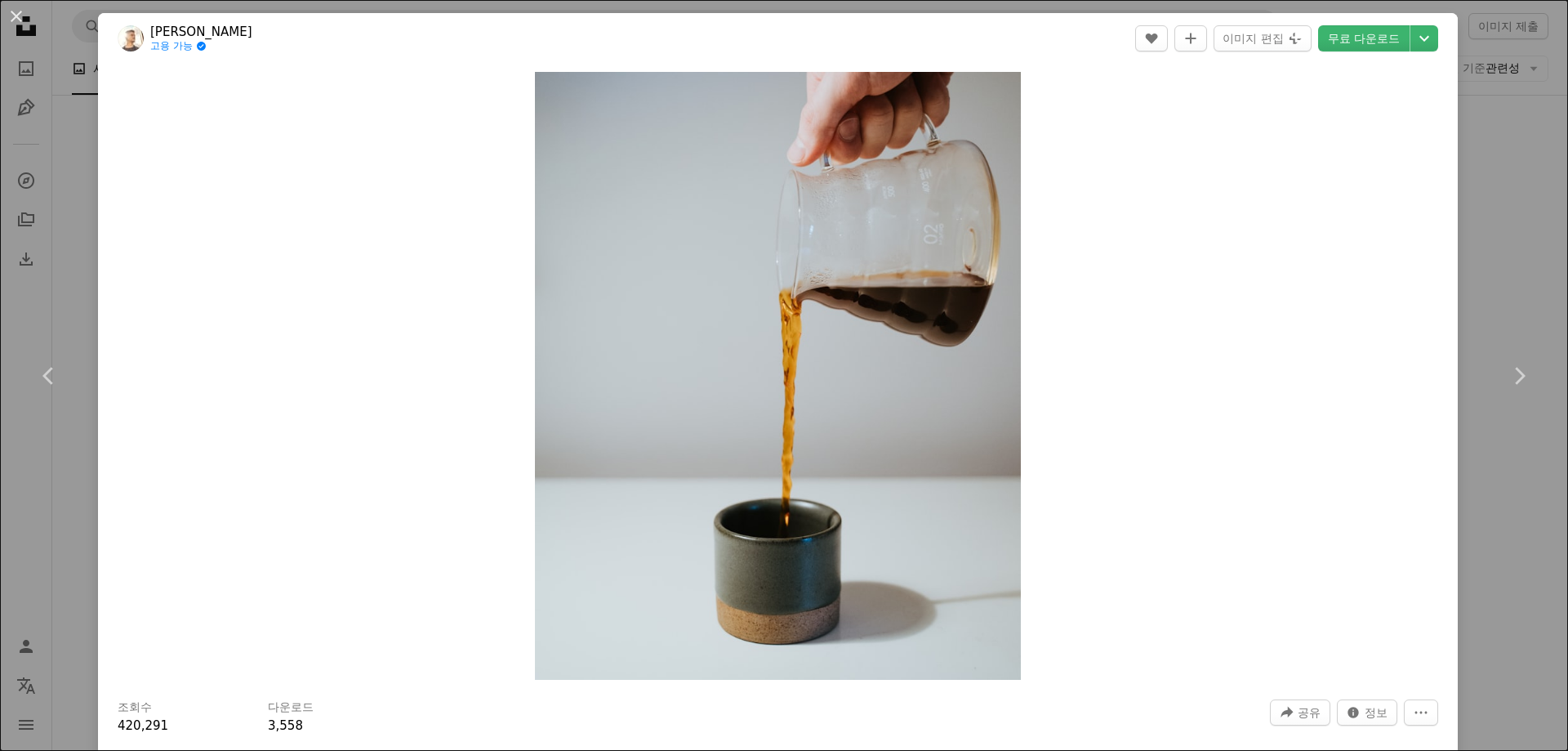
click at [1356, 33] on link "무료 다운로드" at bounding box center [1363, 38] width 91 height 26
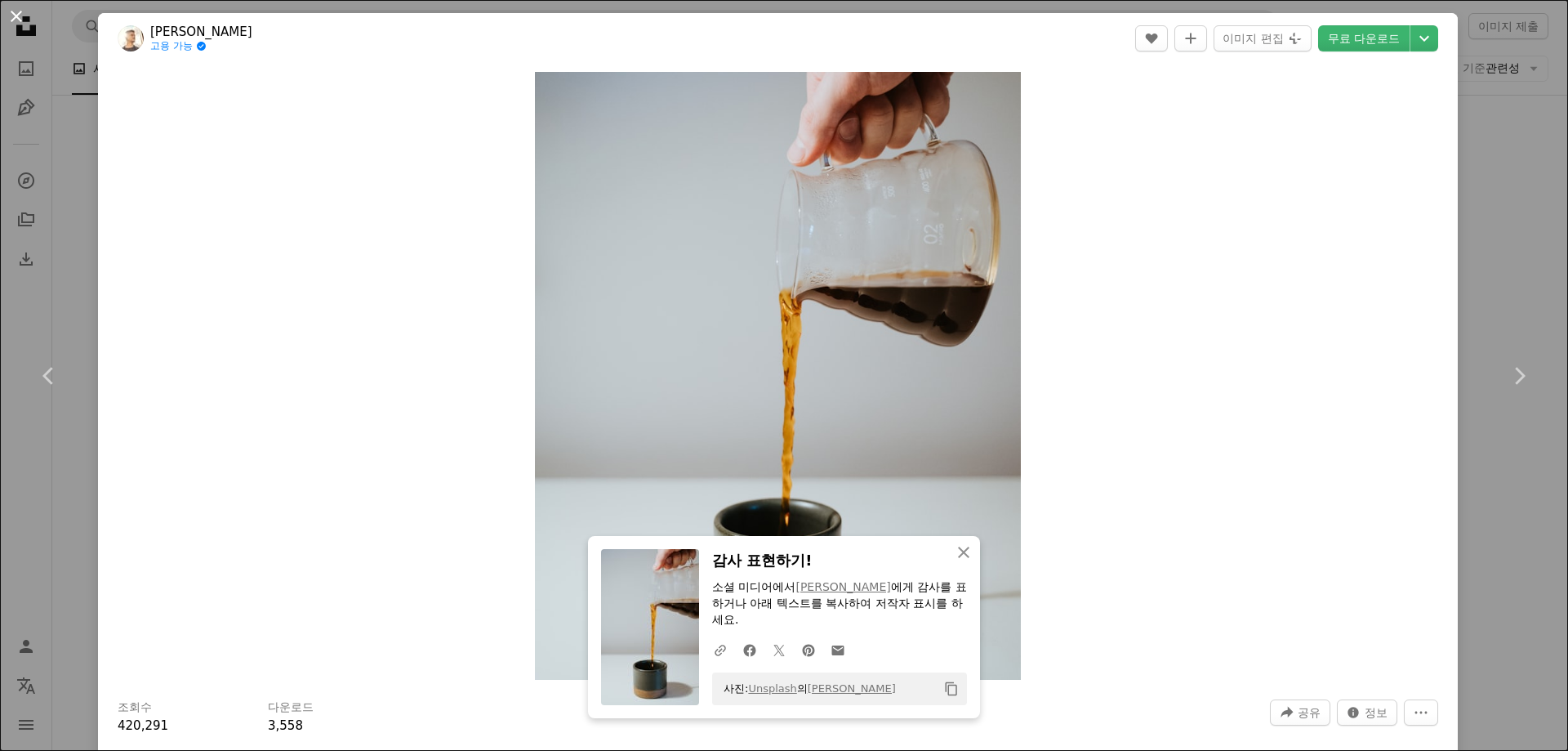
drag, startPoint x: 13, startPoint y: 18, endPoint x: 570, endPoint y: 242, distance: 600.4
click at [13, 18] on button "An X shape" at bounding box center [17, 17] width 20 height 20
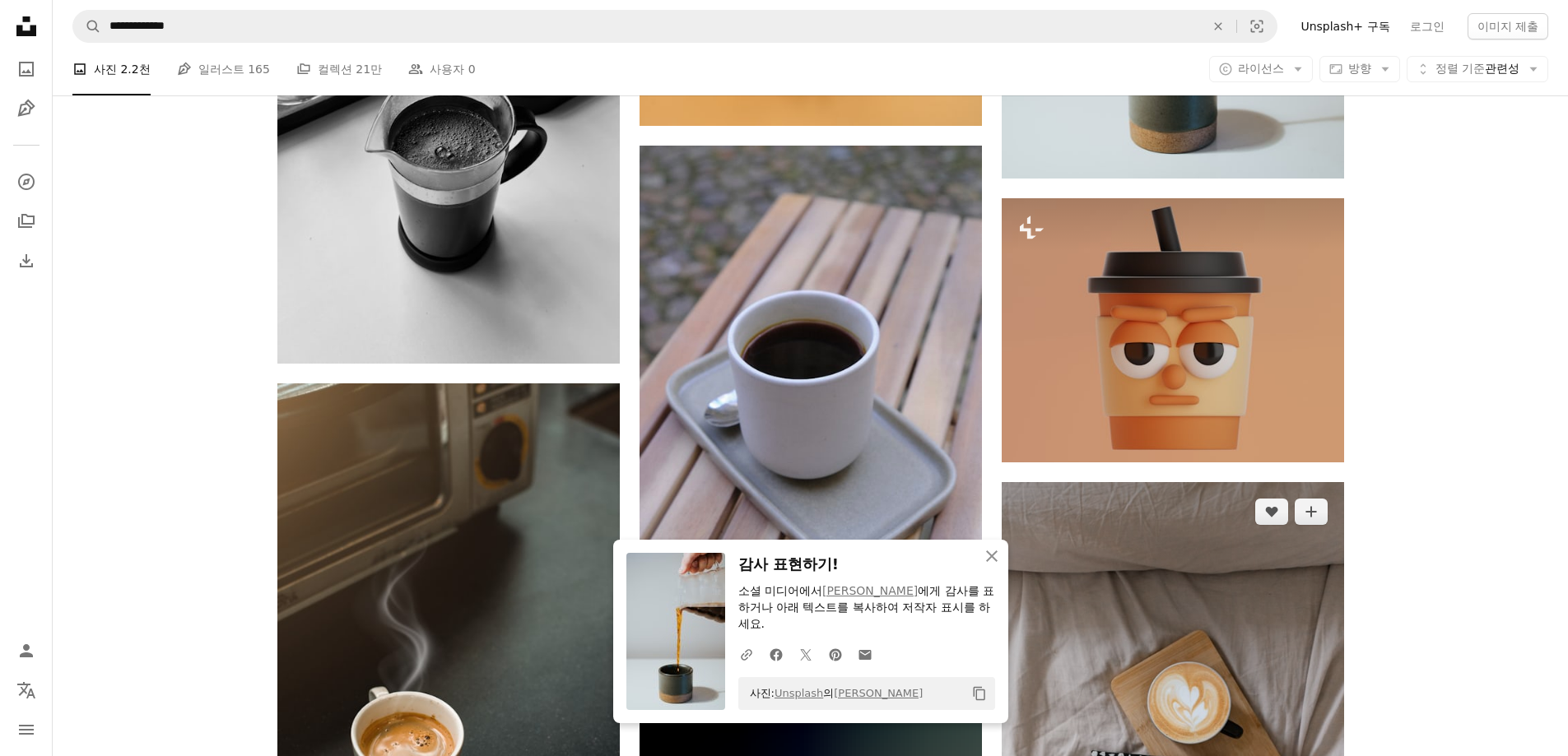
scroll to position [19332, 0]
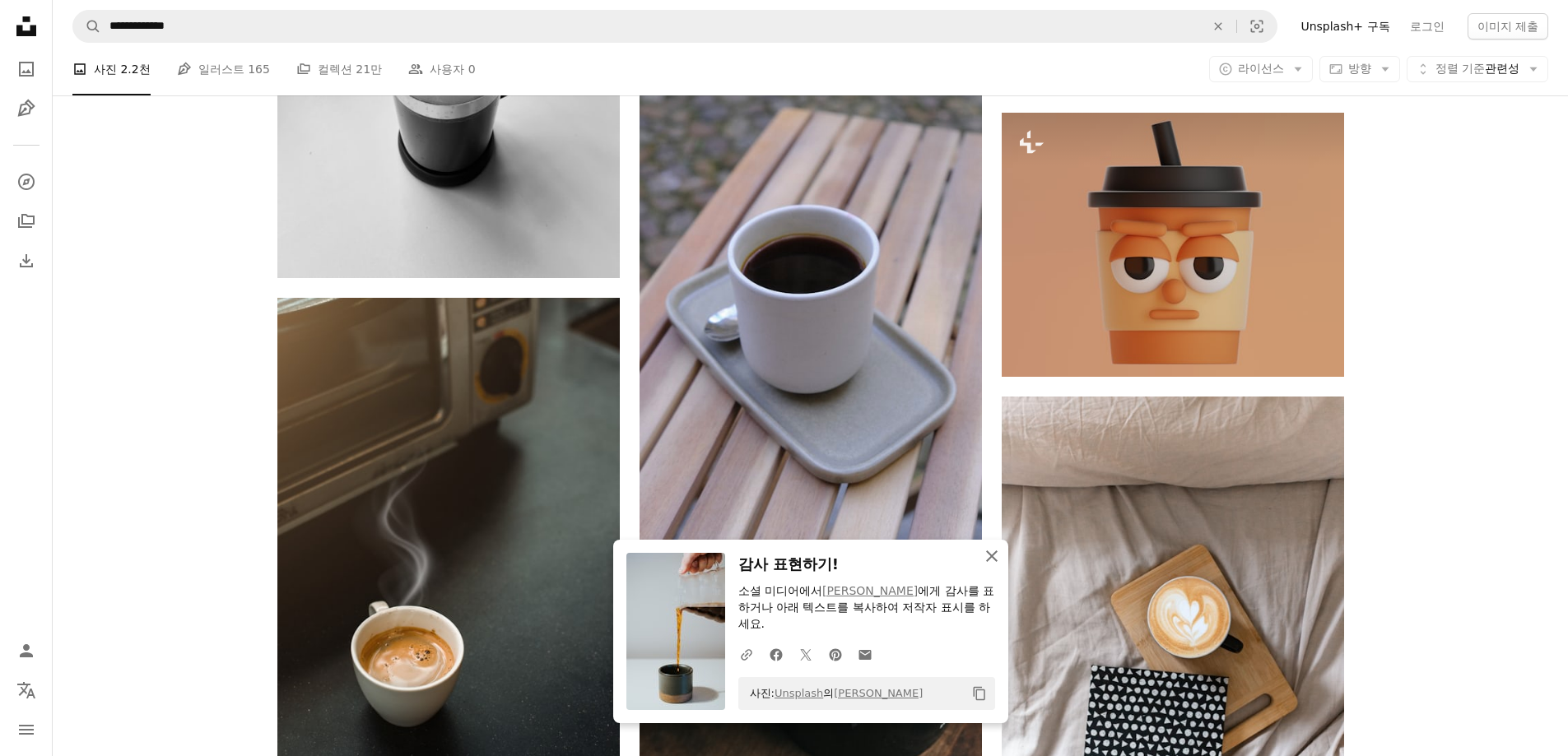
click at [996, 559] on icon "An X shape" at bounding box center [992, 556] width 20 height 20
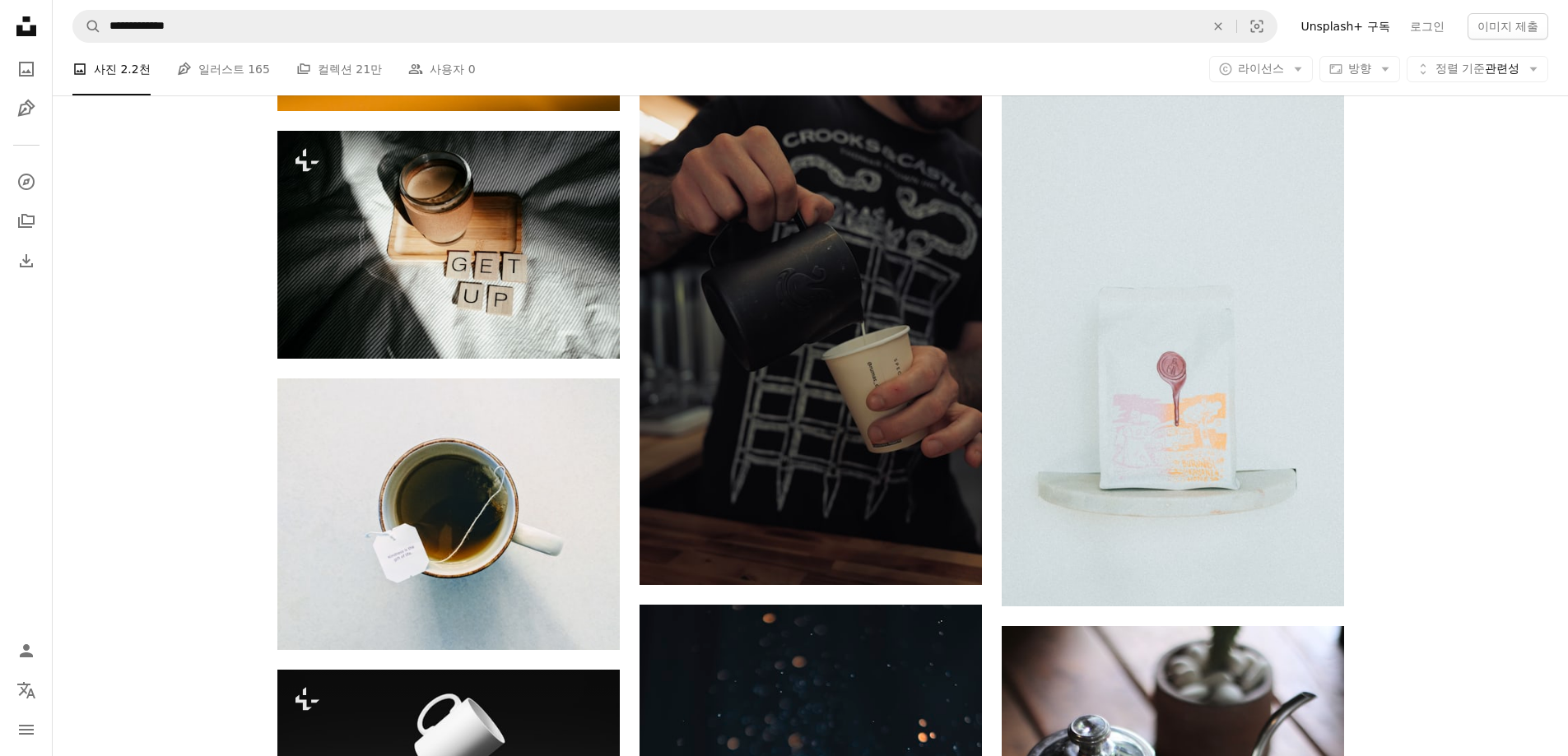
scroll to position [24762, 0]
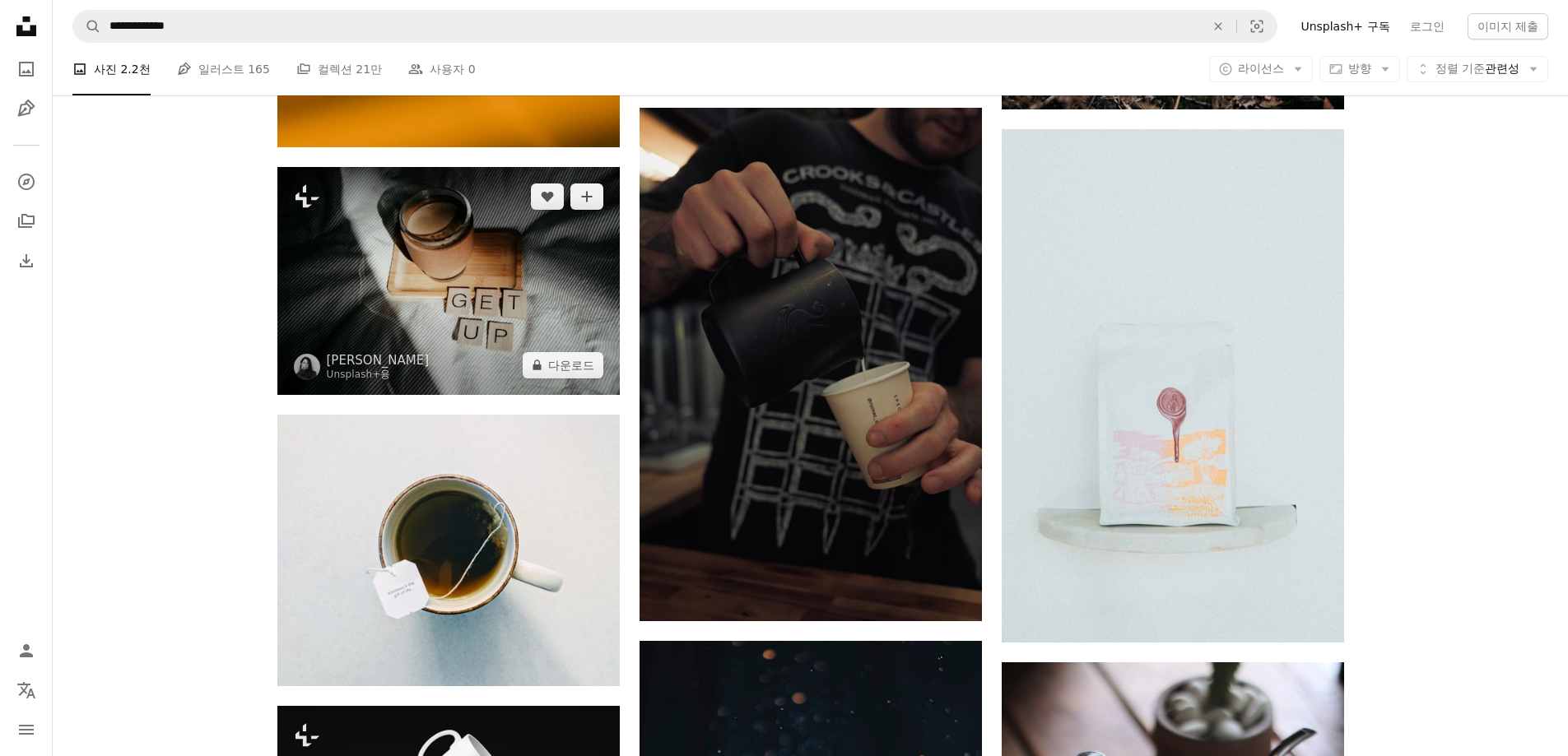
click at [306, 268] on img at bounding box center [448, 280] width 342 height 228
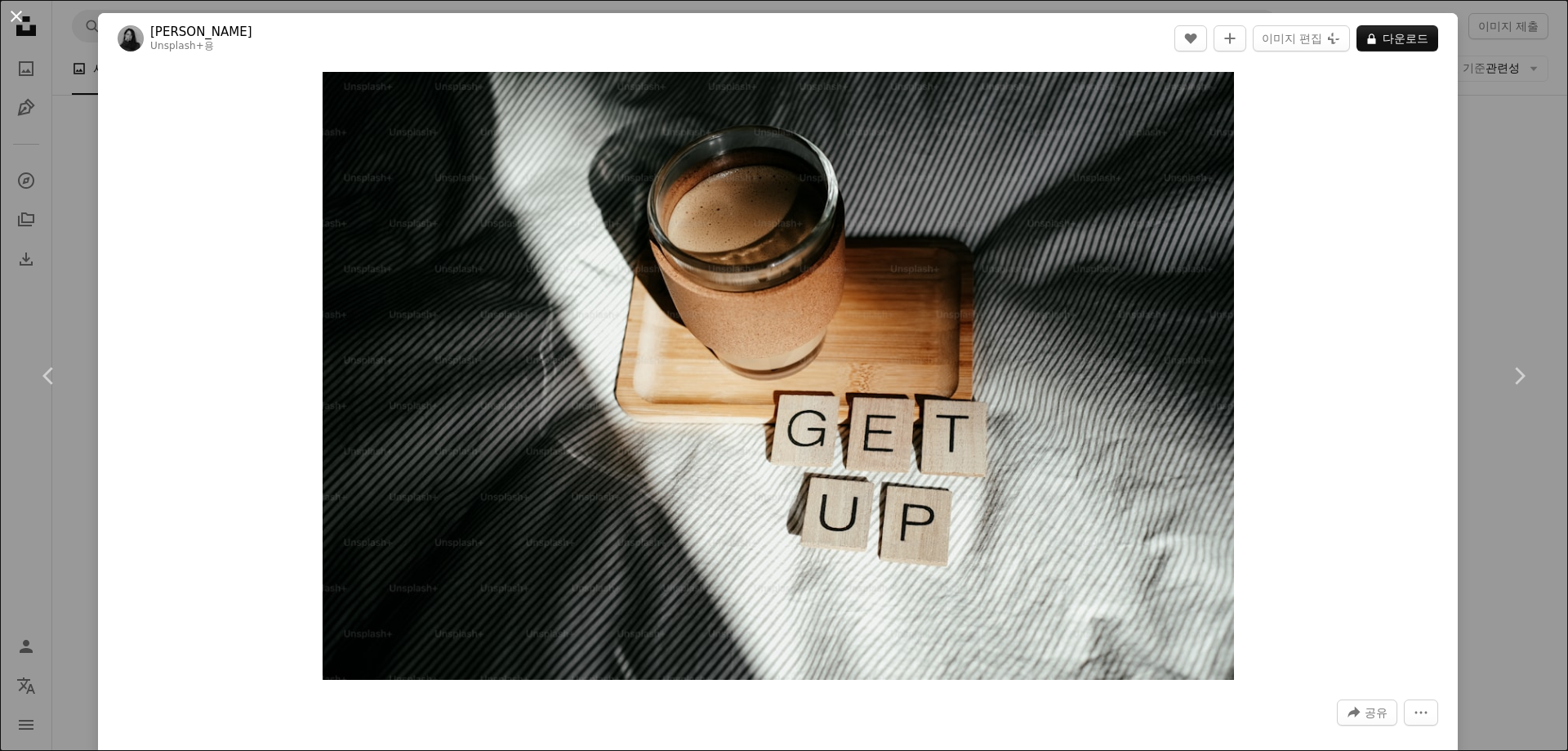
click at [15, 13] on button "An X shape" at bounding box center [17, 17] width 20 height 20
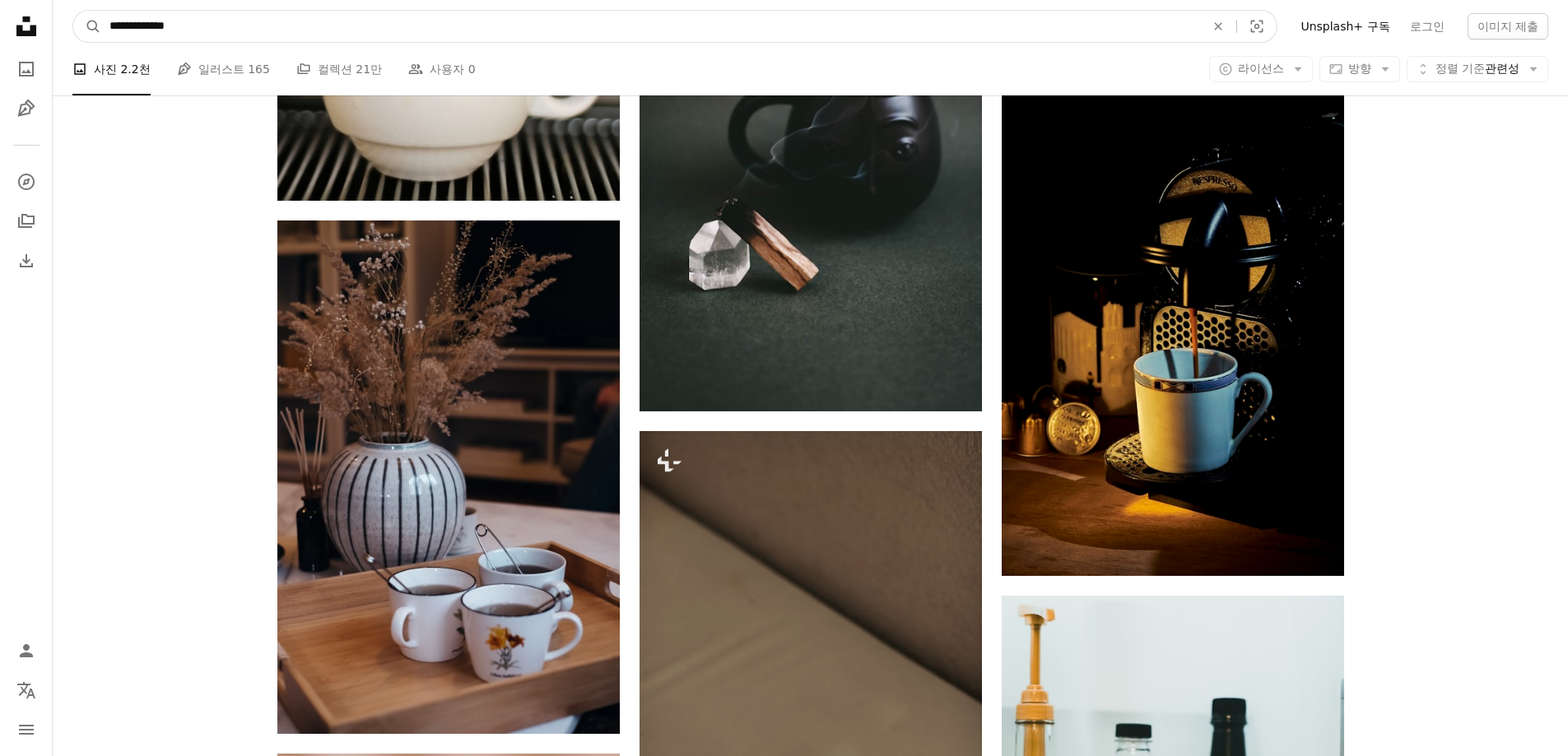
scroll to position [53837, 0]
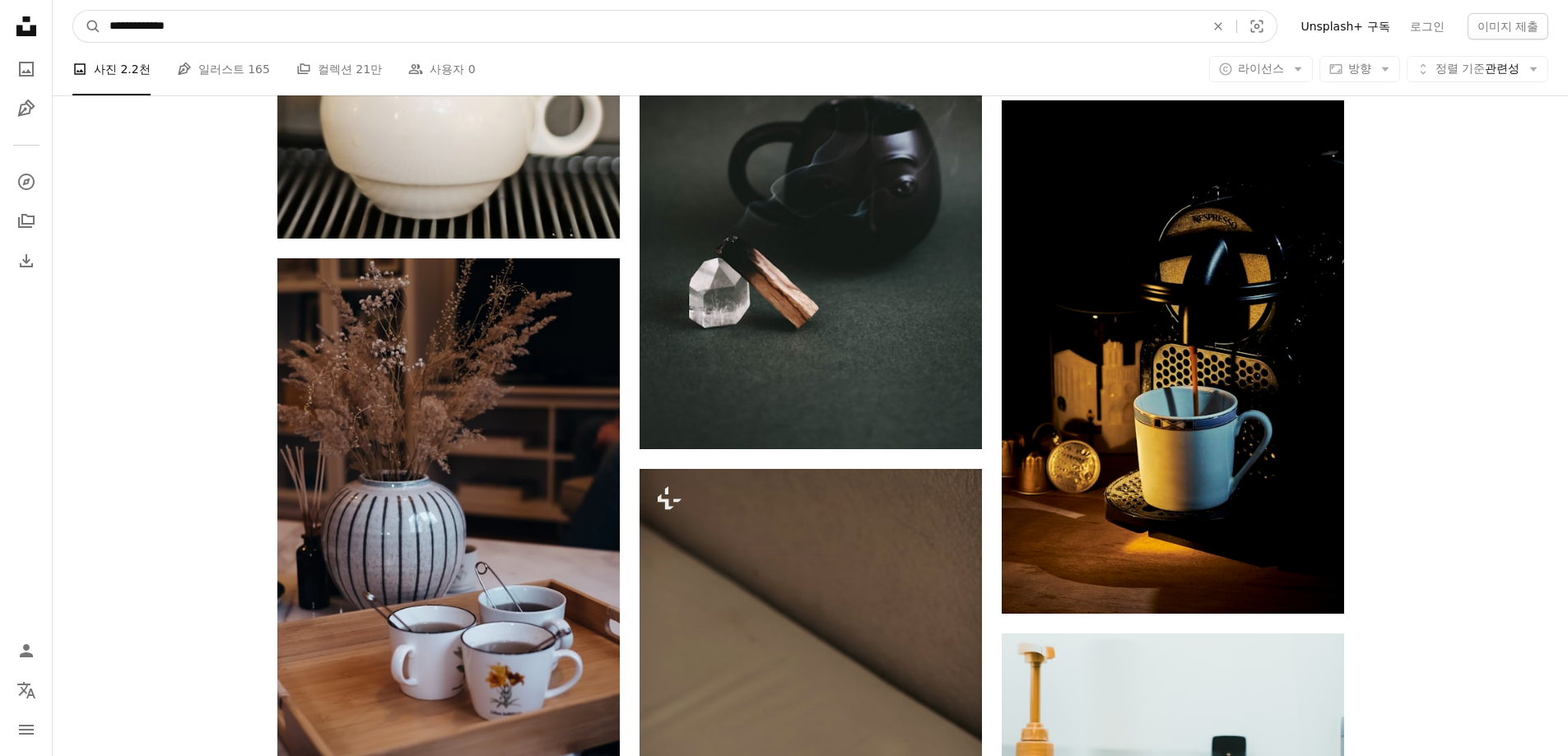
drag, startPoint x: 214, startPoint y: 34, endPoint x: 0, endPoint y: 9, distance: 215.5
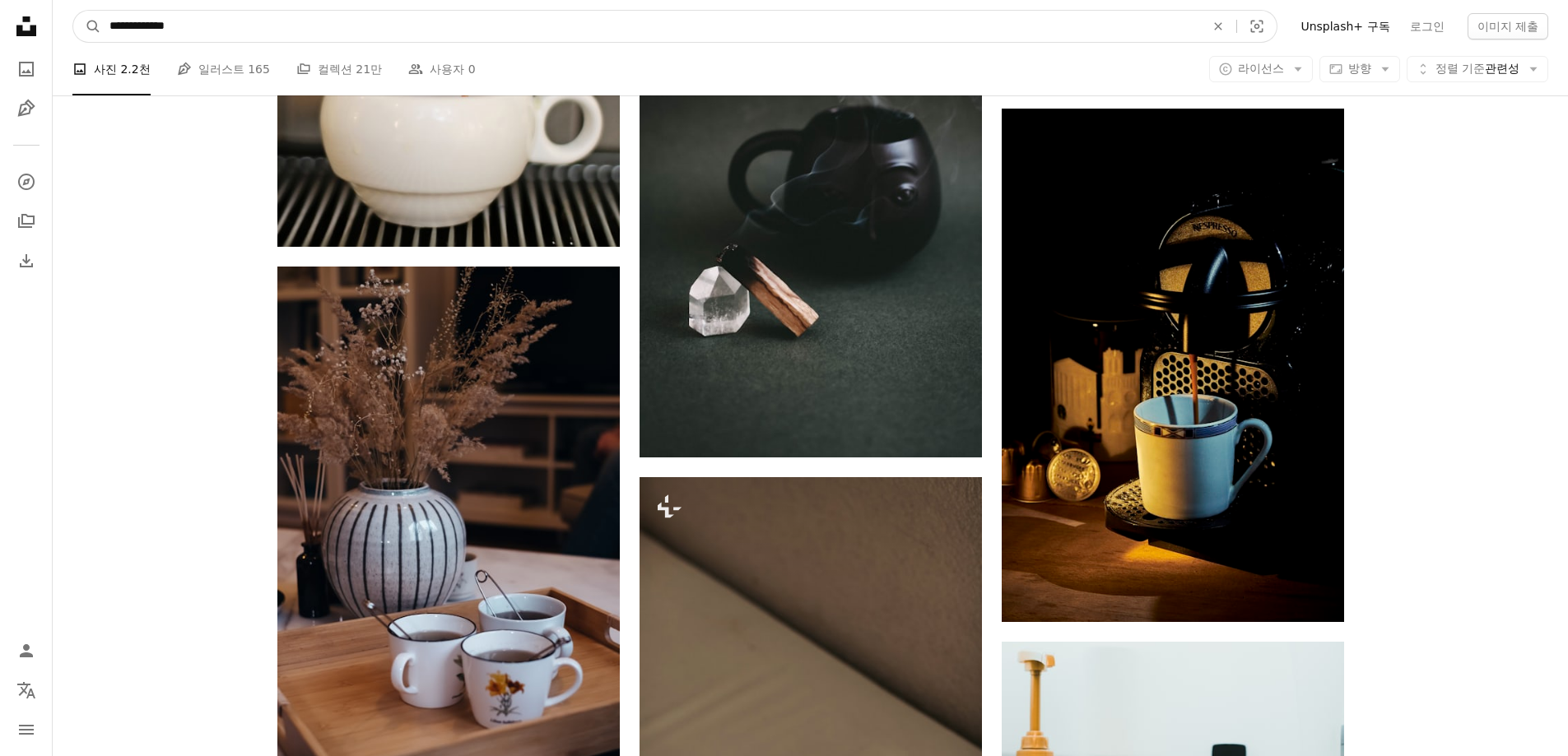
type input "*"
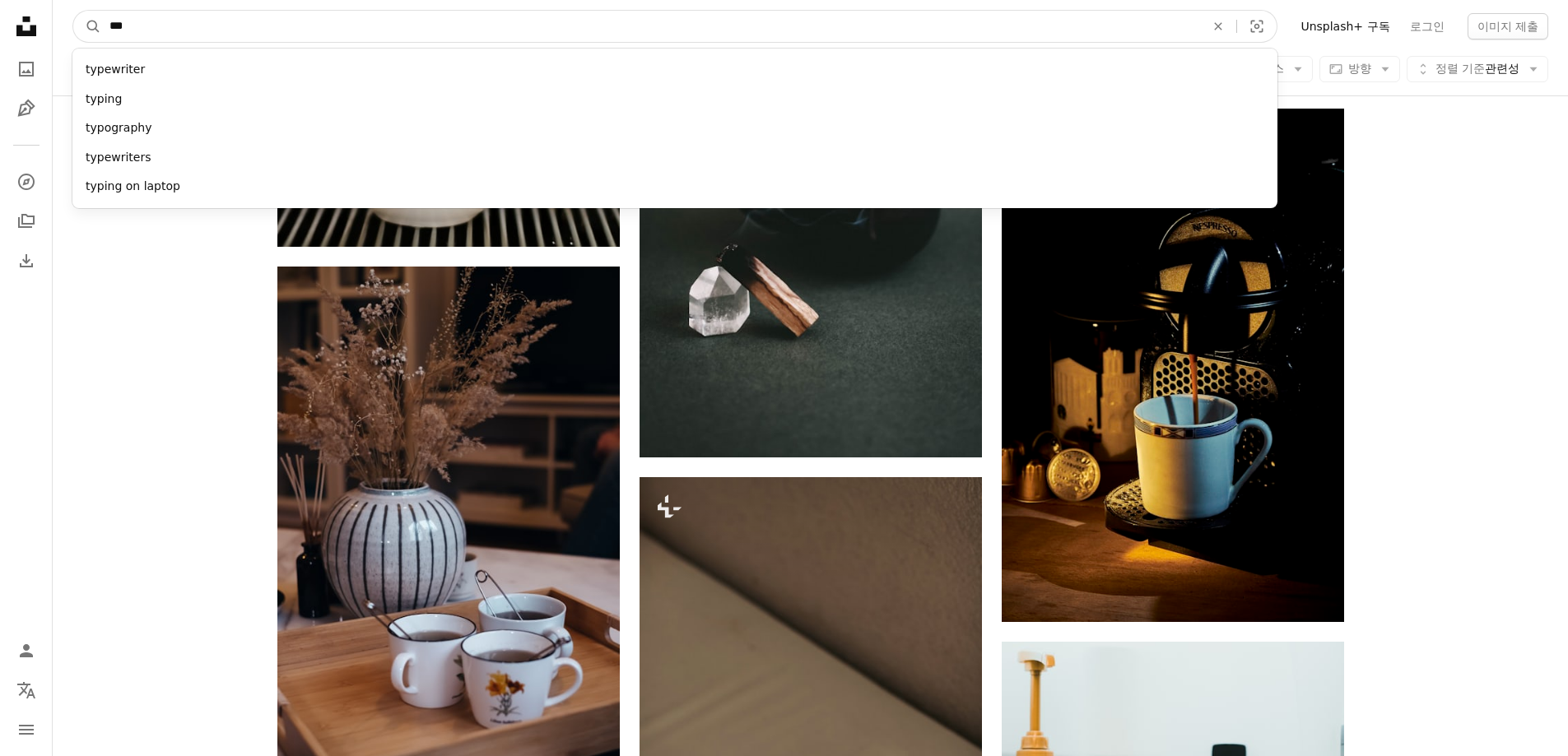
type input "****"
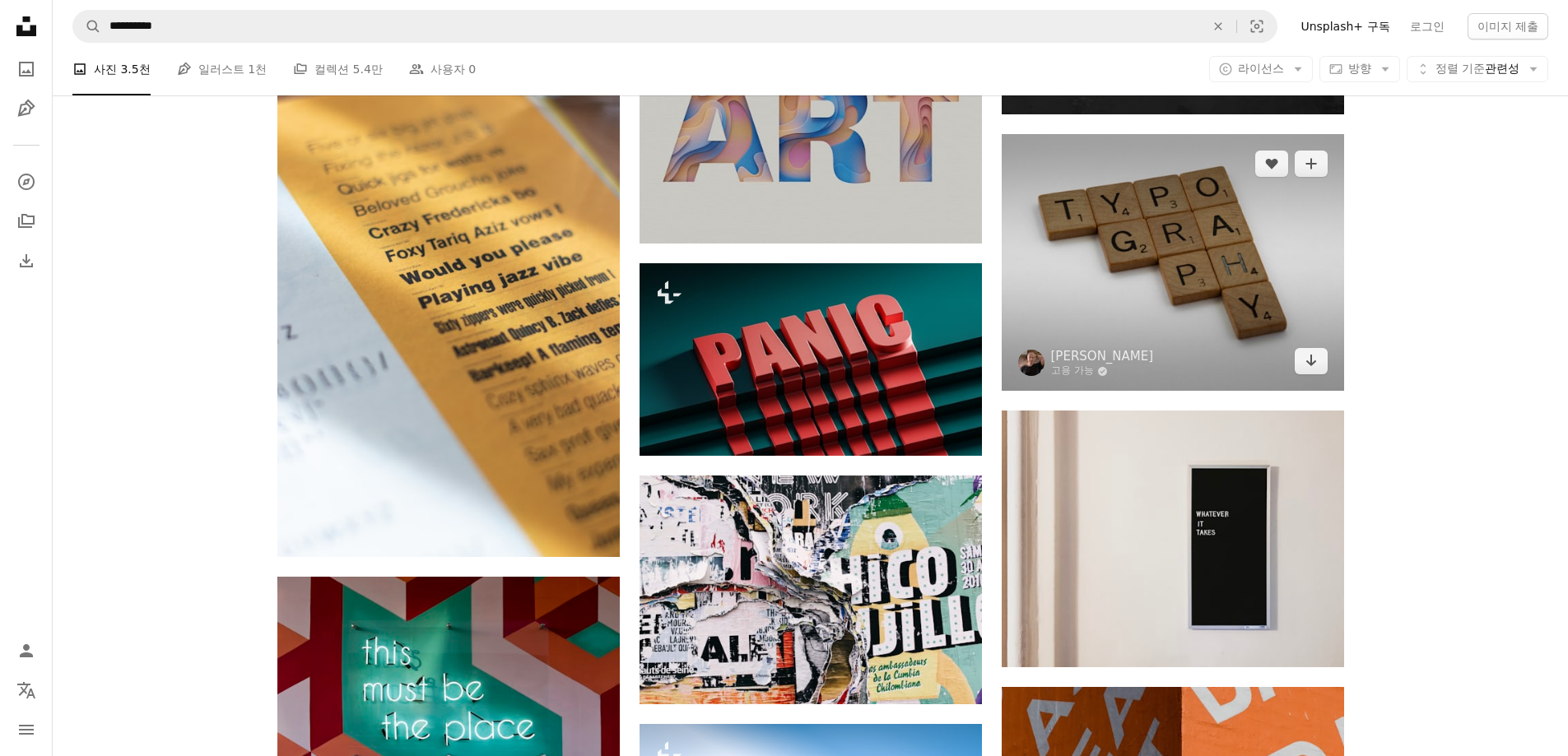
scroll to position [3949, 0]
